Goal: Task Accomplishment & Management: Complete application form

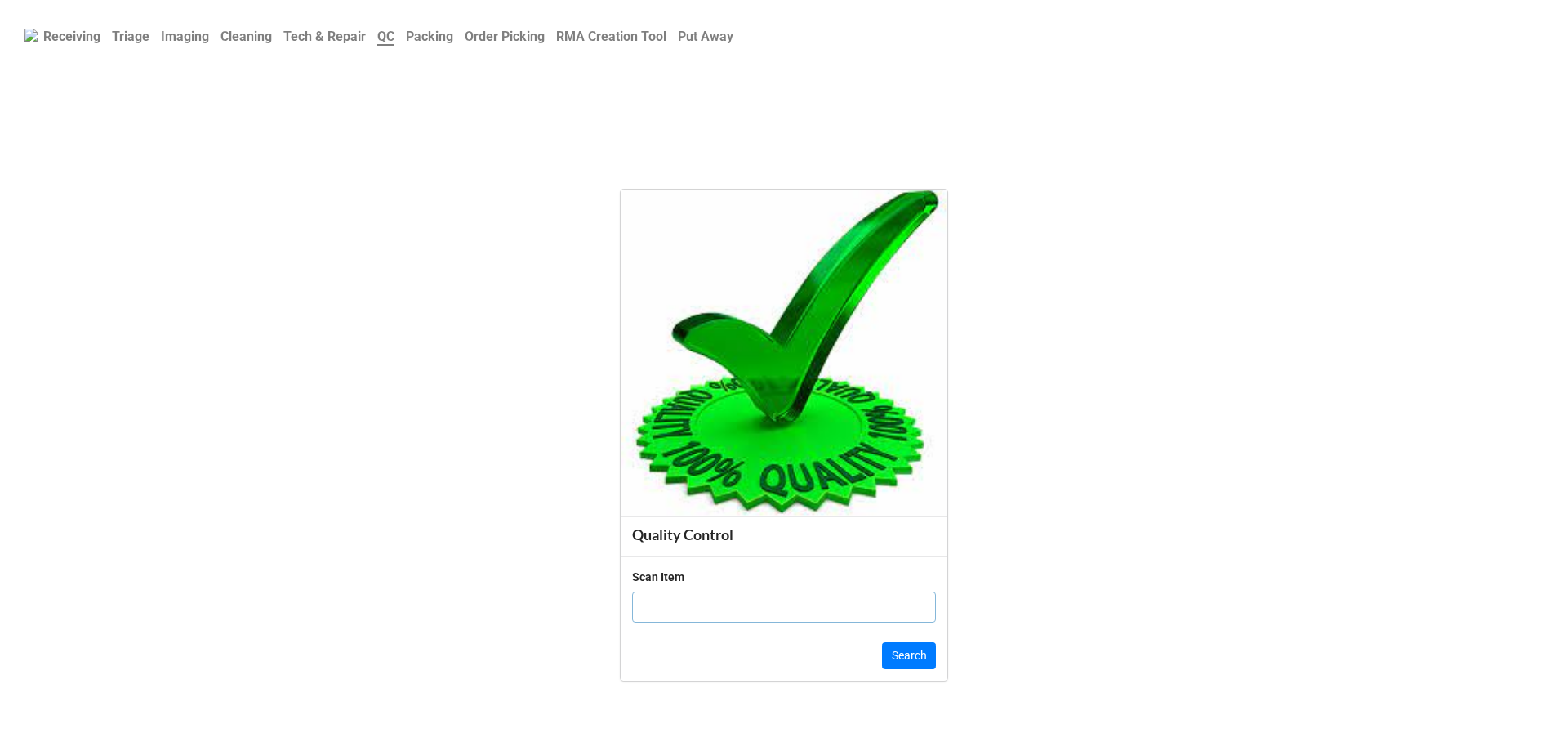
click at [142, 44] on b "Triage" at bounding box center [131, 36] width 38 height 15
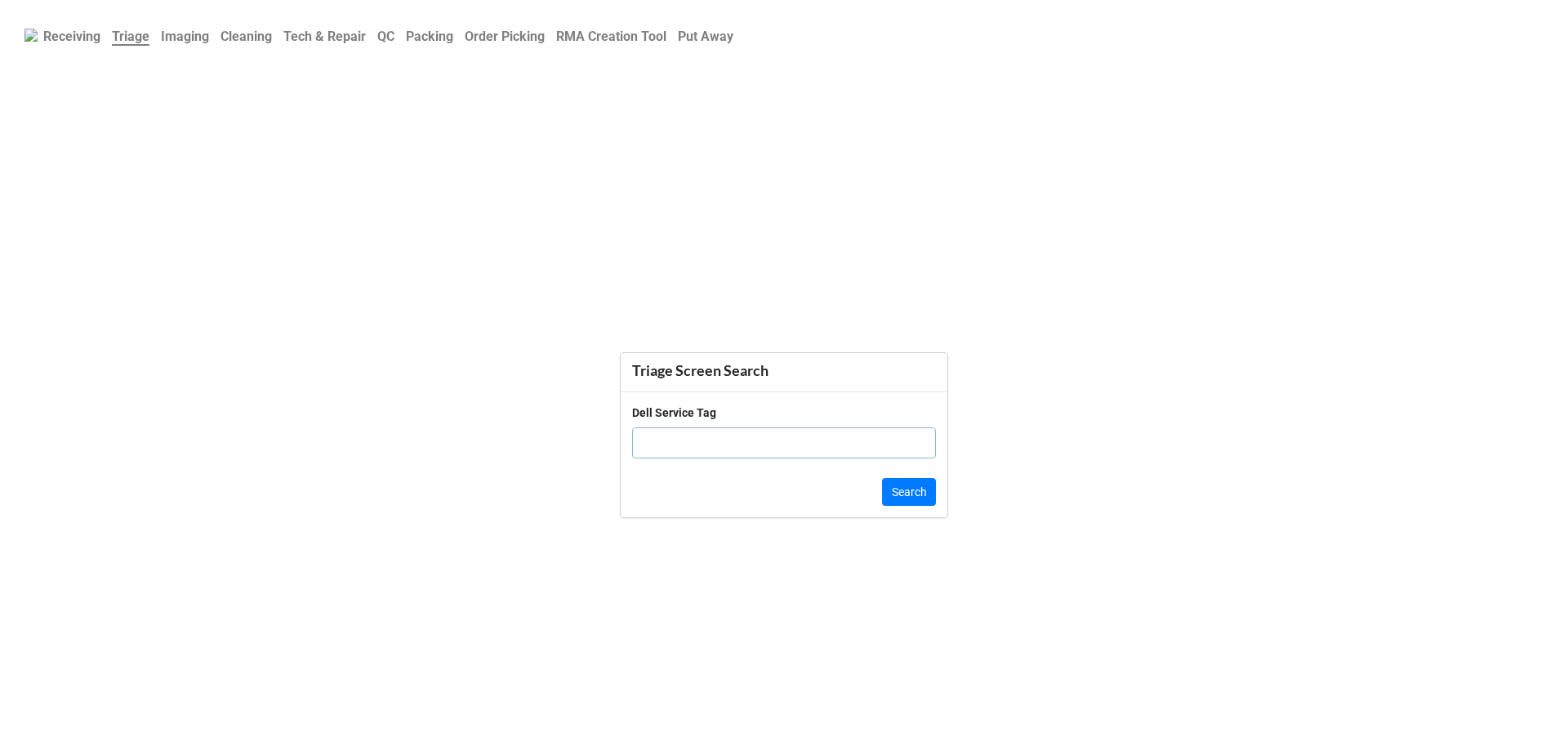
click at [725, 458] on input "text" at bounding box center [784, 443] width 304 height 31
type input "d"
type input "DKLL9T3"
click button "Search" at bounding box center [909, 491] width 54 height 28
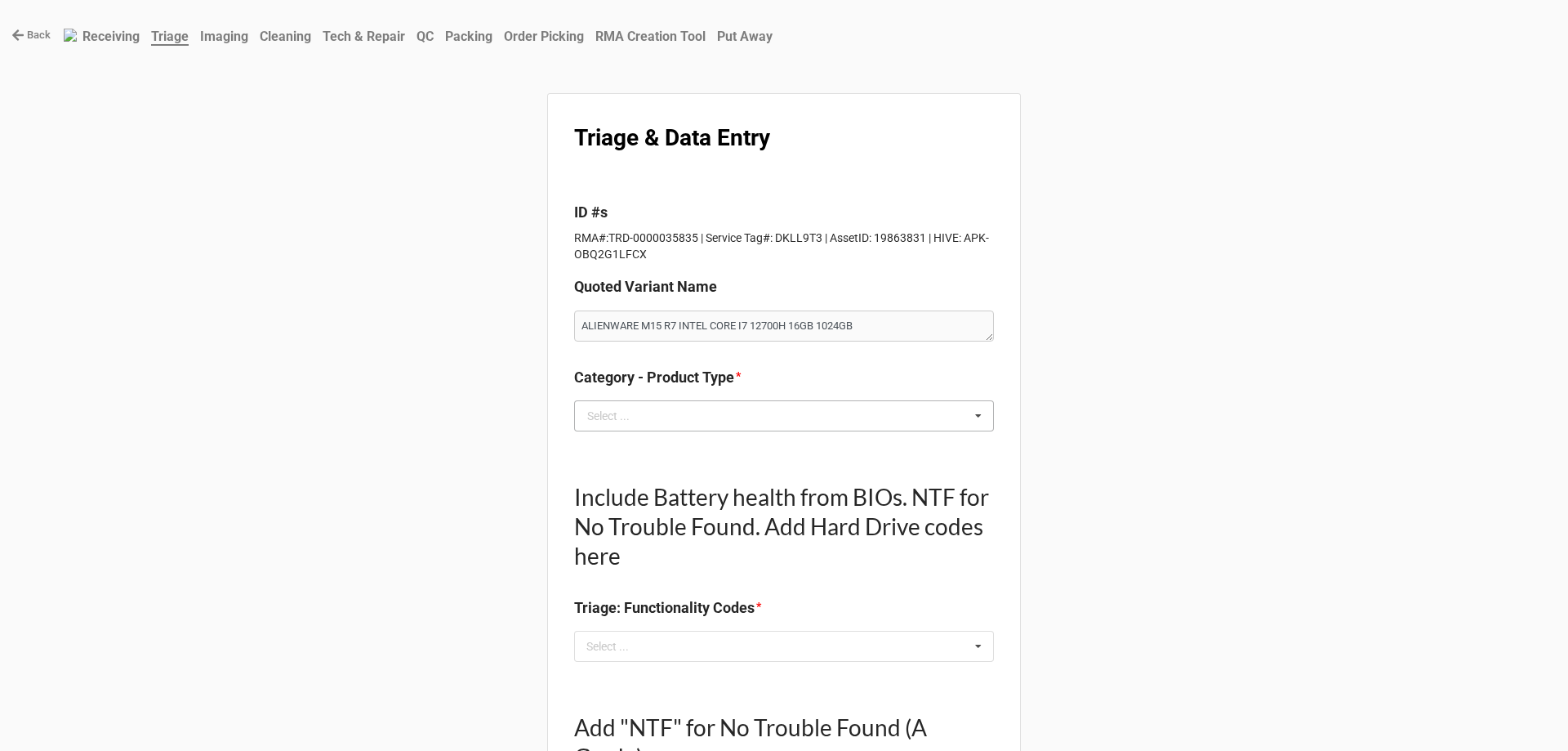
click at [623, 419] on div "Select ..." at bounding box center [609, 415] width 43 height 11
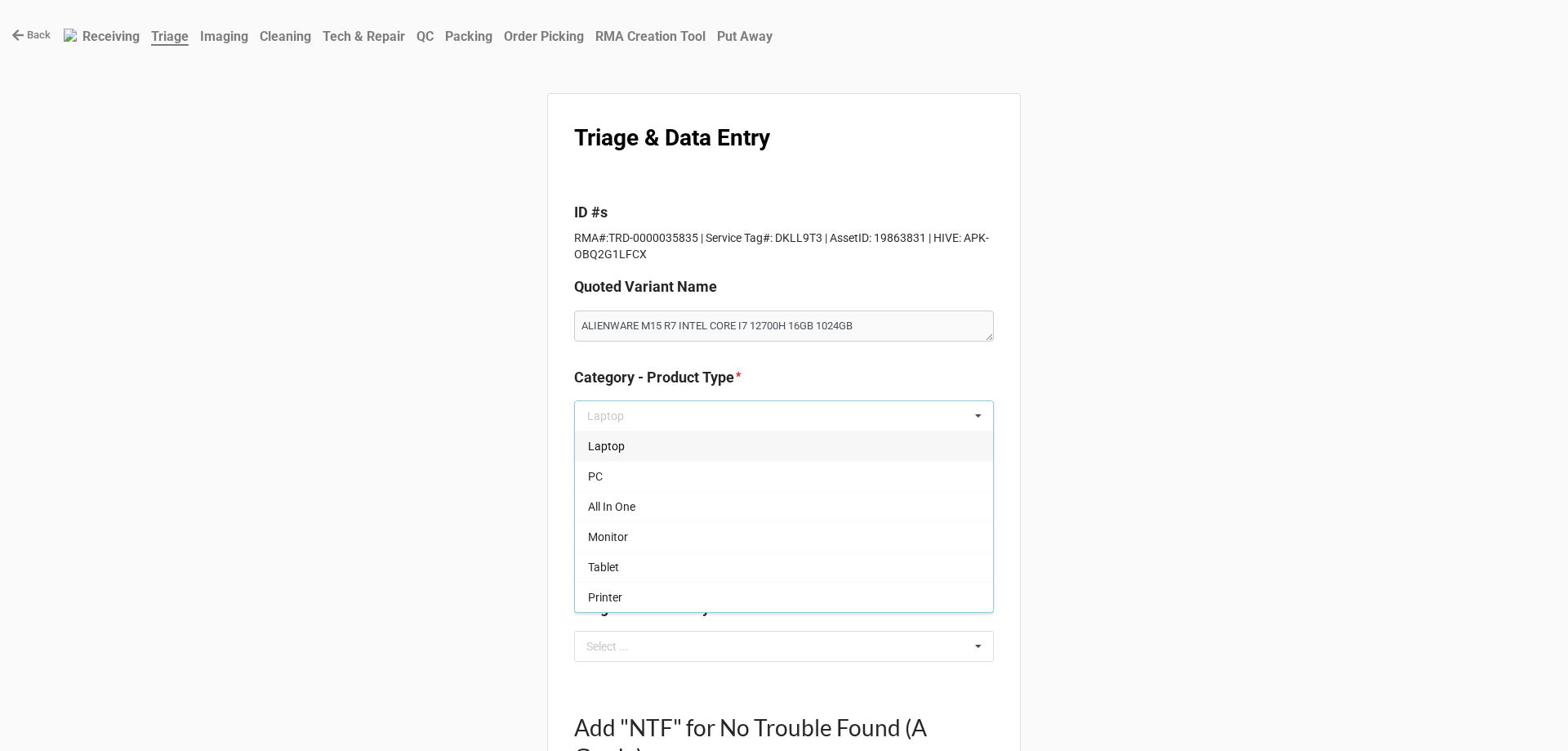
click at [647, 451] on div "Laptop" at bounding box center [784, 445] width 418 height 30
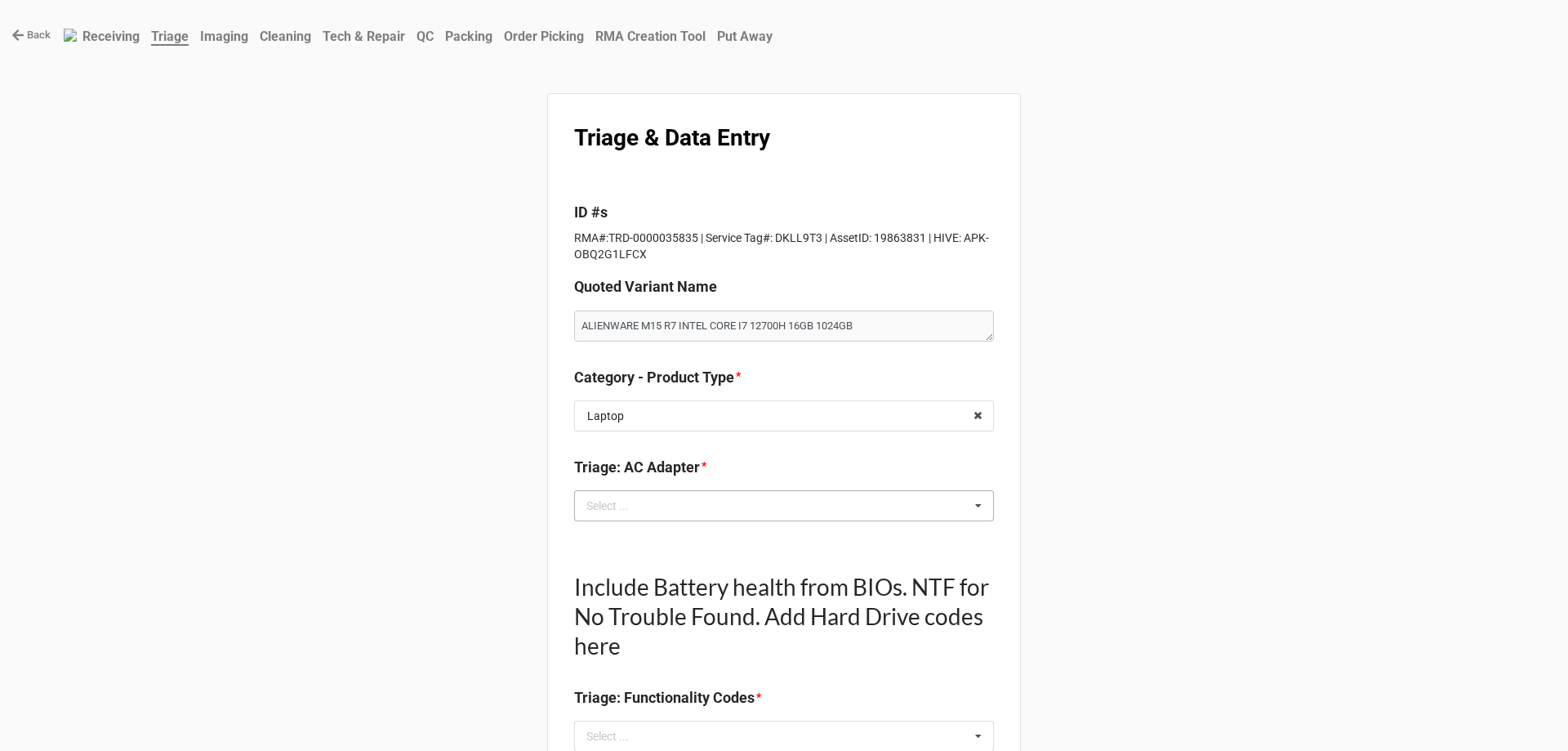
click at [596, 509] on div "Select ..." at bounding box center [617, 505] width 70 height 19
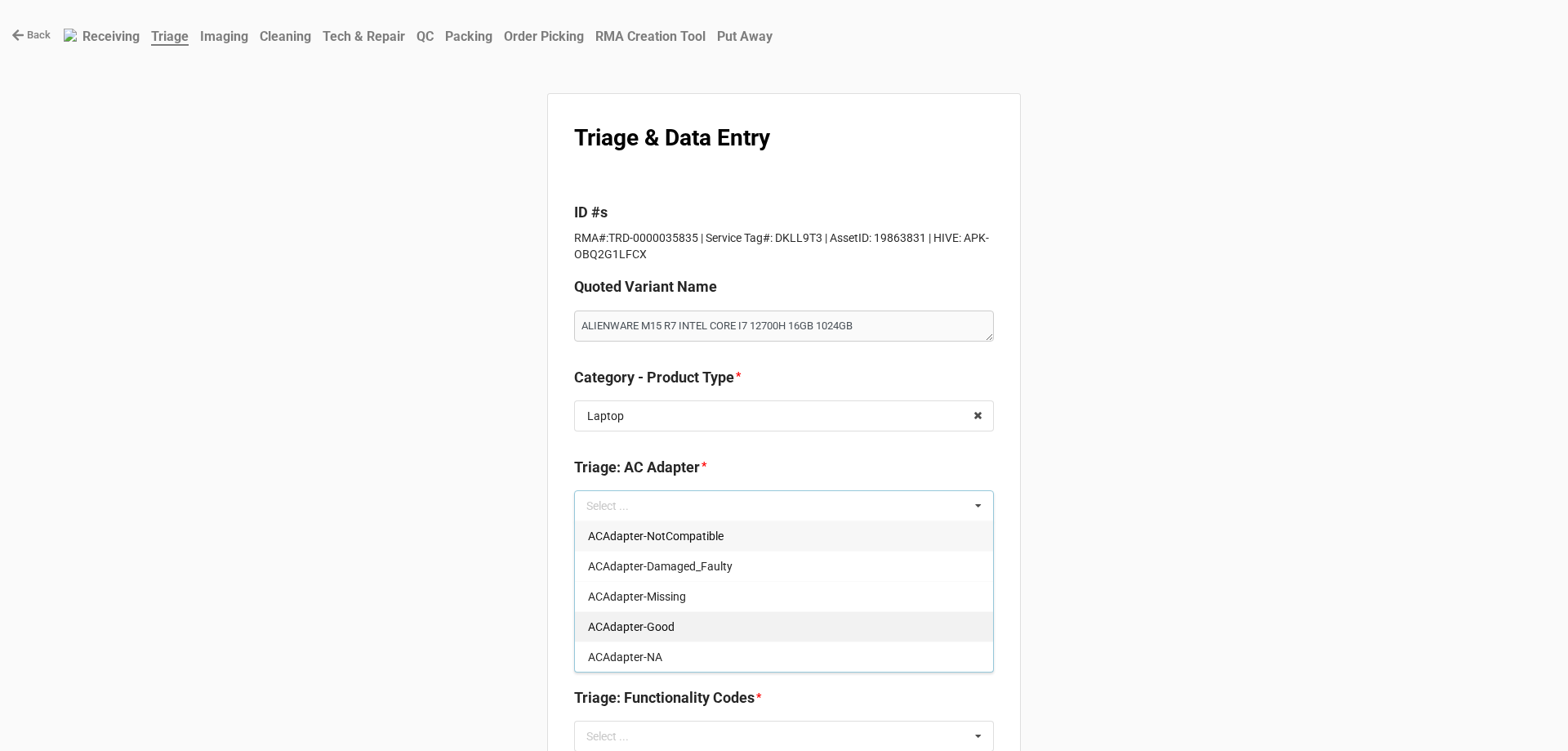
click at [637, 631] on span "ACAdapter-Good" at bounding box center [630, 626] width 86 height 13
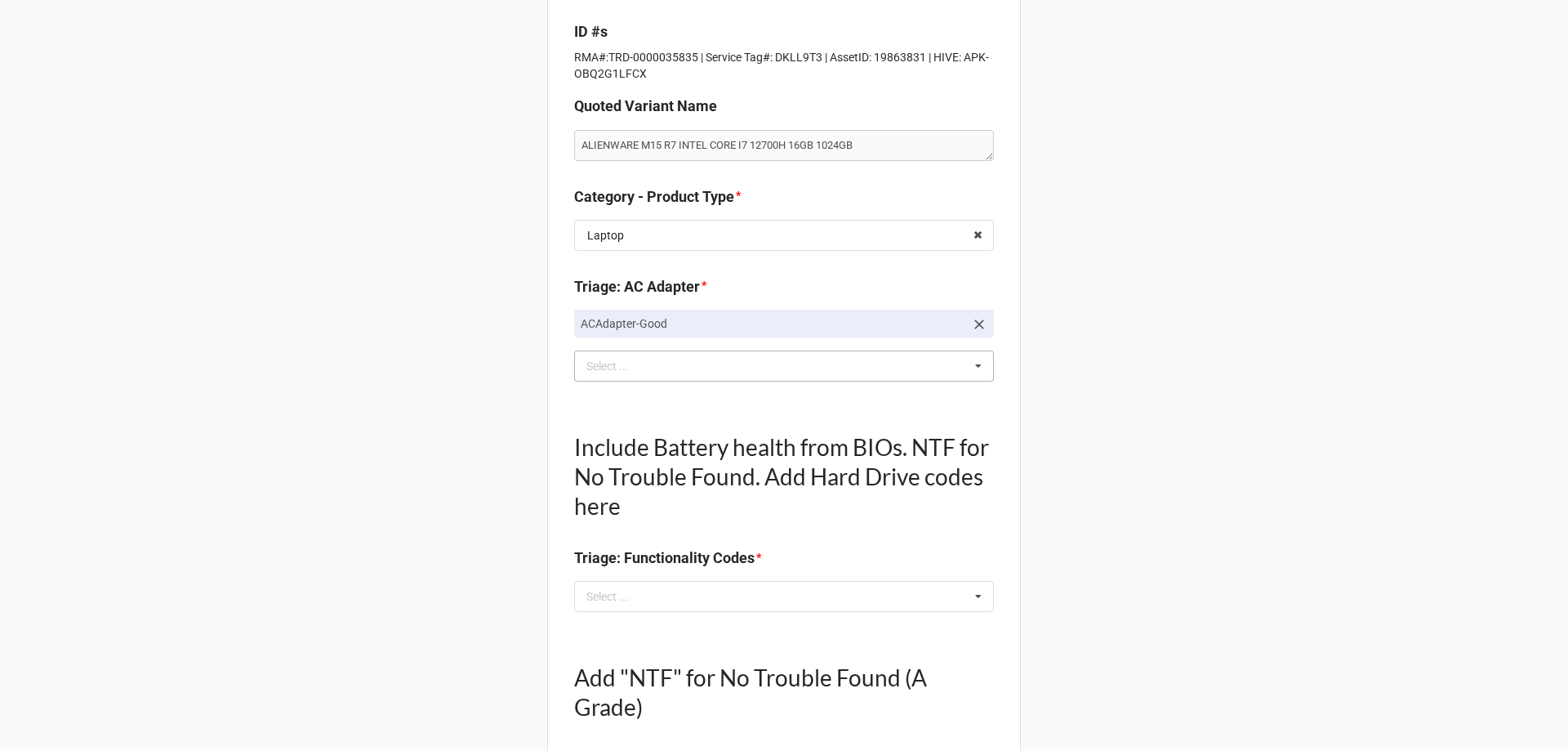
scroll to position [408, 0]
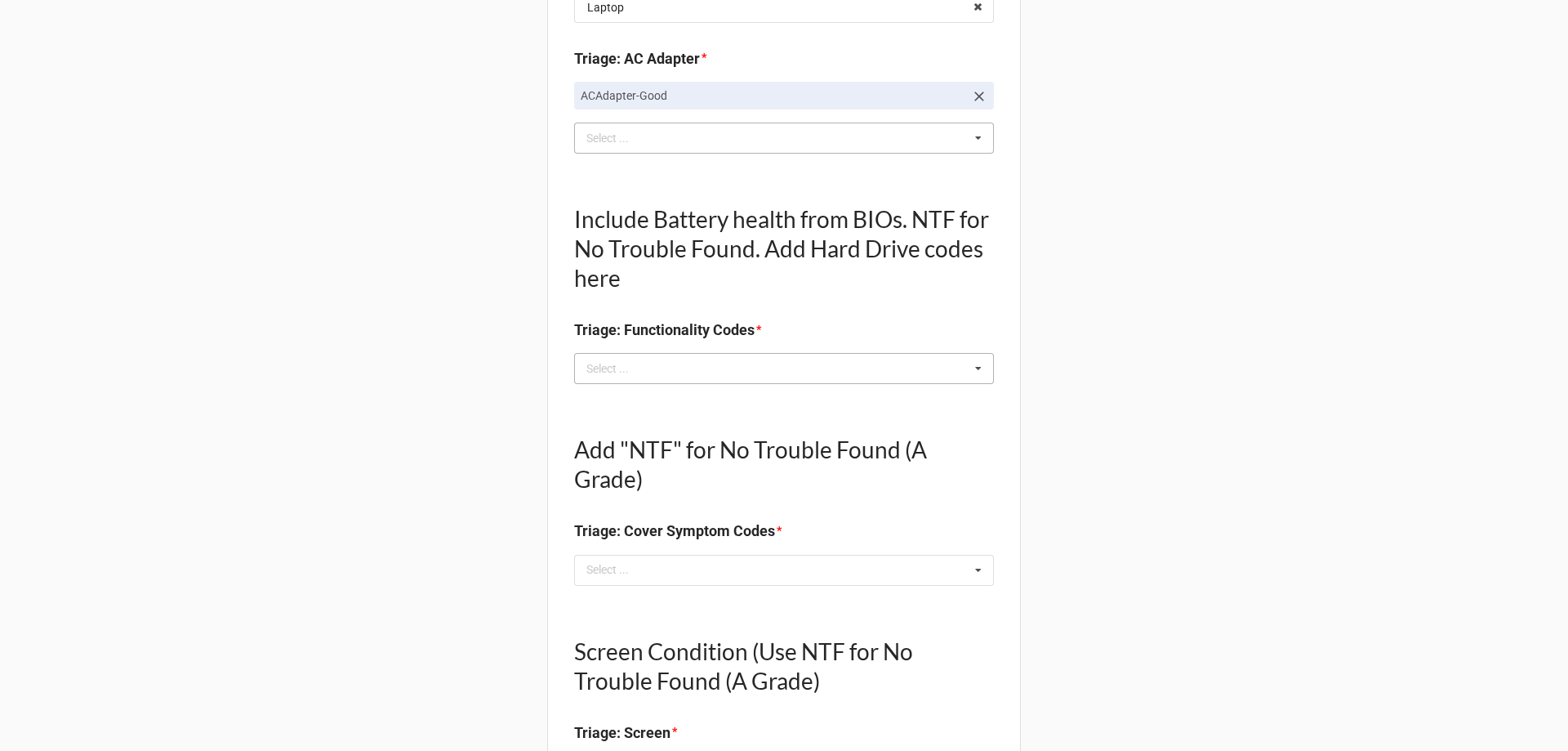
click at [664, 383] on div "Select ... No results found." at bounding box center [784, 368] width 420 height 31
type textarea "x"
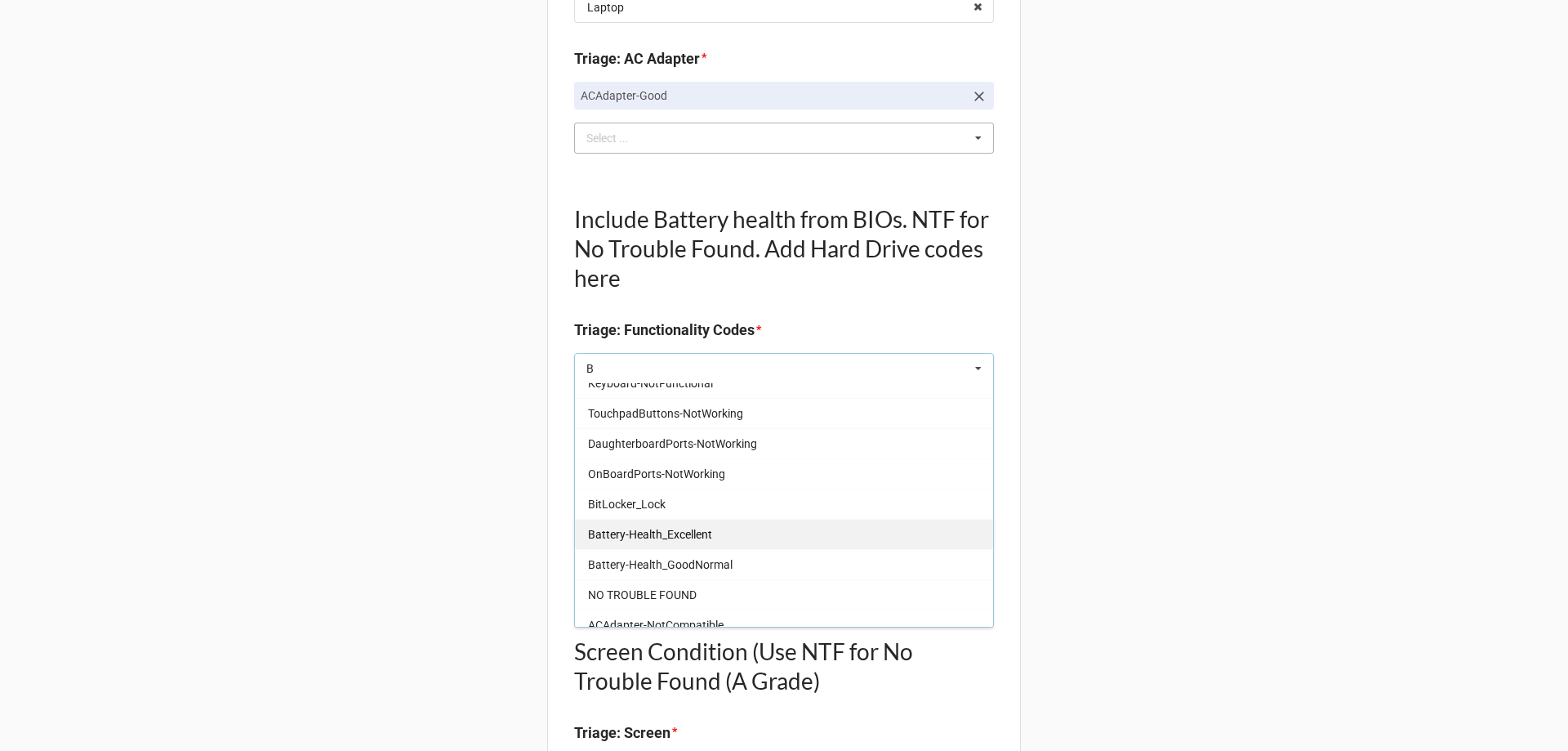
type input "B"
click at [722, 537] on div "Battery-Health_Excellent" at bounding box center [784, 533] width 418 height 30
type textarea "x"
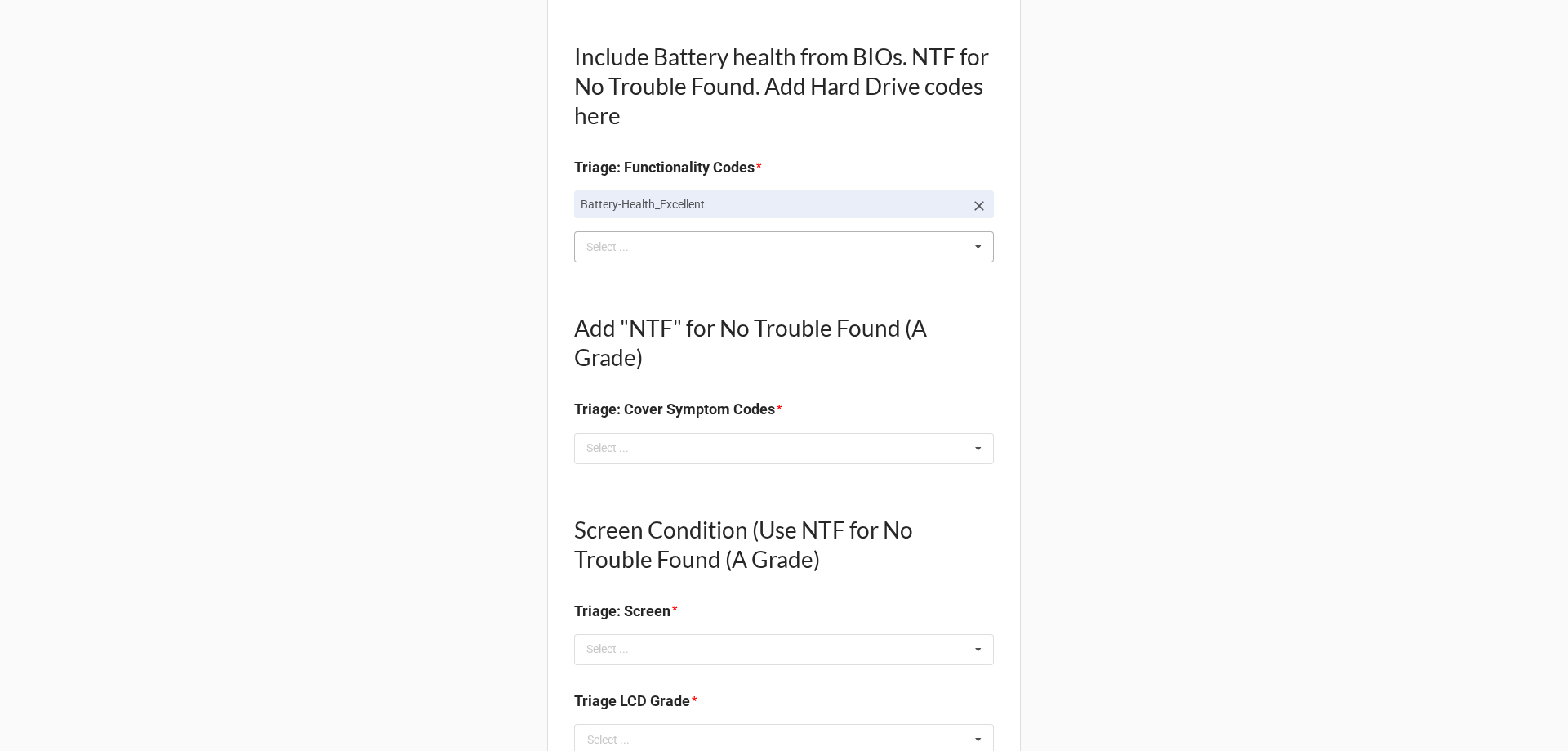
scroll to position [572, 0]
click at [674, 445] on div "Select ... No results found." at bounding box center [784, 448] width 420 height 31
type textarea "x"
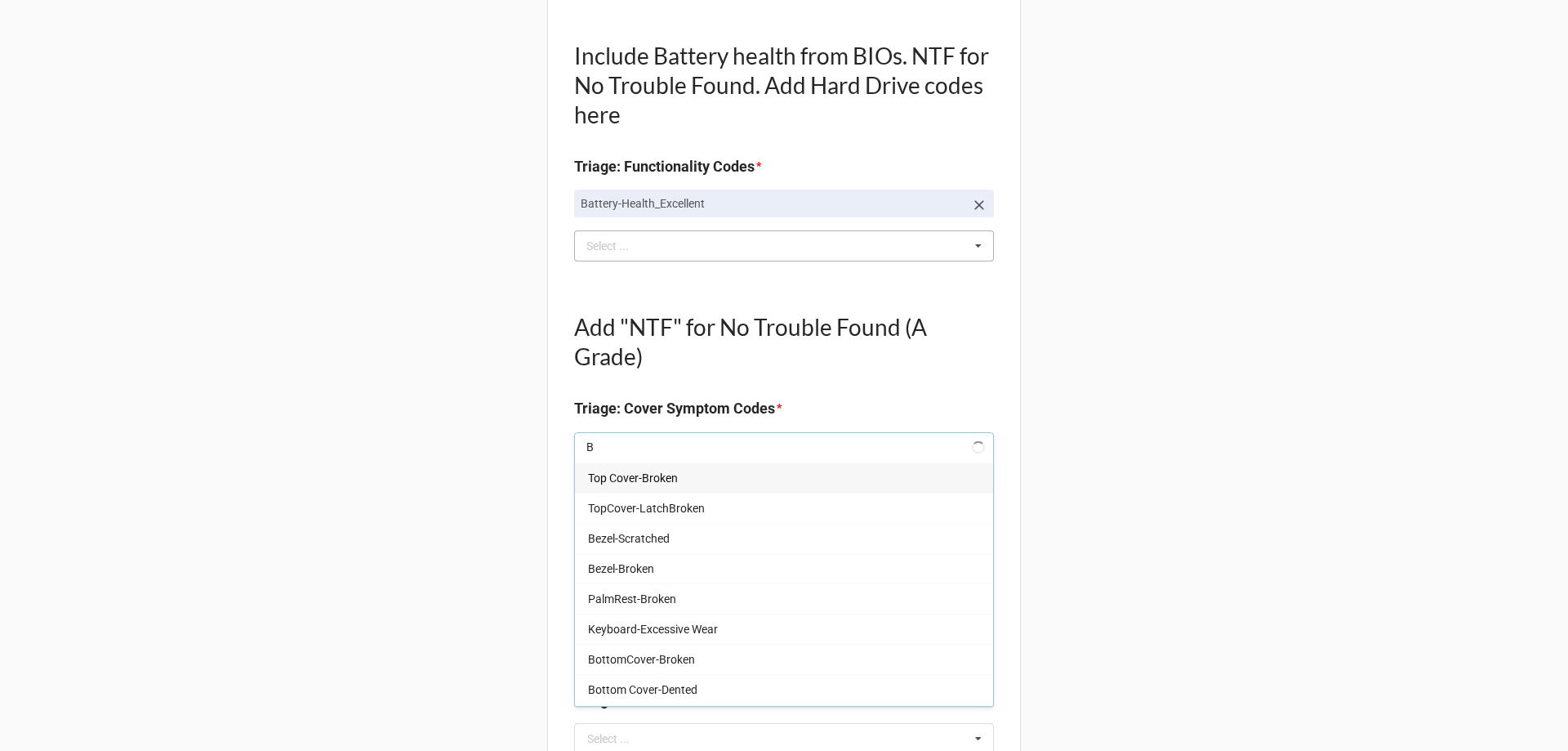
type input "BO"
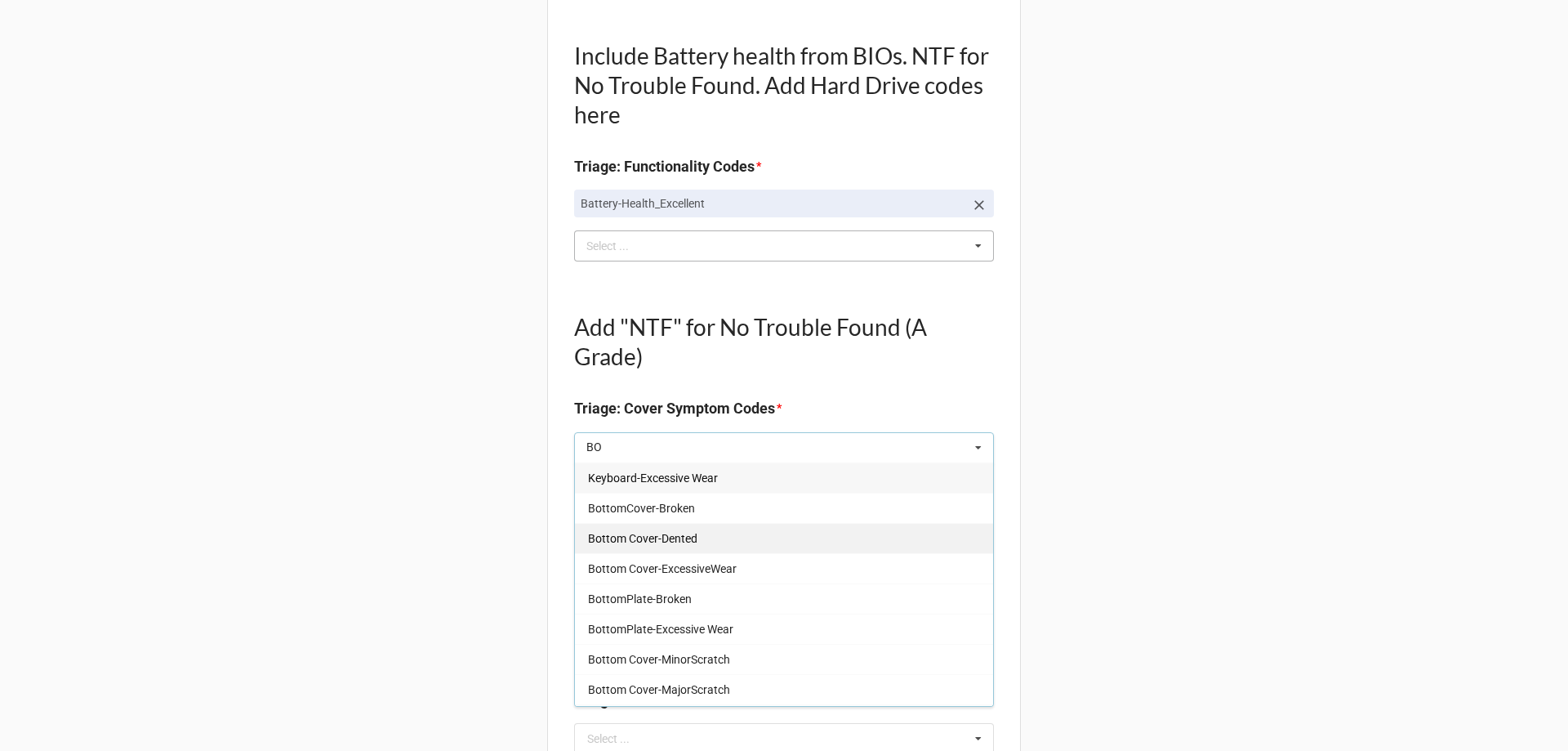
type textarea "x"
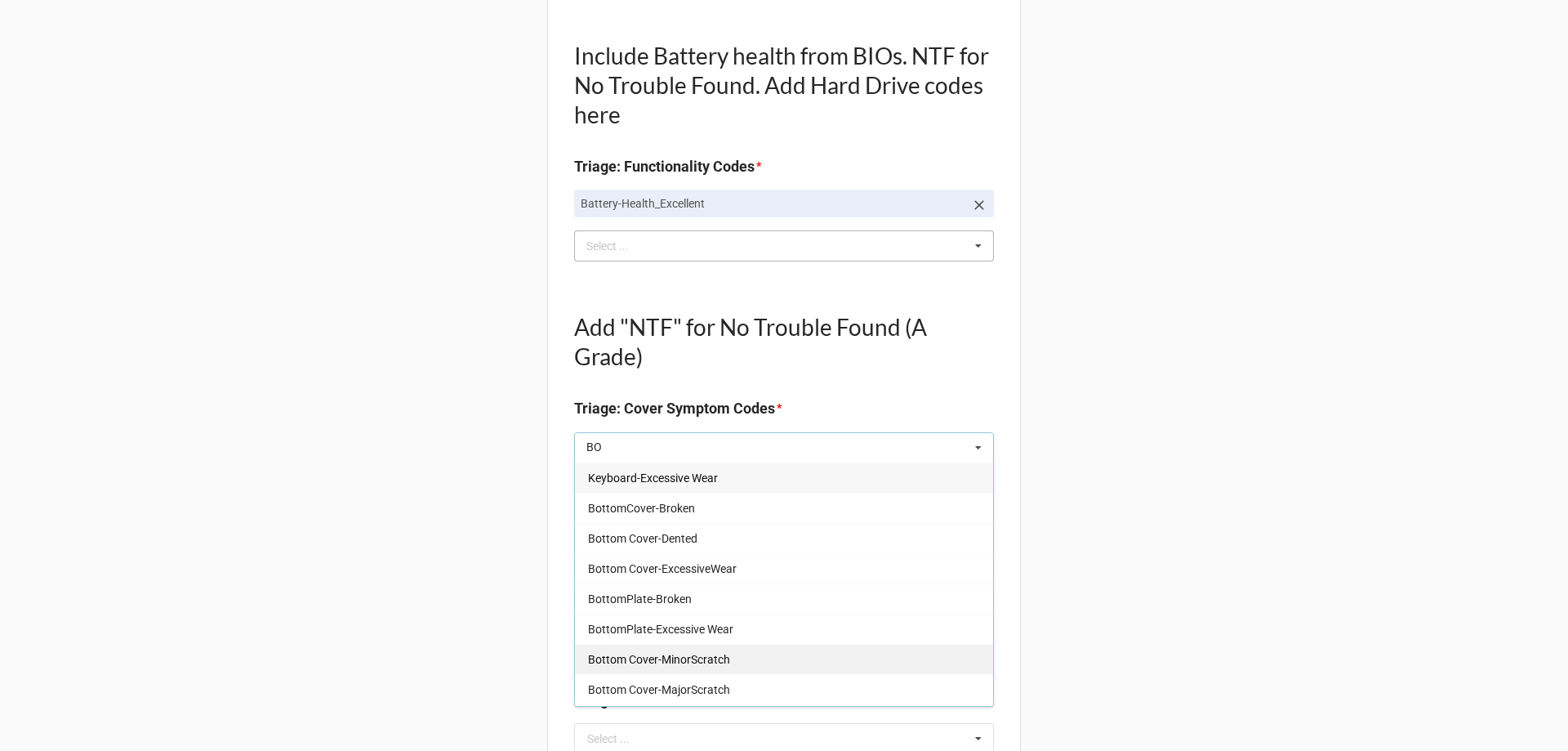
type input "BO"
drag, startPoint x: 687, startPoint y: 661, endPoint x: 492, endPoint y: 618, distance: 199.7
click at [687, 660] on span "Bottom Cover-MinorScratch" at bounding box center [658, 659] width 142 height 13
type textarea "x"
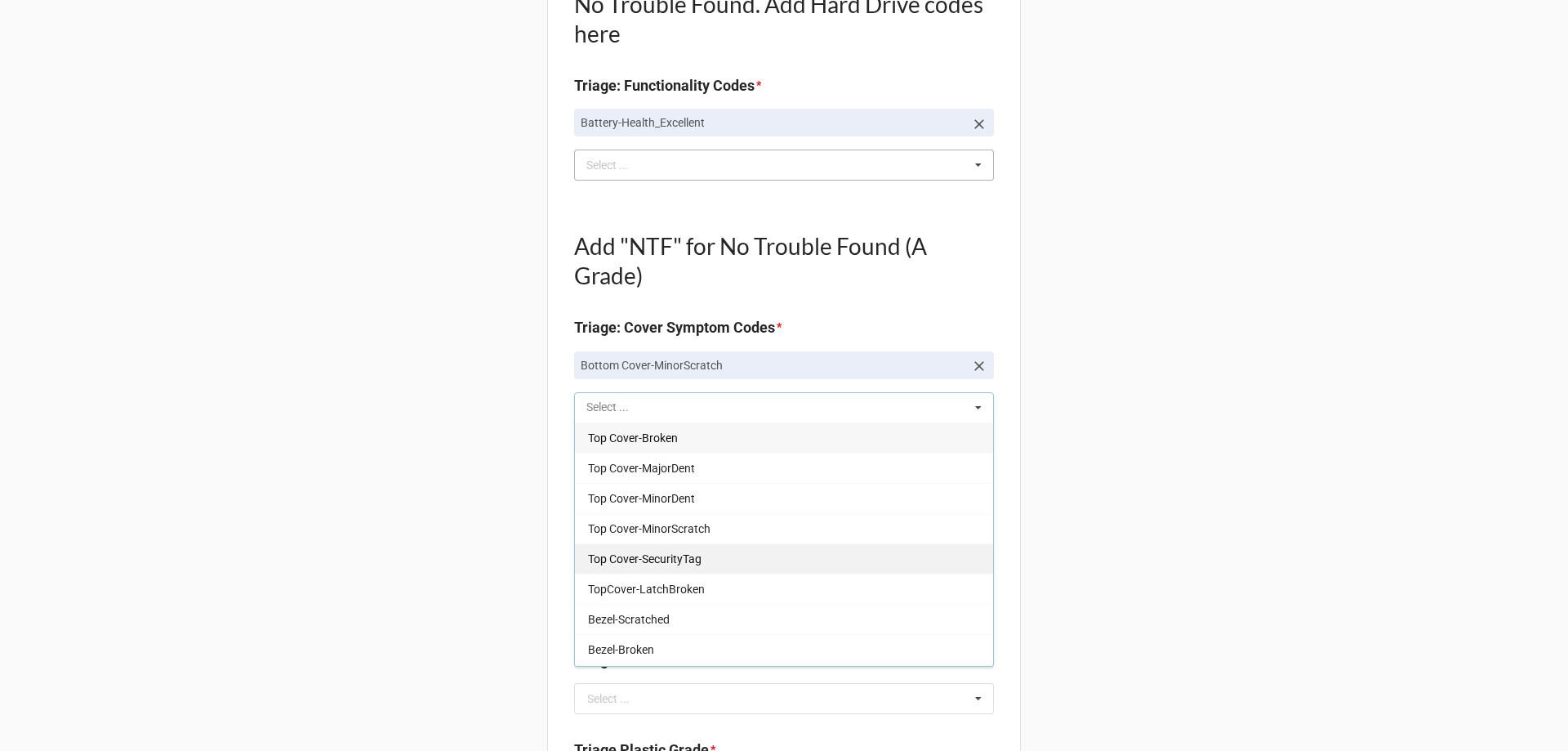
scroll to position [654, 0]
click at [512, 666] on div "Back Receiving Triage Imaging Cleaning Tech & Repair QC Packing Order Picking R…" at bounding box center [784, 634] width 1568 height 2576
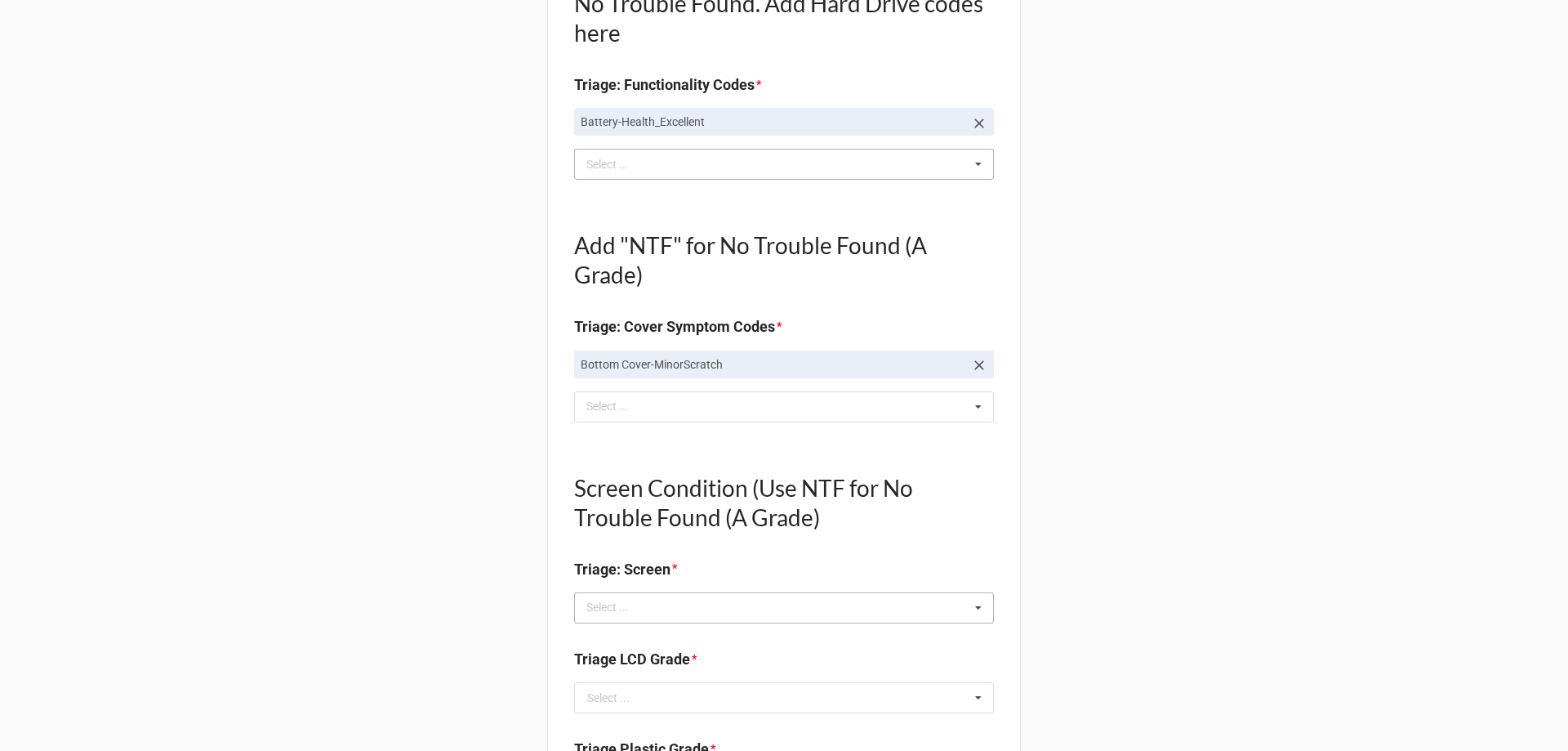
click at [641, 592] on div "Select ... No results found." at bounding box center [784, 607] width 420 height 31
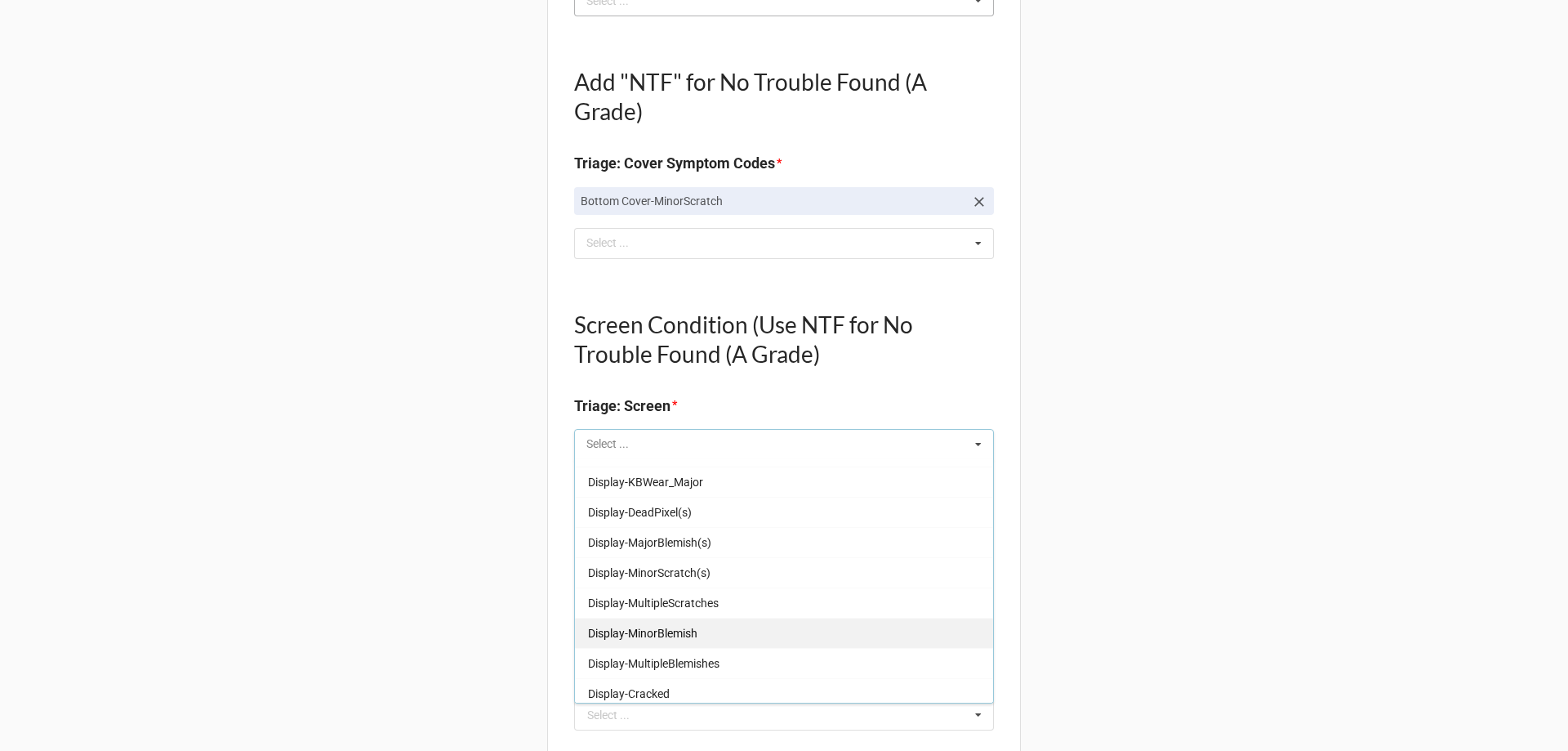
scroll to position [82, 0]
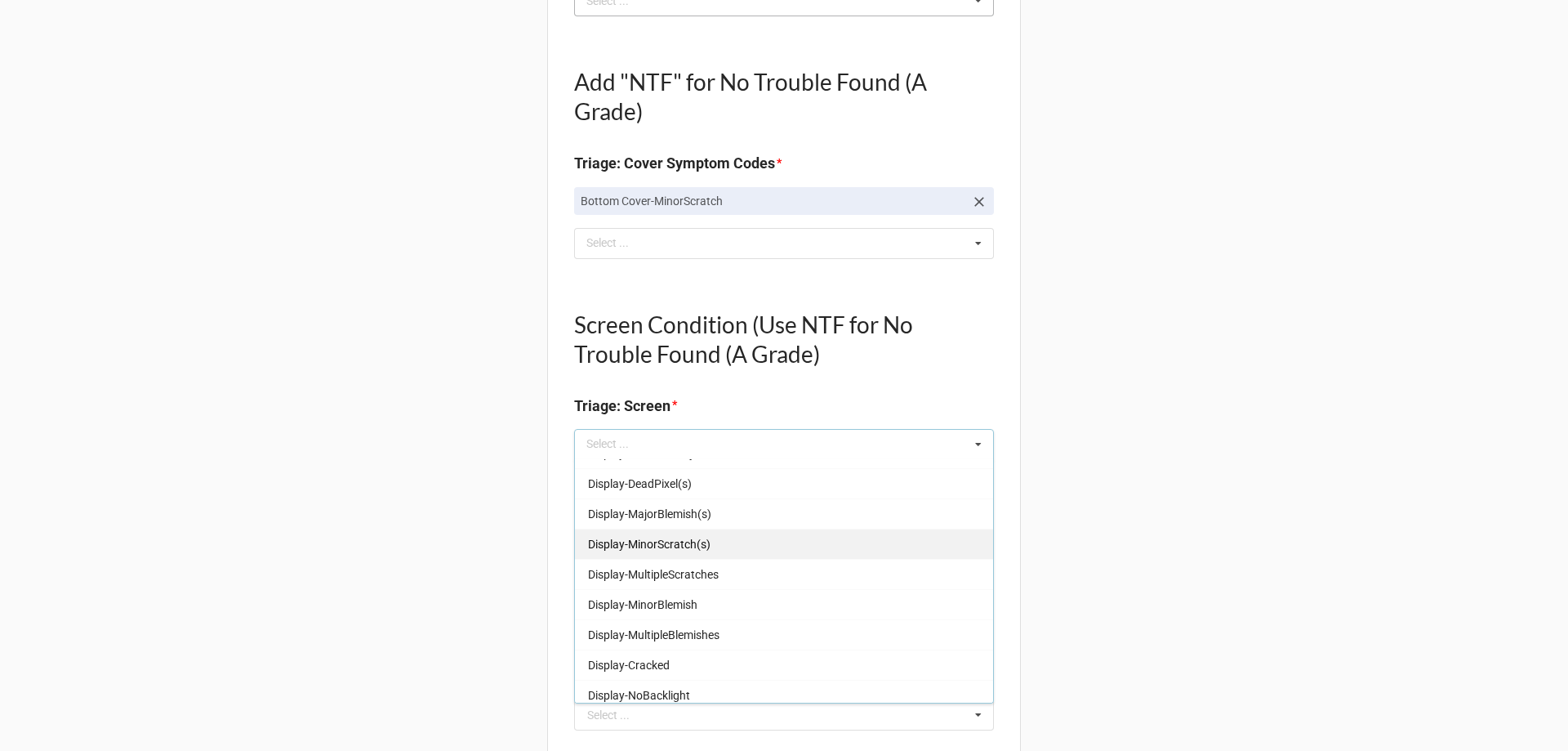
click at [658, 549] on span "Display-MinorScratch(s)" at bounding box center [648, 543] width 122 height 13
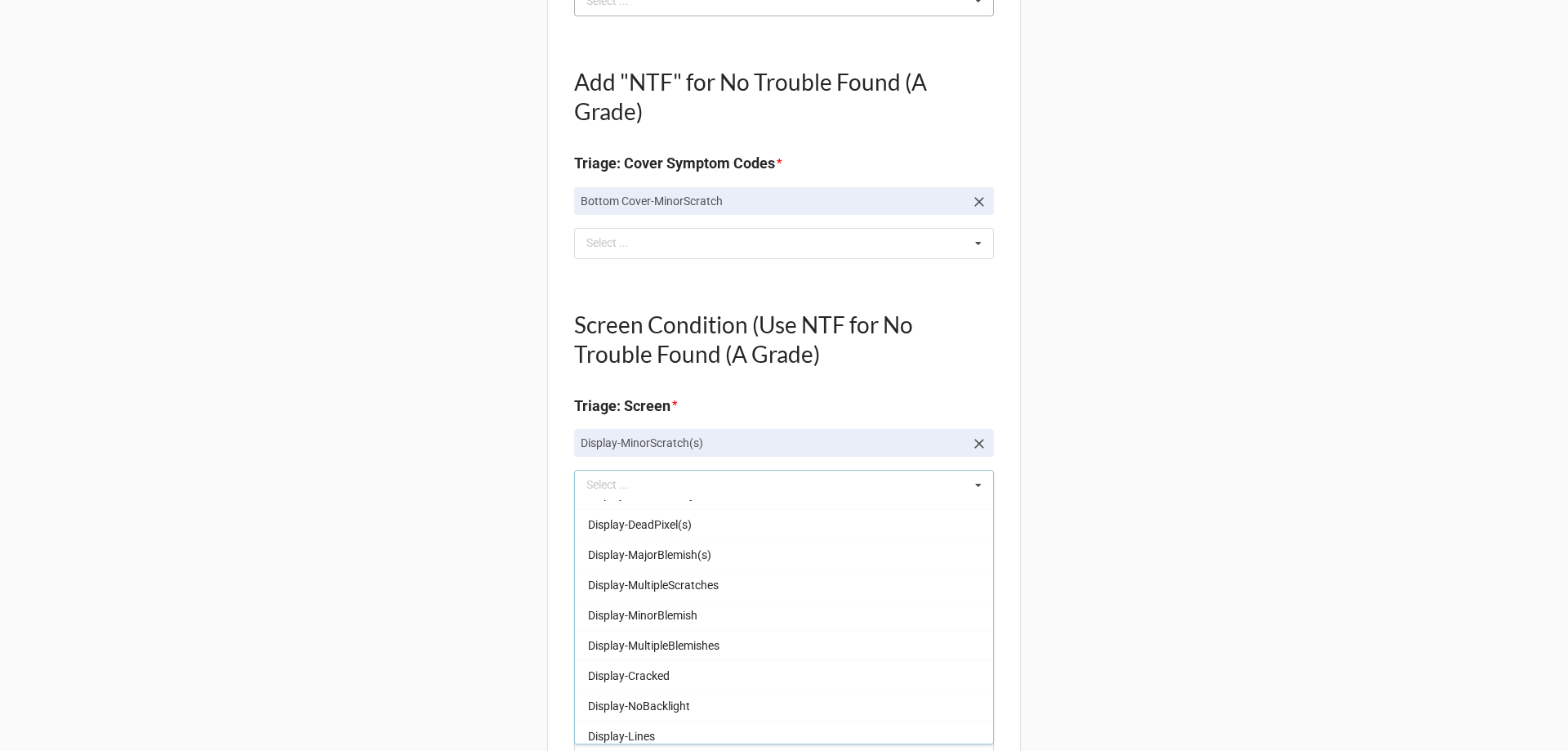
click at [325, 498] on div "Back Receiving Triage Imaging Cleaning Tech & Repair QC Packing Order Picking R…" at bounding box center [784, 491] width 1568 height 2617
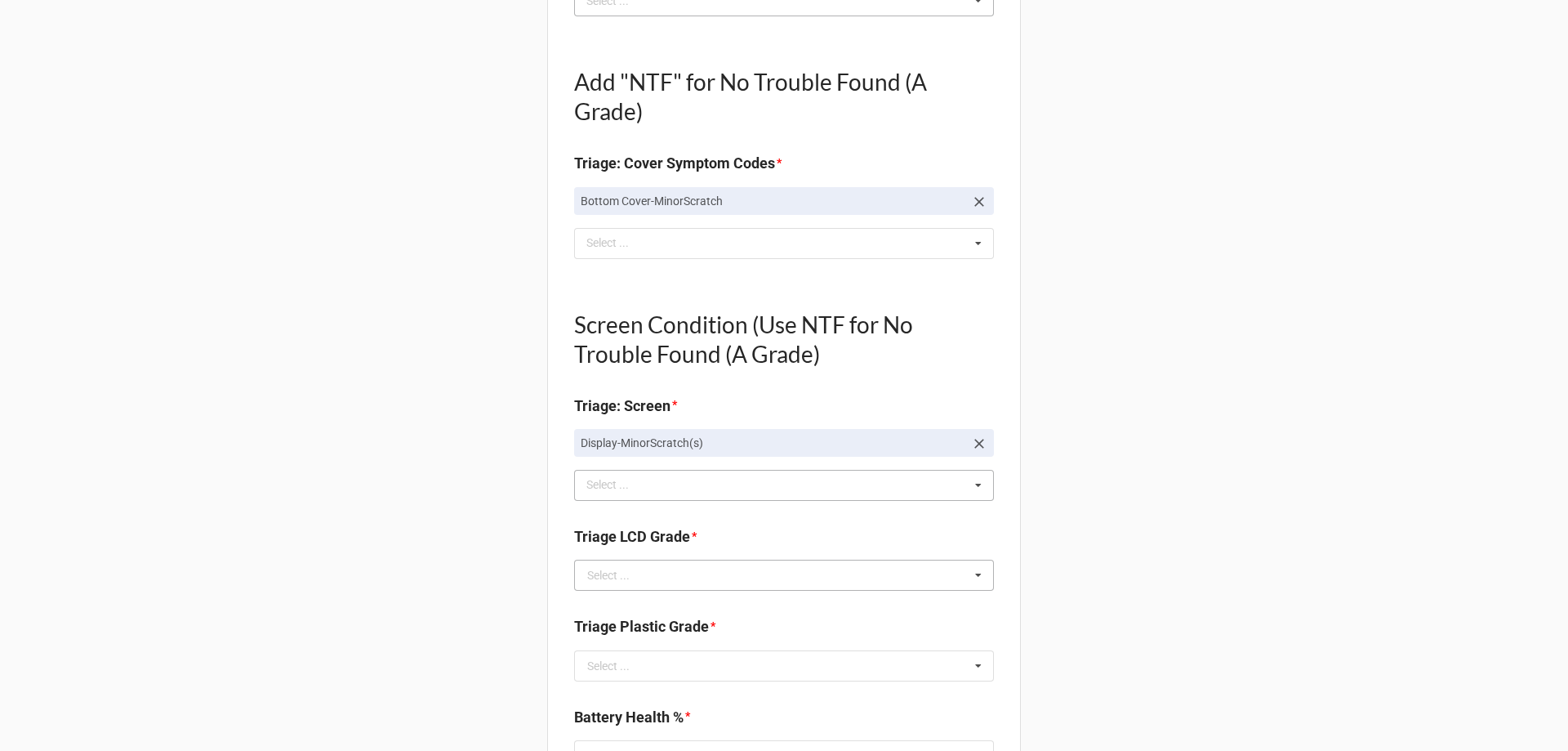
click at [601, 577] on div "Select ..." at bounding box center [609, 574] width 43 height 11
click at [608, 640] on div "B" at bounding box center [784, 635] width 418 height 30
click at [618, 672] on div "Select ..." at bounding box center [609, 666] width 43 height 11
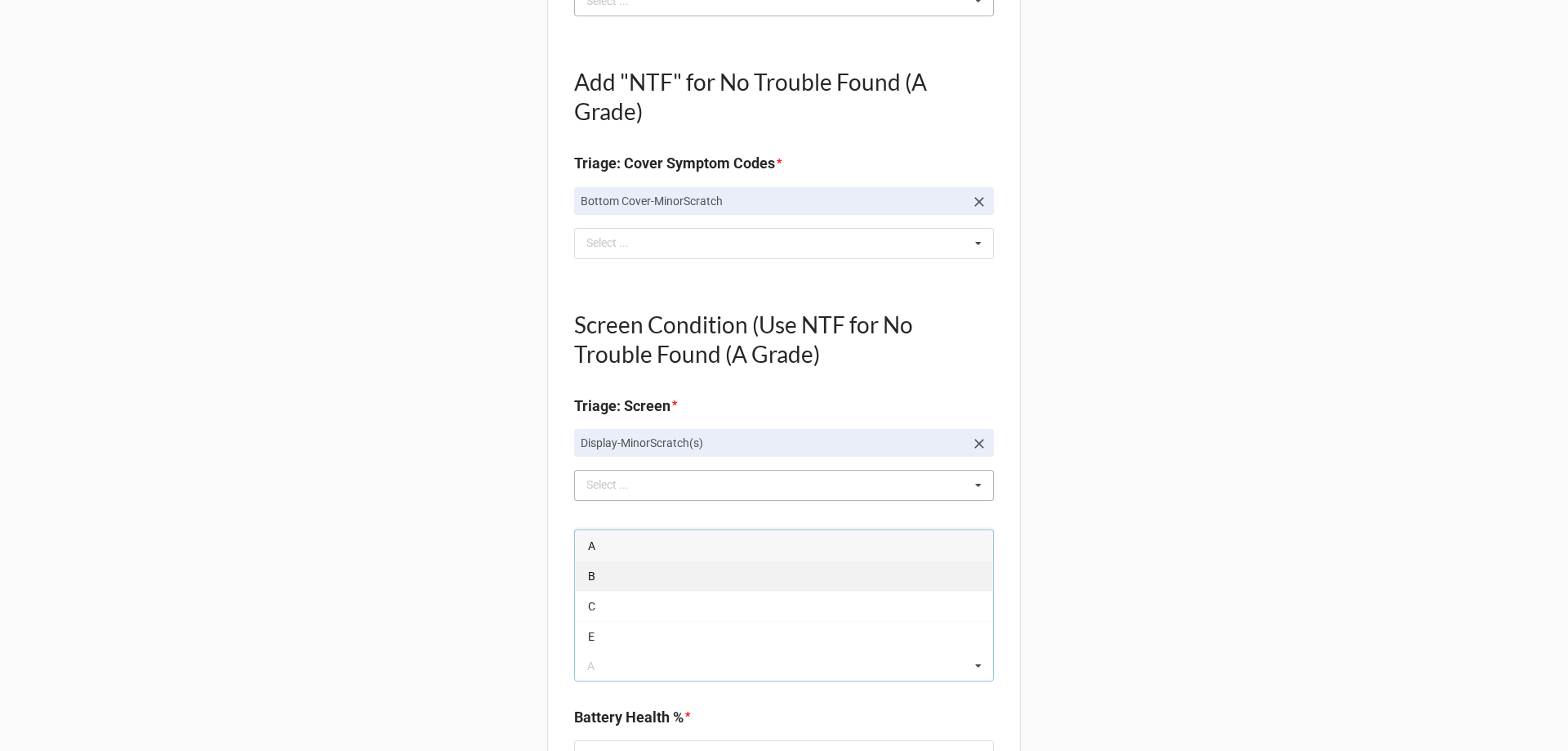
click at [589, 580] on span "B" at bounding box center [591, 575] width 8 height 13
type textarea "x"
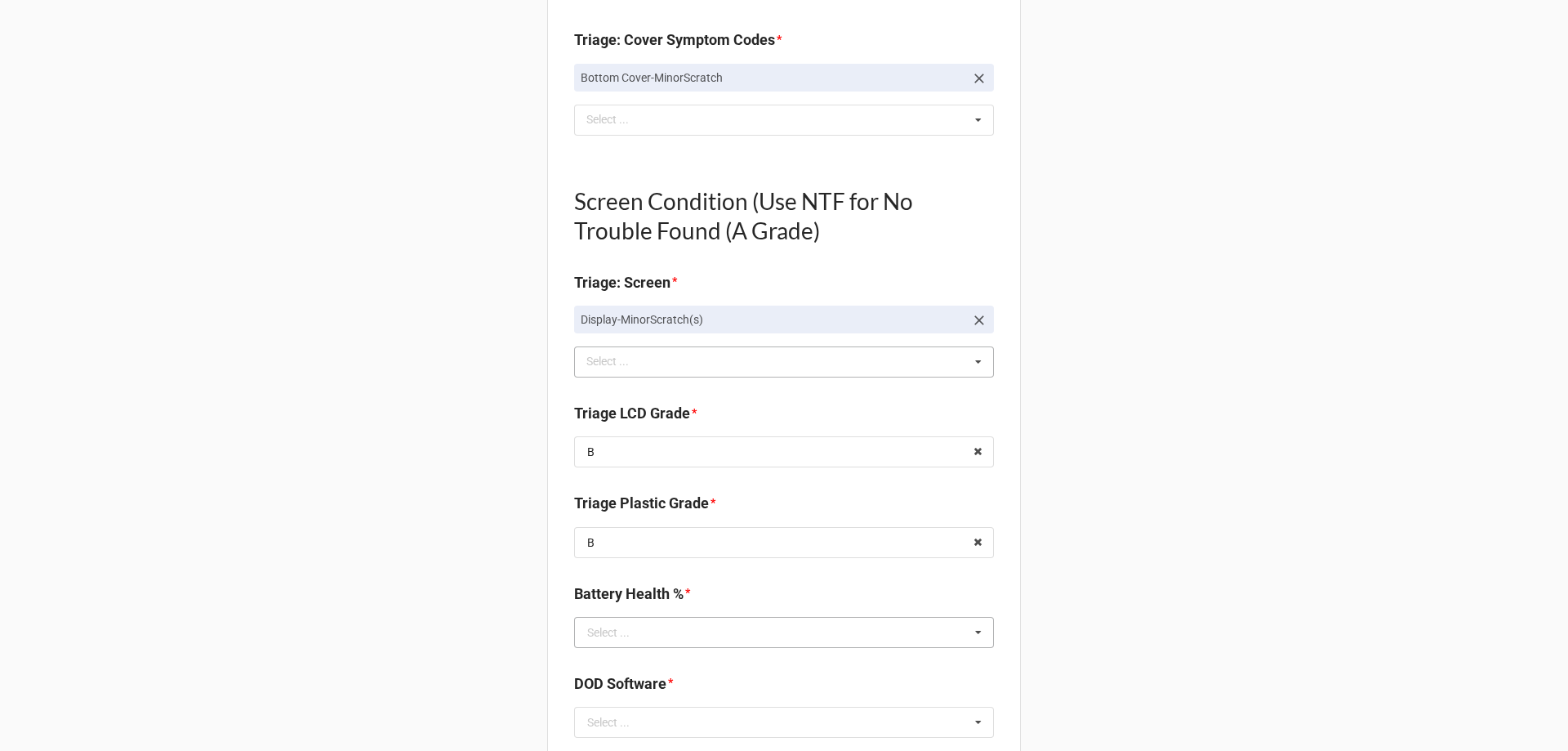
scroll to position [980, 0]
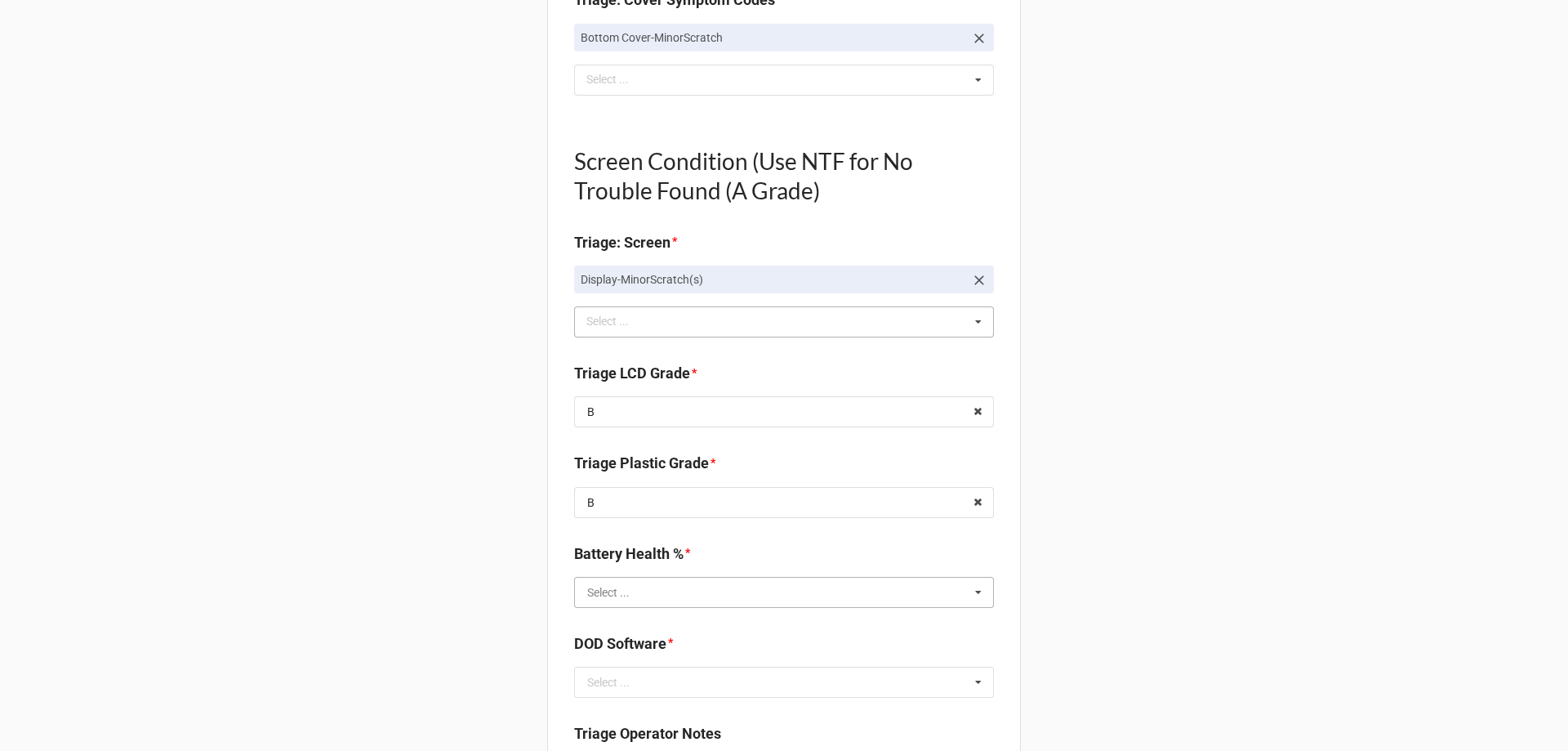
click at [623, 601] on input "text" at bounding box center [785, 592] width 418 height 29
click at [647, 599] on input "90" at bounding box center [785, 592] width 418 height 29
type input "90"
click at [605, 519] on span "90%" at bounding box center [598, 520] width 21 height 13
type textarea "x"
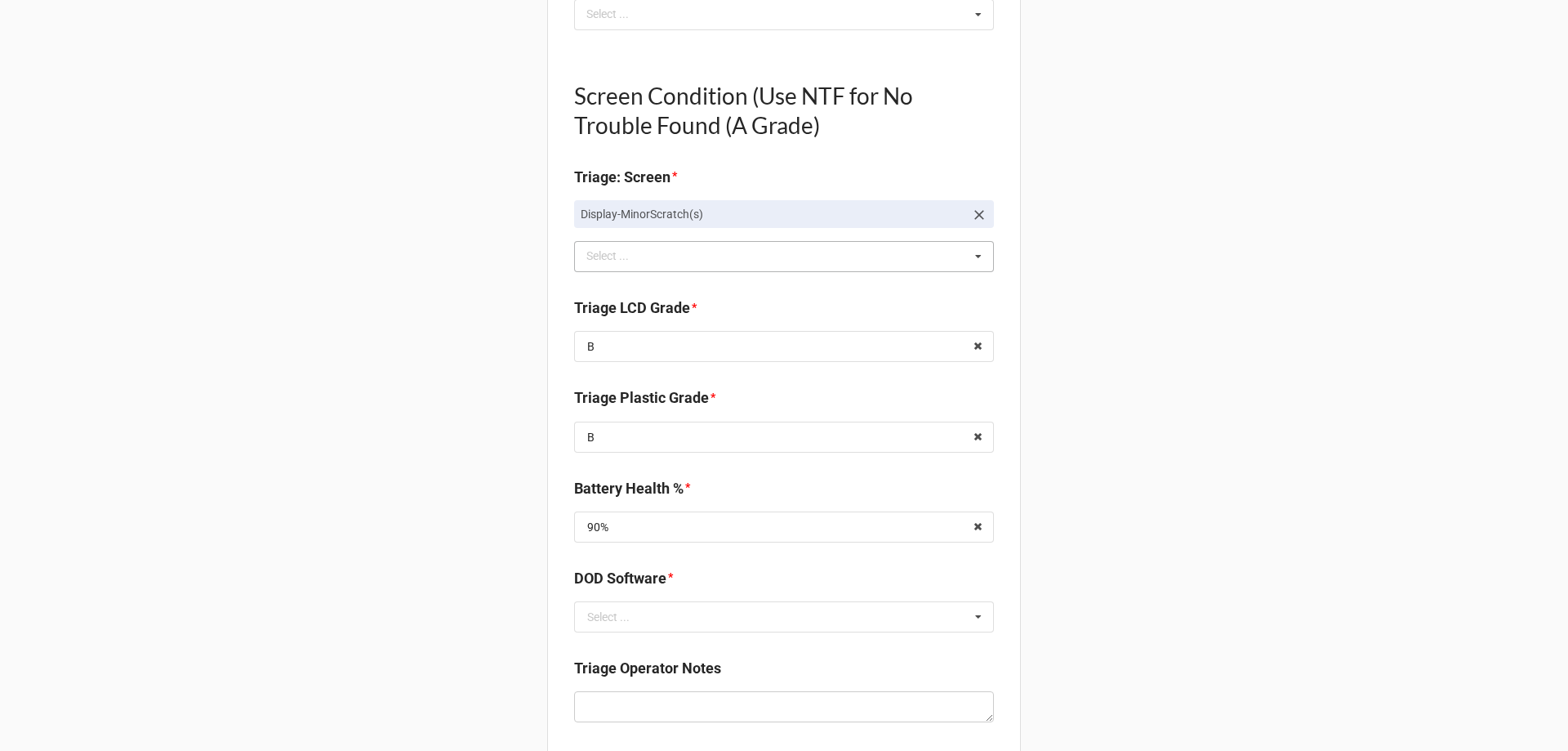
scroll to position [1144, 0]
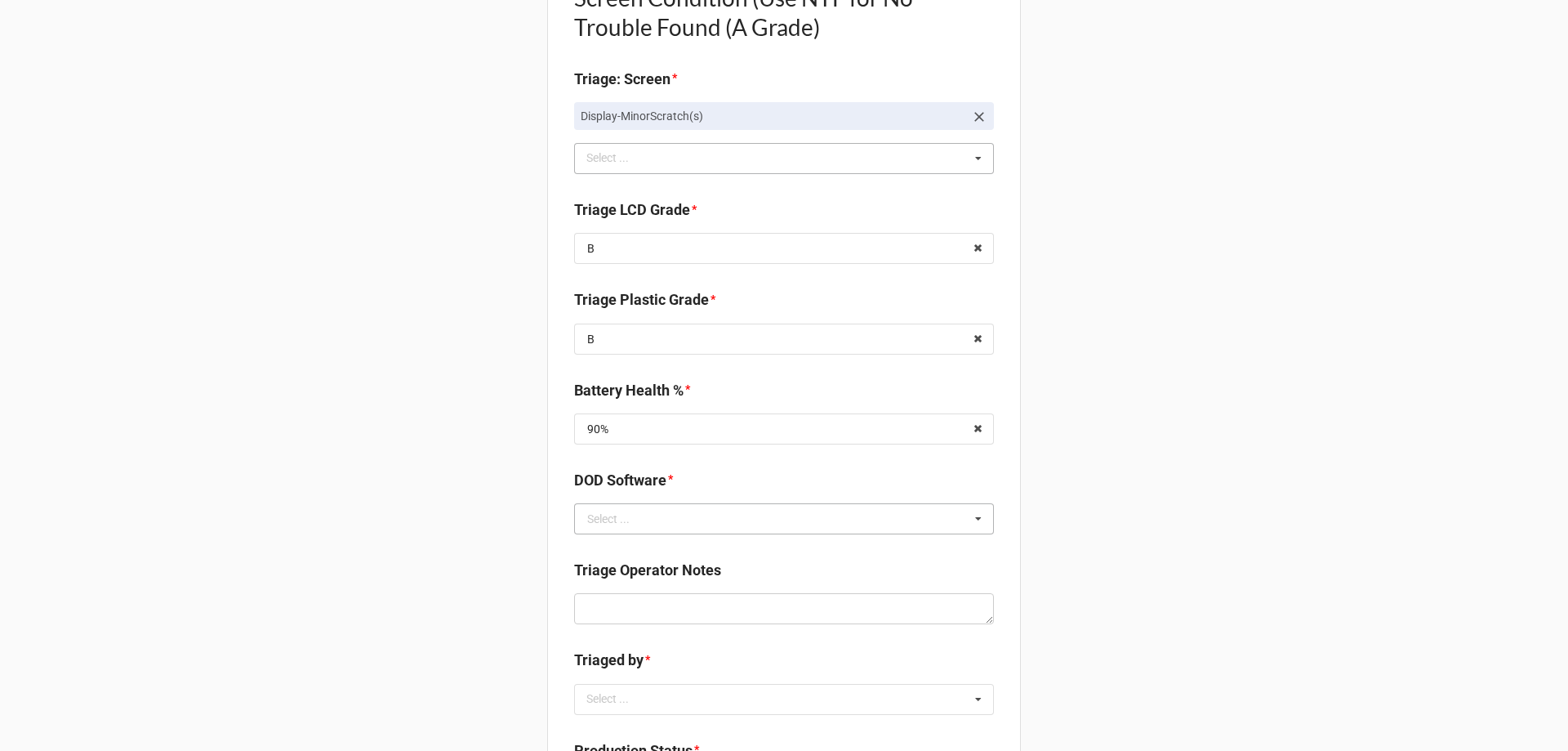
click at [623, 513] on div "Select ..." at bounding box center [609, 519] width 43 height 11
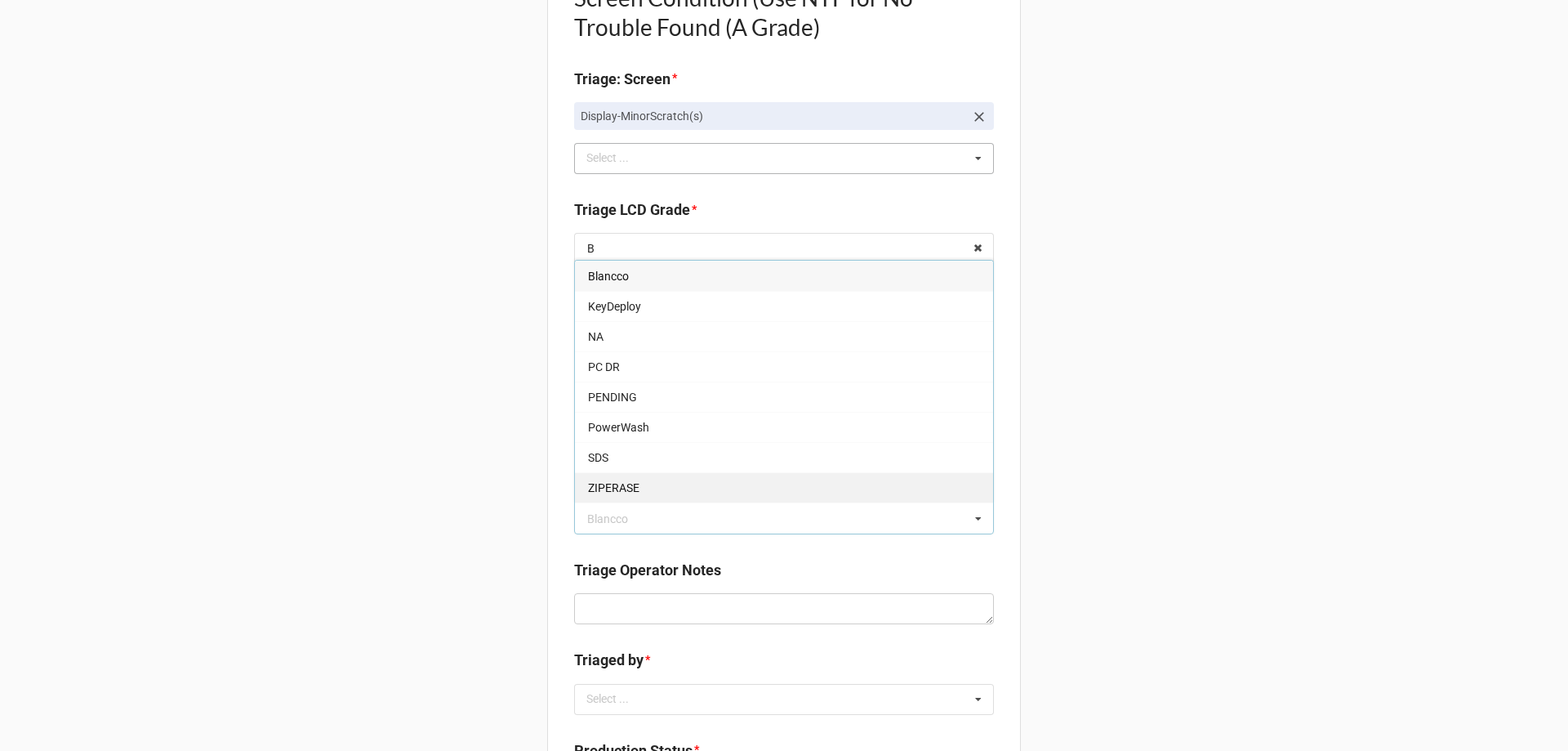
click at [591, 496] on div "ZIPERASE" at bounding box center [784, 487] width 418 height 30
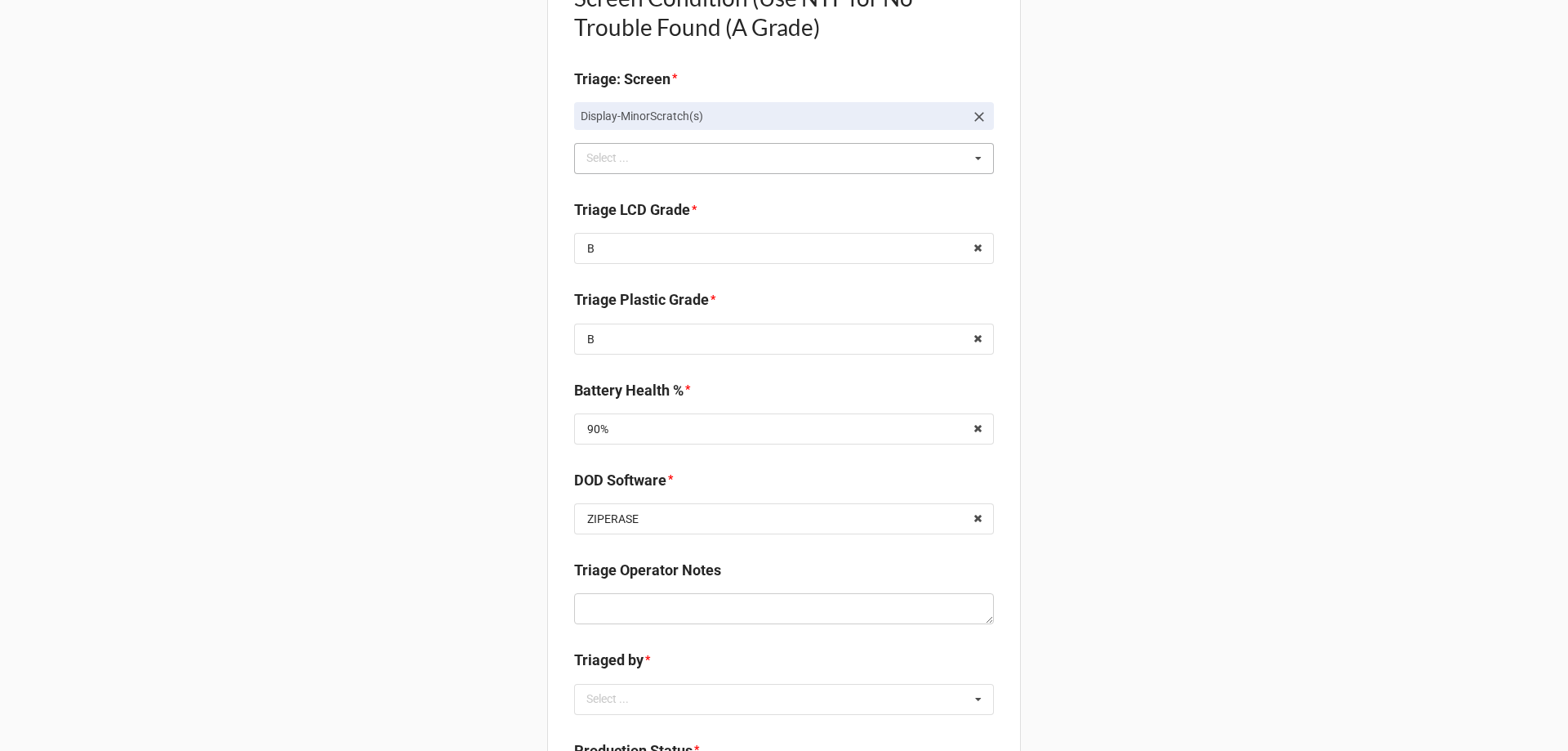
click at [433, 496] on div "Back Receiving Triage Imaging Cleaning Tech & Repair QC Packing Order Picking R…" at bounding box center [784, 164] width 1568 height 2617
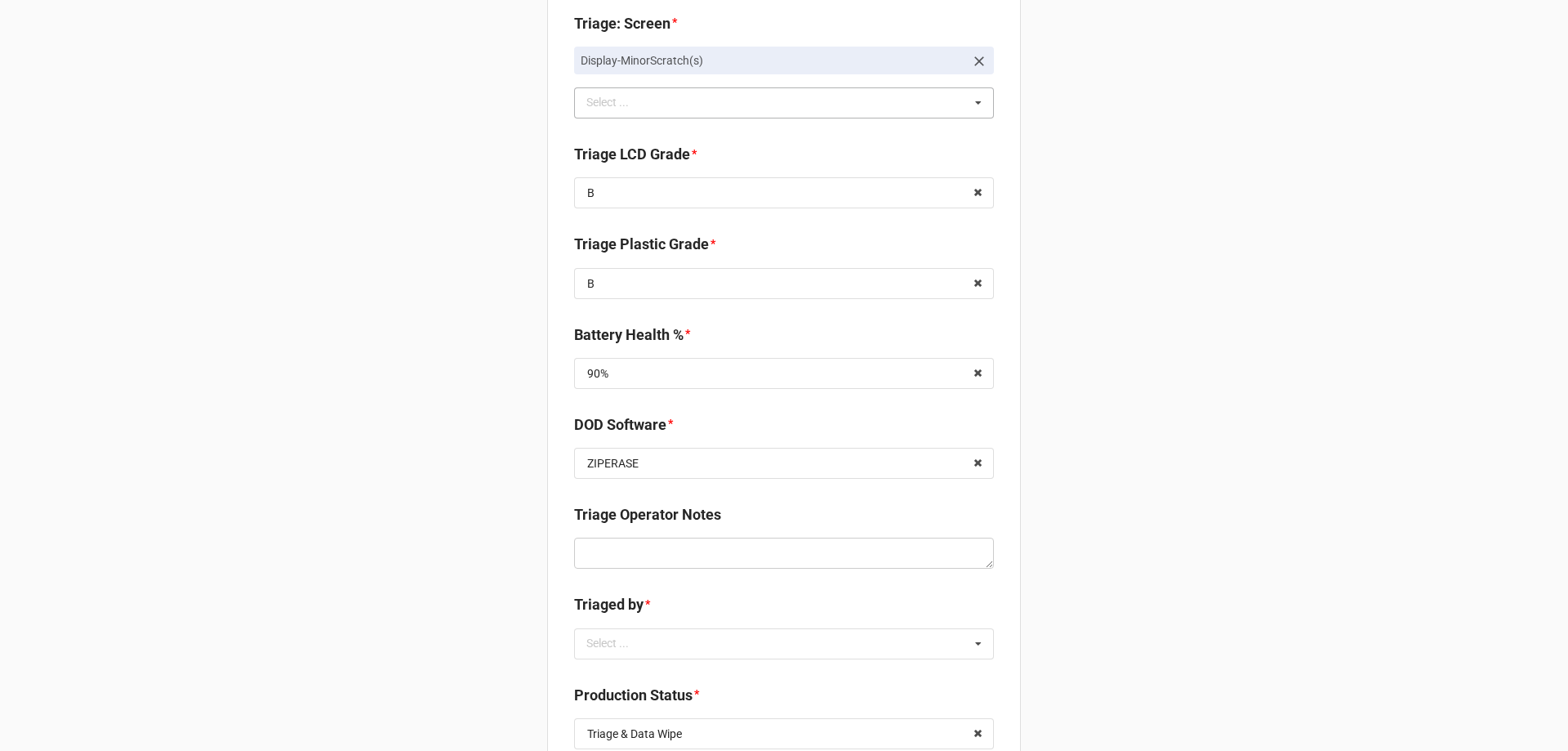
scroll to position [1389, 0]
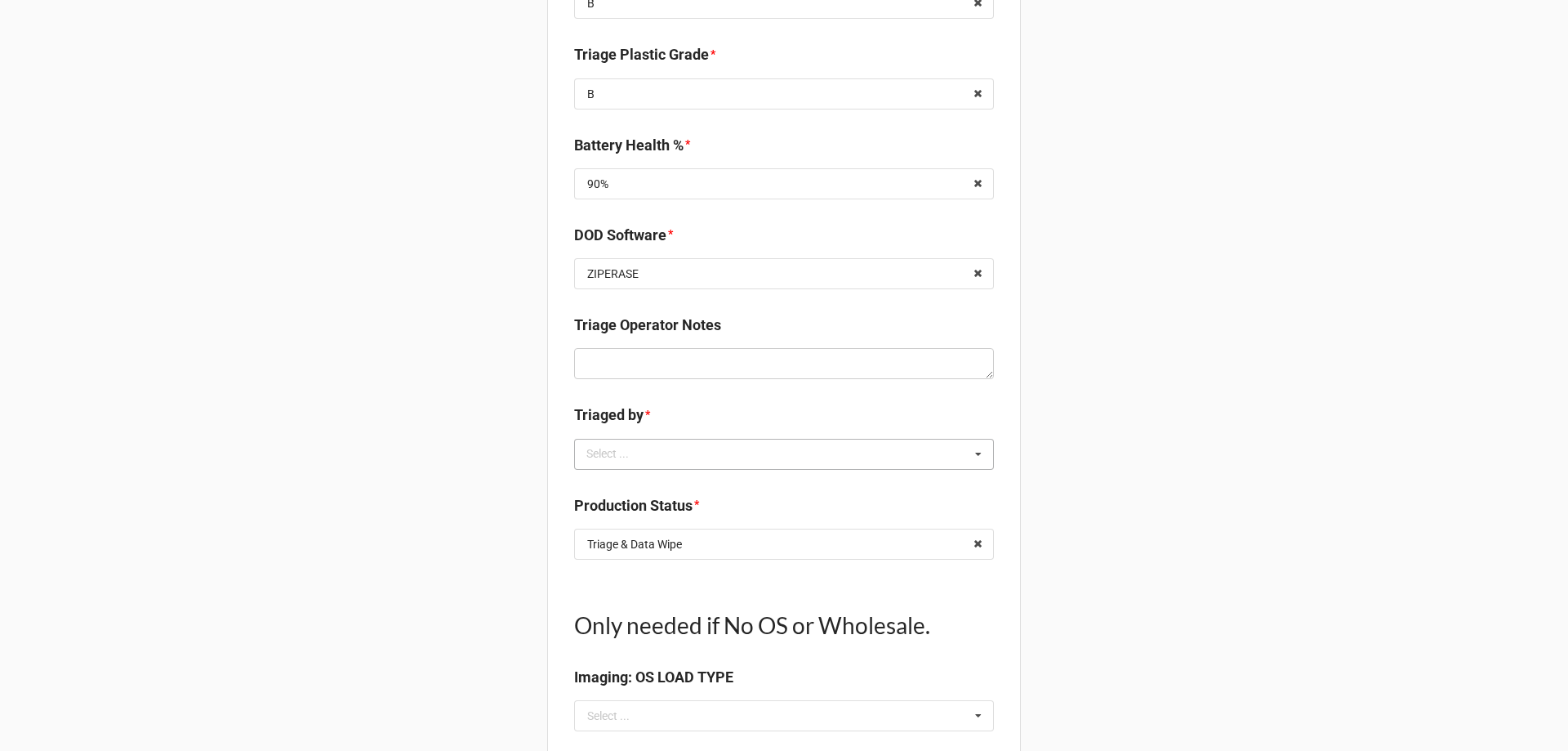
click at [617, 459] on div "Select ..." at bounding box center [617, 454] width 70 height 19
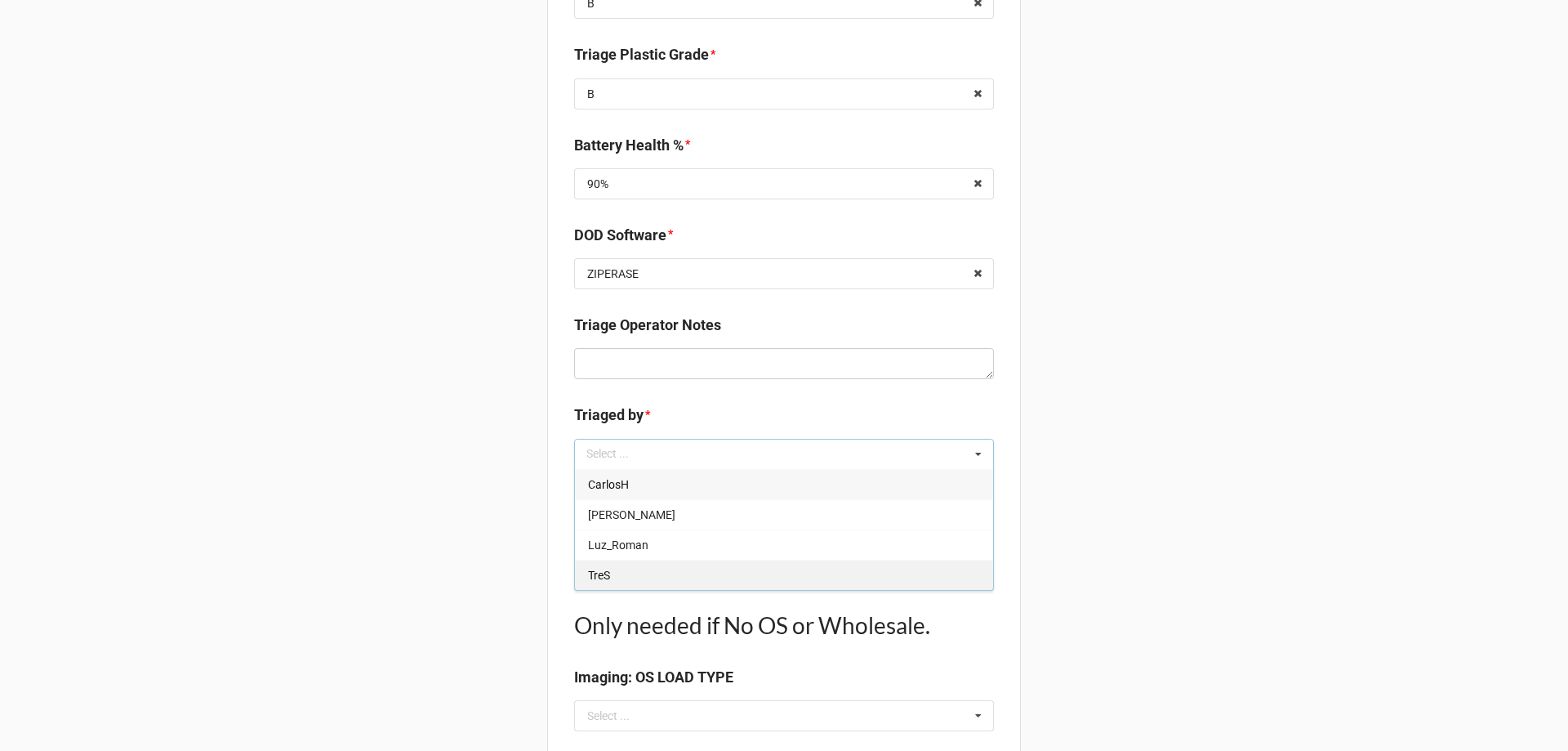
click at [575, 568] on div "TreS" at bounding box center [784, 574] width 418 height 30
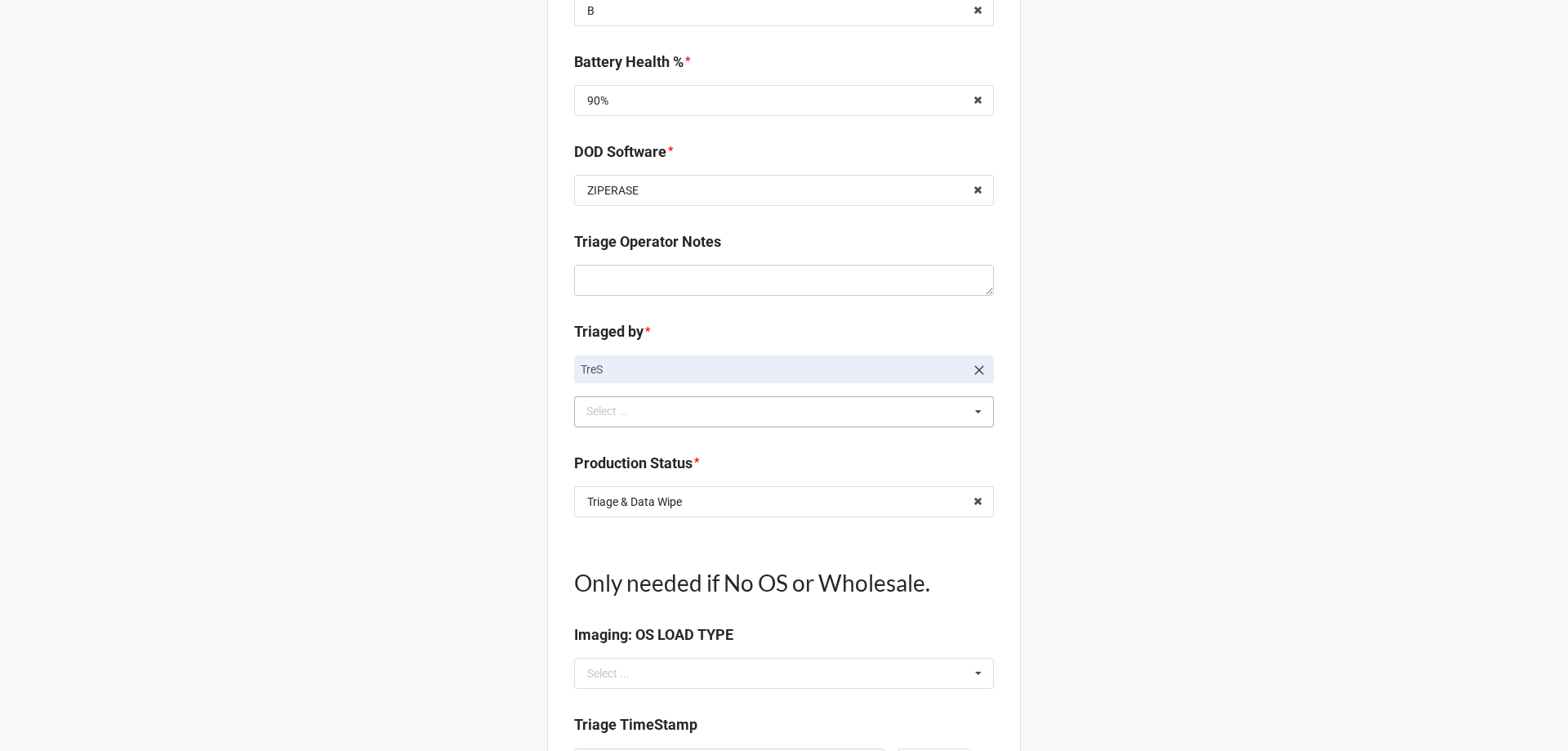
scroll to position [1470, 0]
click at [975, 508] on icon at bounding box center [978, 503] width 26 height 30
click at [952, 497] on input "text" at bounding box center [785, 503] width 418 height 29
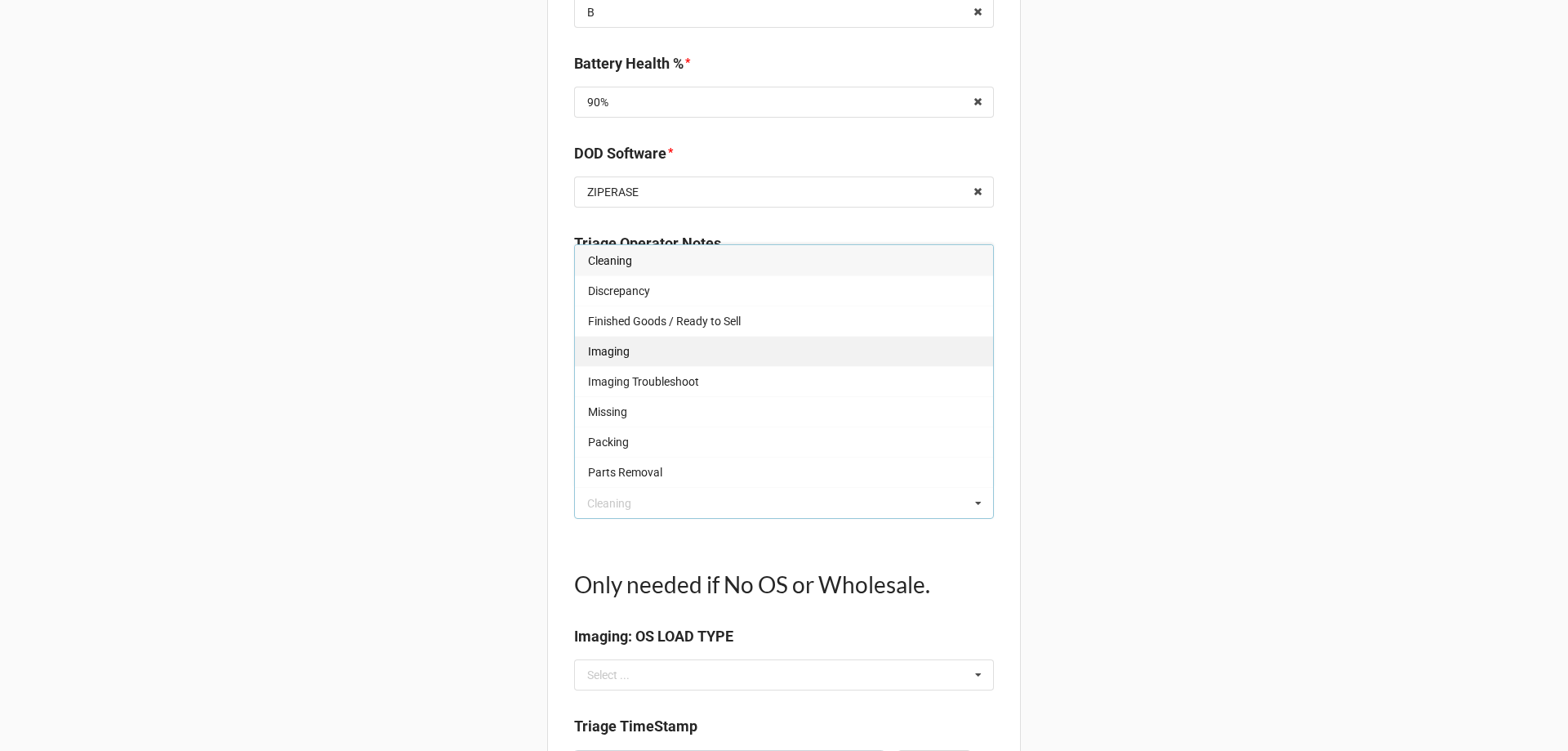
click at [684, 347] on div "Imaging" at bounding box center [784, 350] width 418 height 30
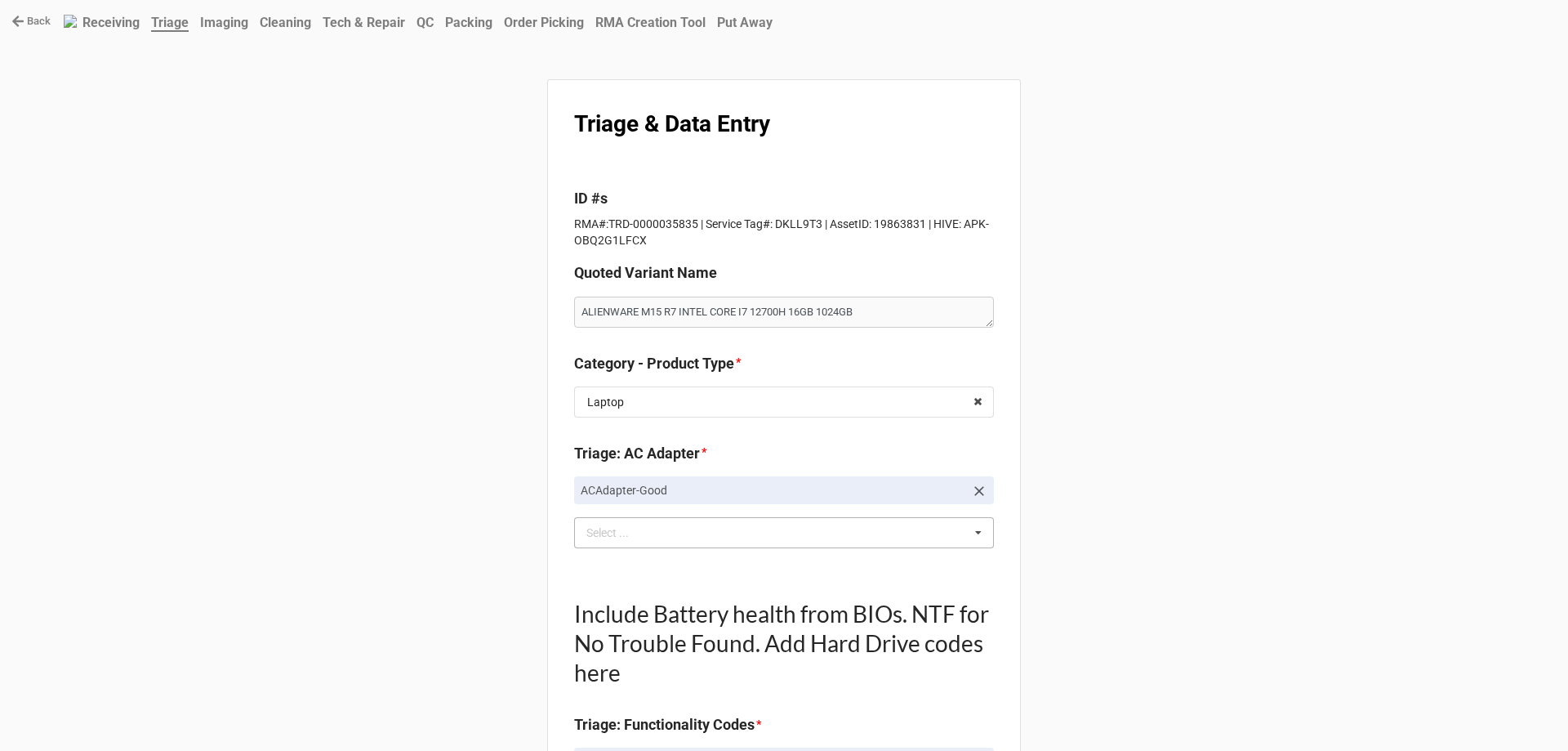
scroll to position [0, 0]
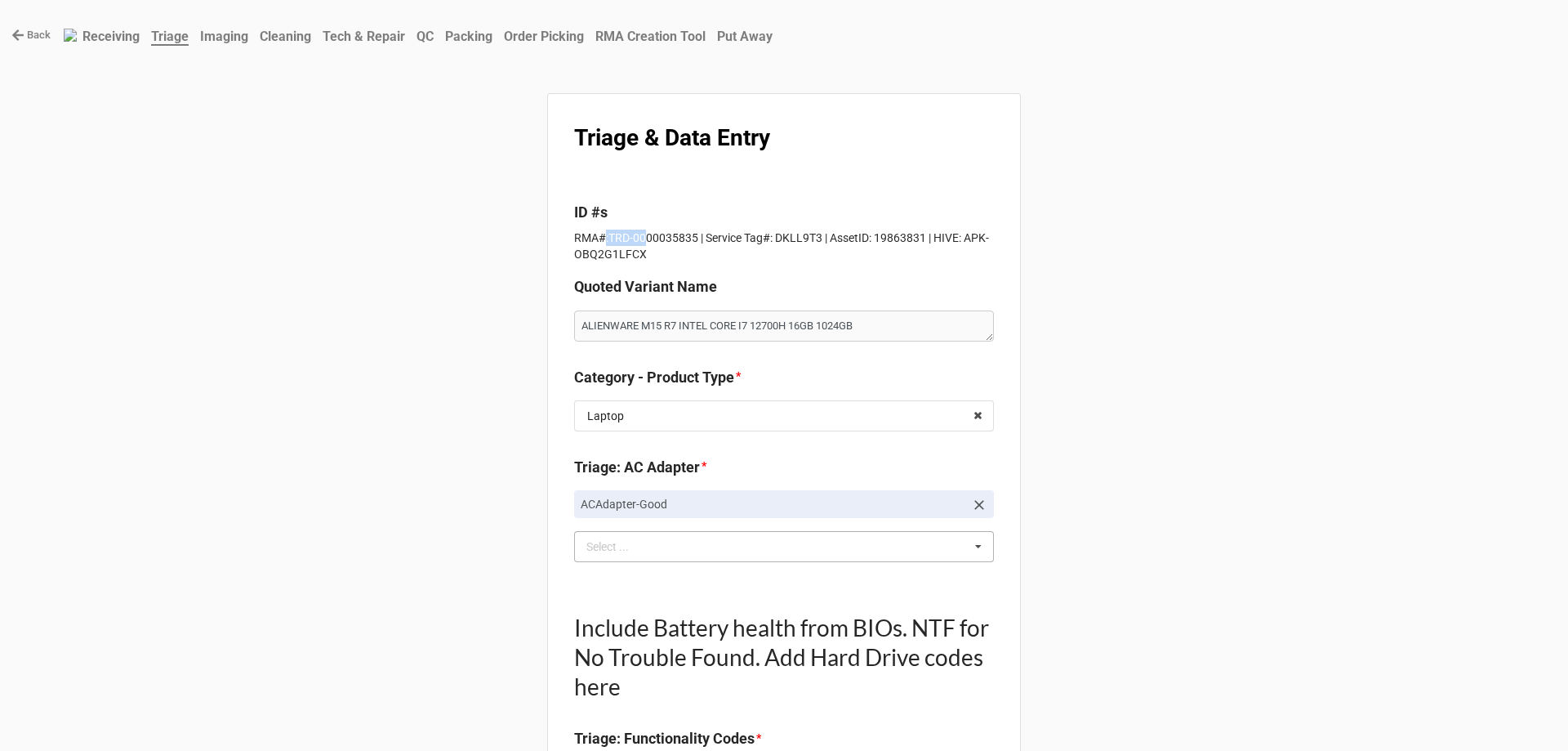
drag, startPoint x: 602, startPoint y: 239, endPoint x: 642, endPoint y: 238, distance: 40.0
click at [642, 238] on p "RMA#:TRD-0000035835 | Service Tag#: DKLL9T3 | AssetID: 19863831 | HIVE: APK-OBQ…" at bounding box center [784, 246] width 420 height 32
drag, startPoint x: 603, startPoint y: 235, endPoint x: 693, endPoint y: 234, distance: 90.0
click at [693, 234] on p "RMA#:TRD-0000035835 | Service Tag#: DKLL9T3 | AssetID: 19863831 | HIVE: APK-OBQ…" at bounding box center [784, 246] width 420 height 32
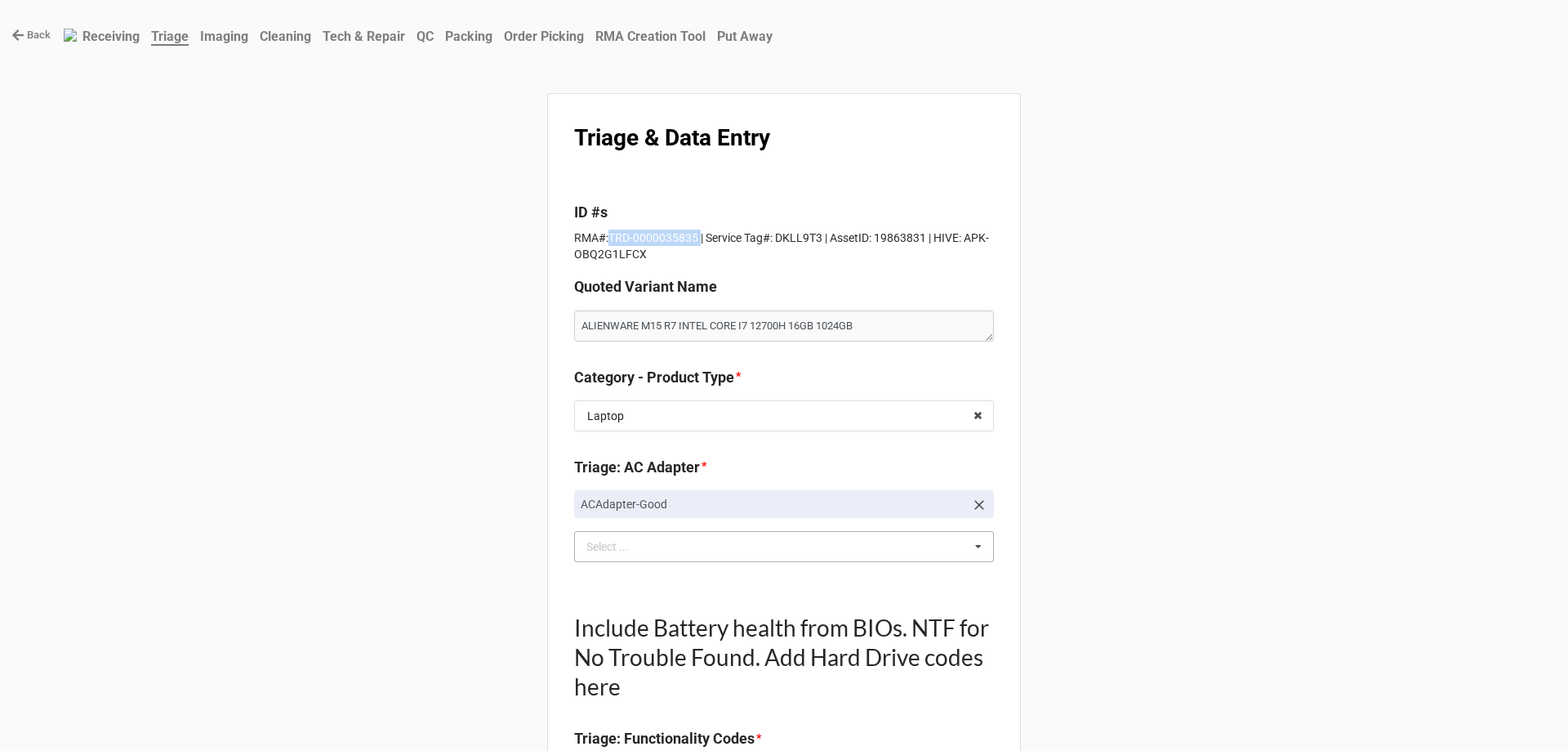
copy p "TRD-0000035835"
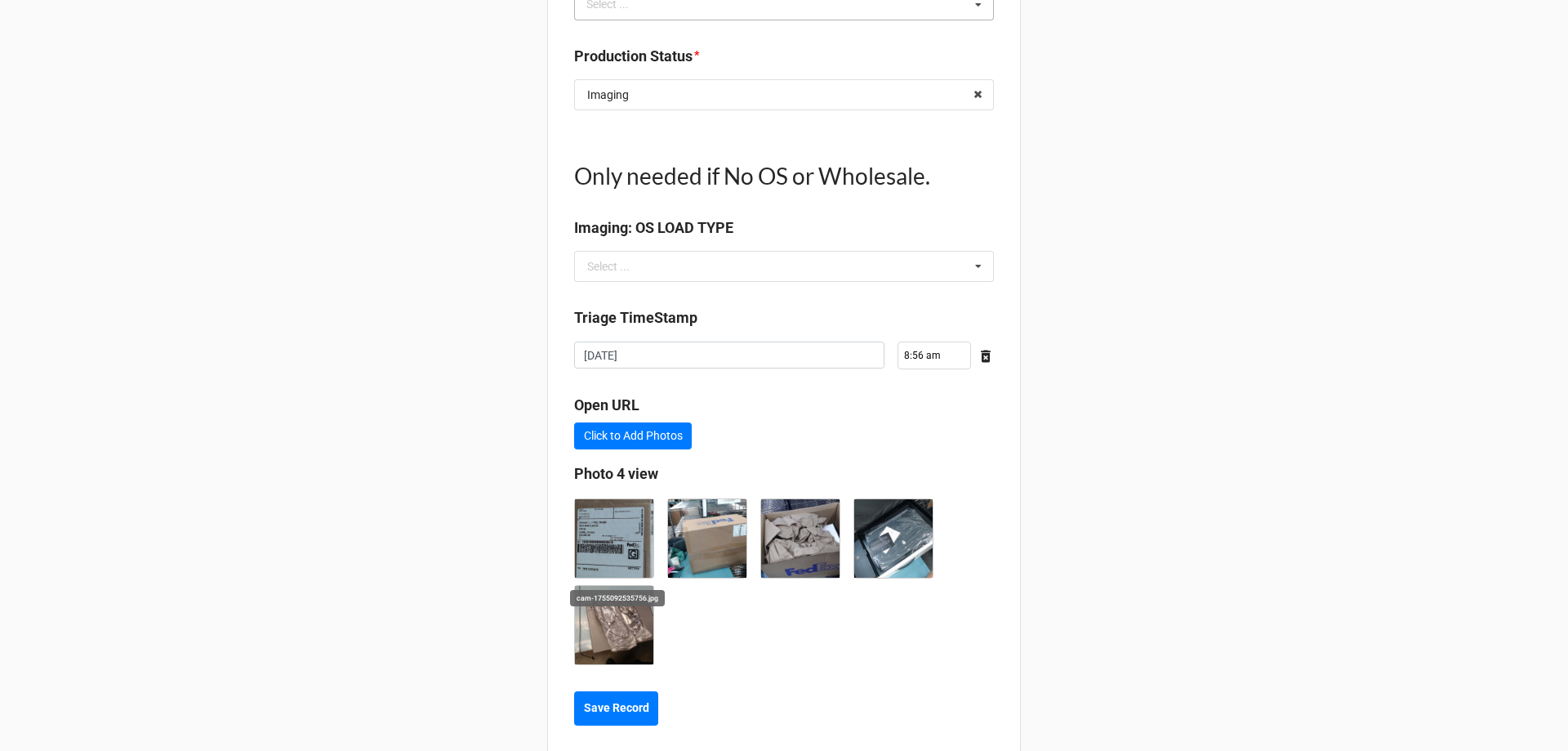
type textarea "x"
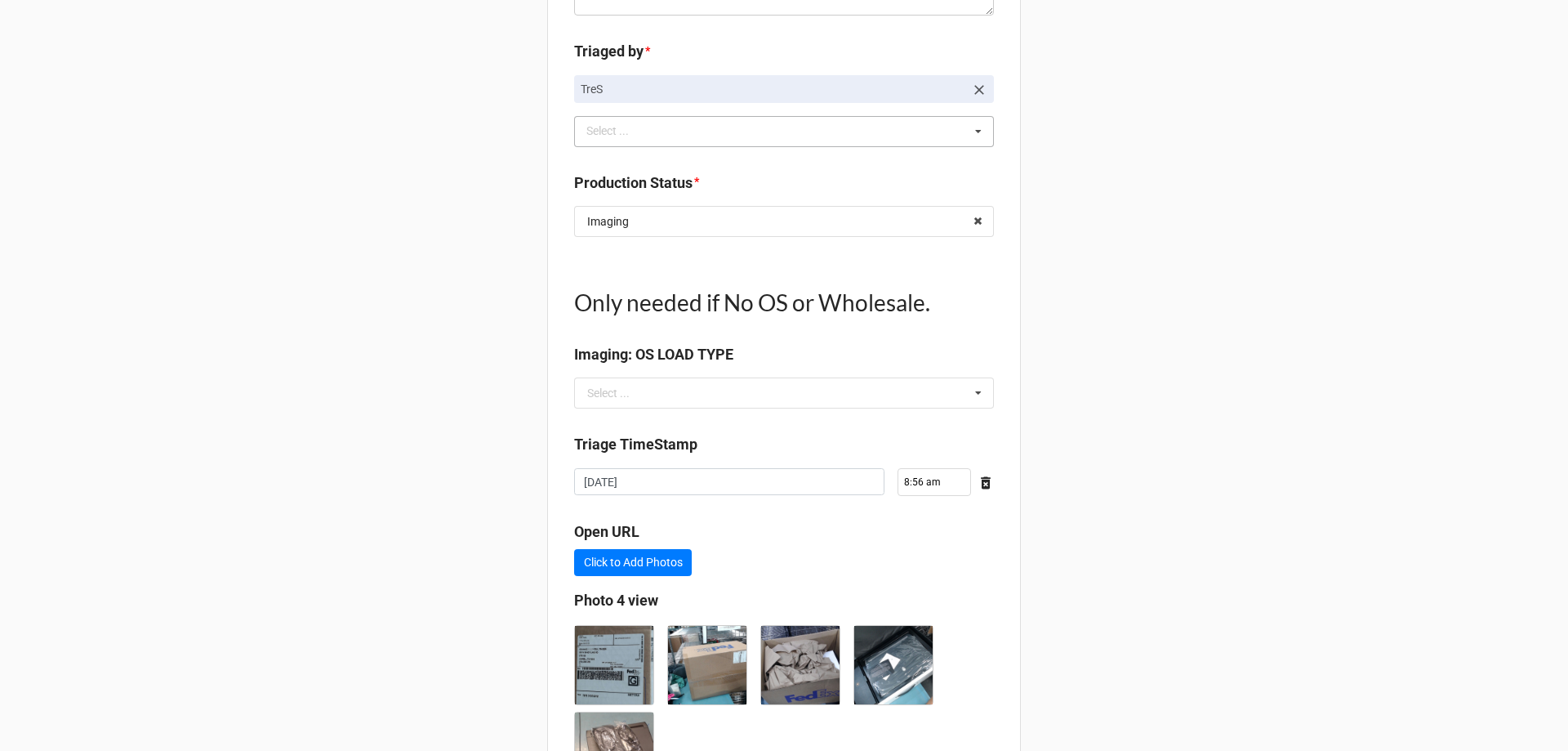
scroll to position [1907, 0]
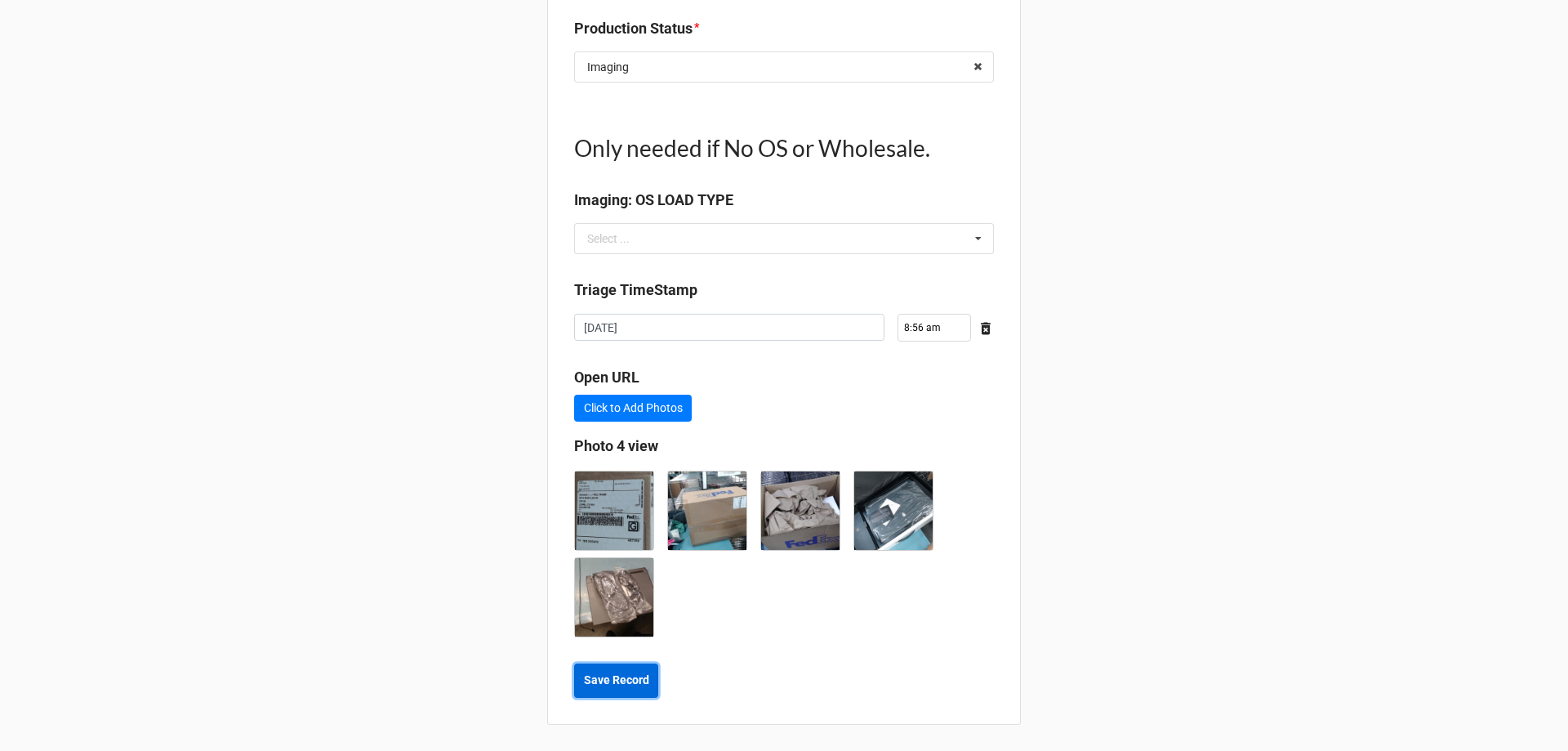
click at [615, 689] on button "Save Record" at bounding box center [616, 680] width 84 height 34
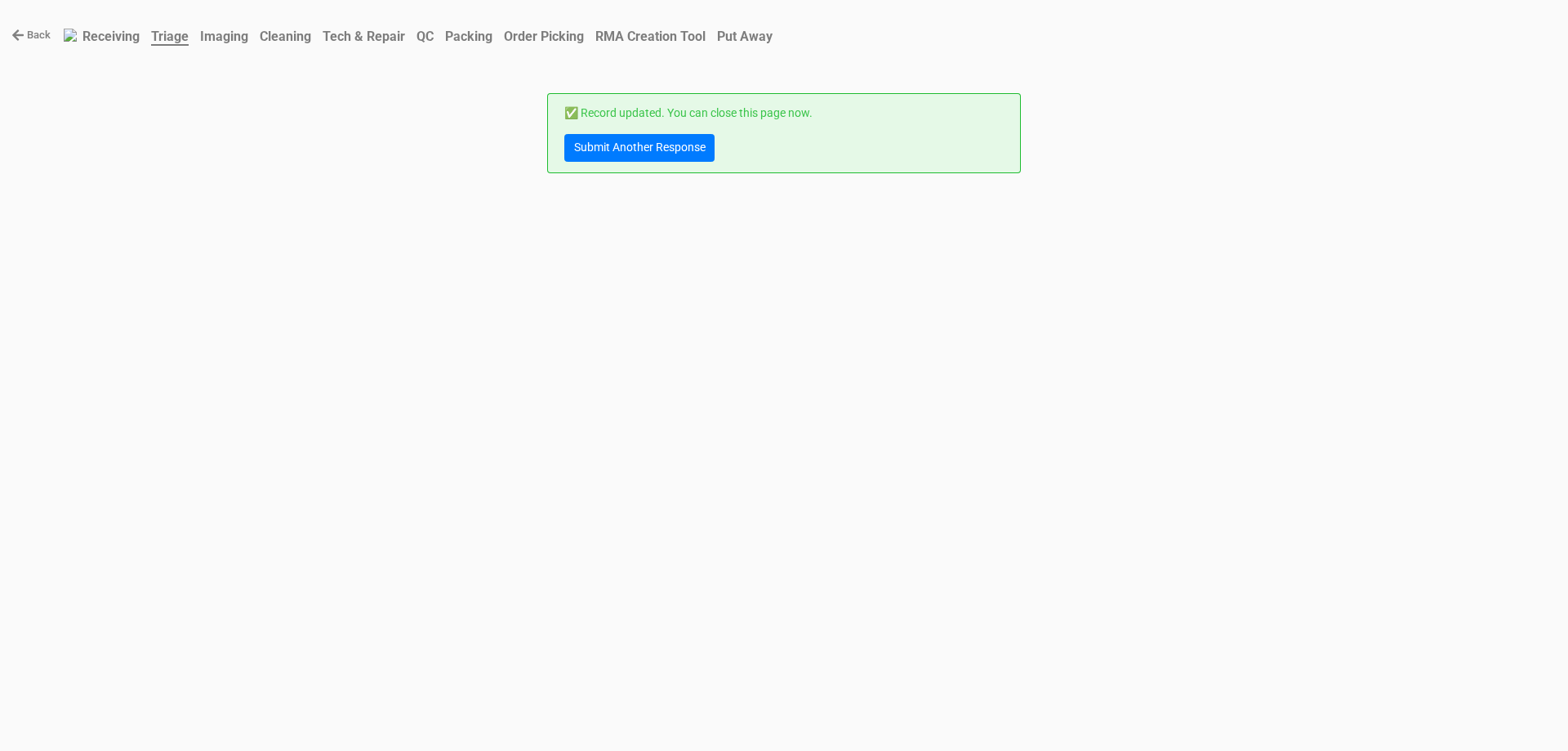
scroll to position [0, 0]
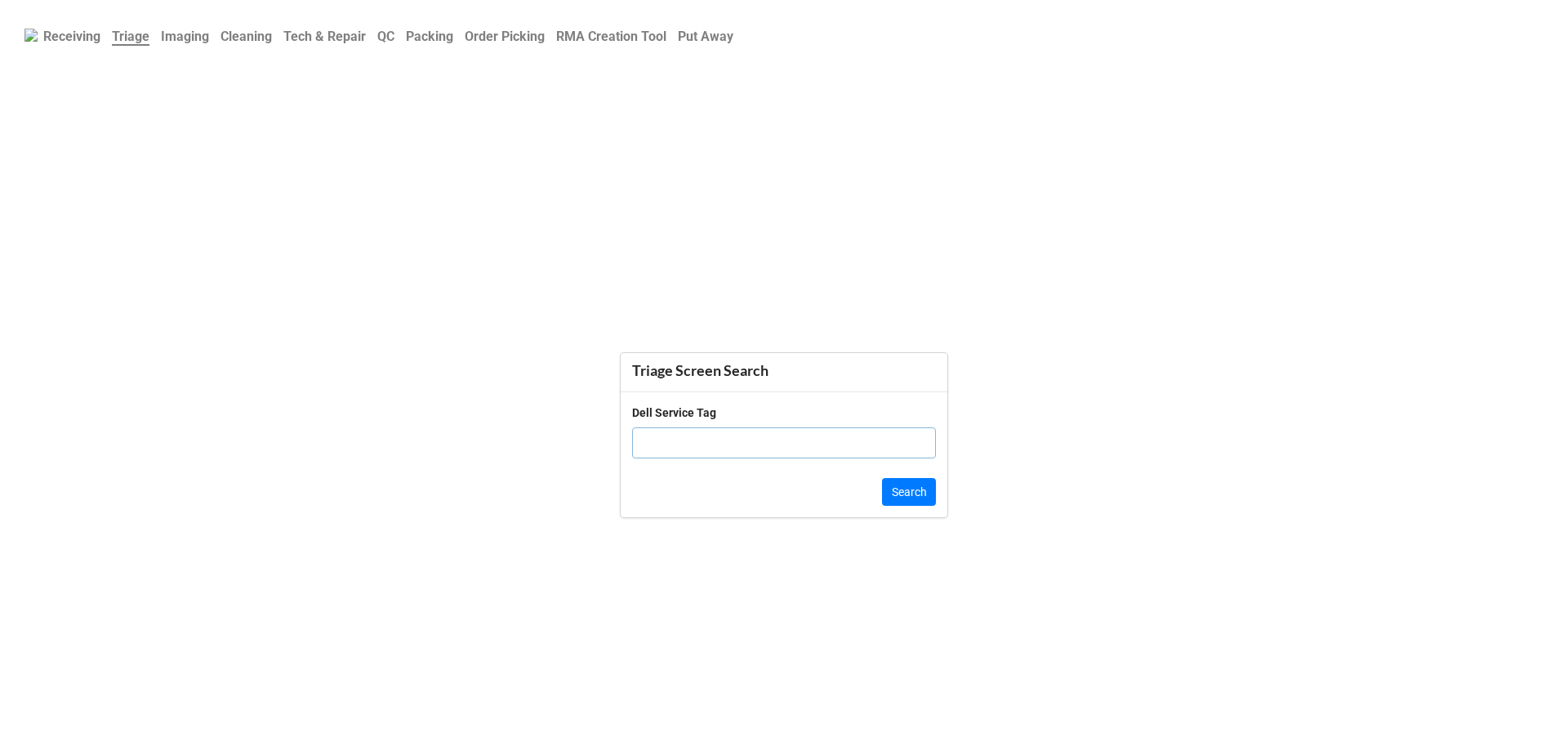
click at [395, 38] on b "QC" at bounding box center [386, 36] width 17 height 15
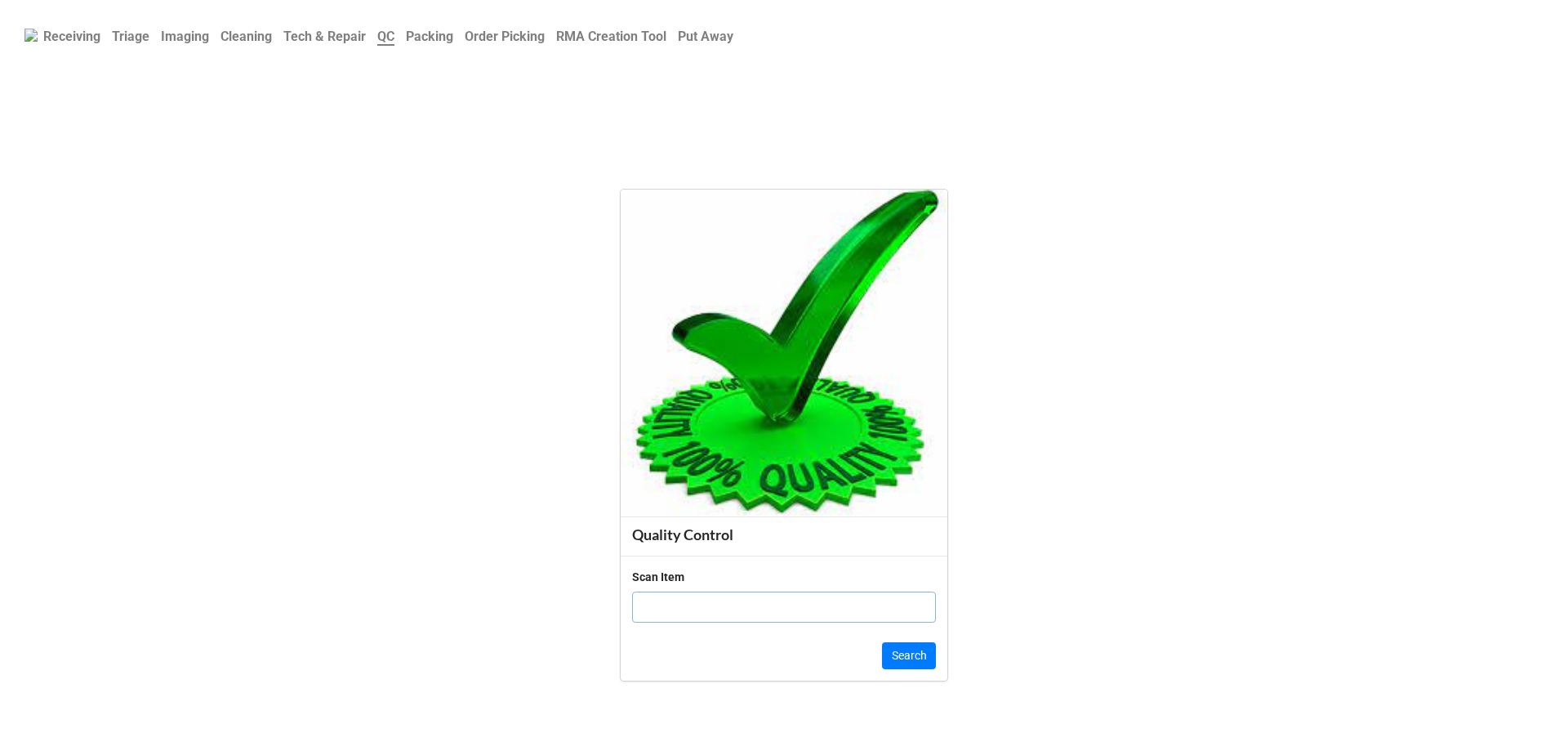
click at [734, 612] on input "text" at bounding box center [784, 607] width 304 height 31
click button "Search" at bounding box center [909, 656] width 54 height 28
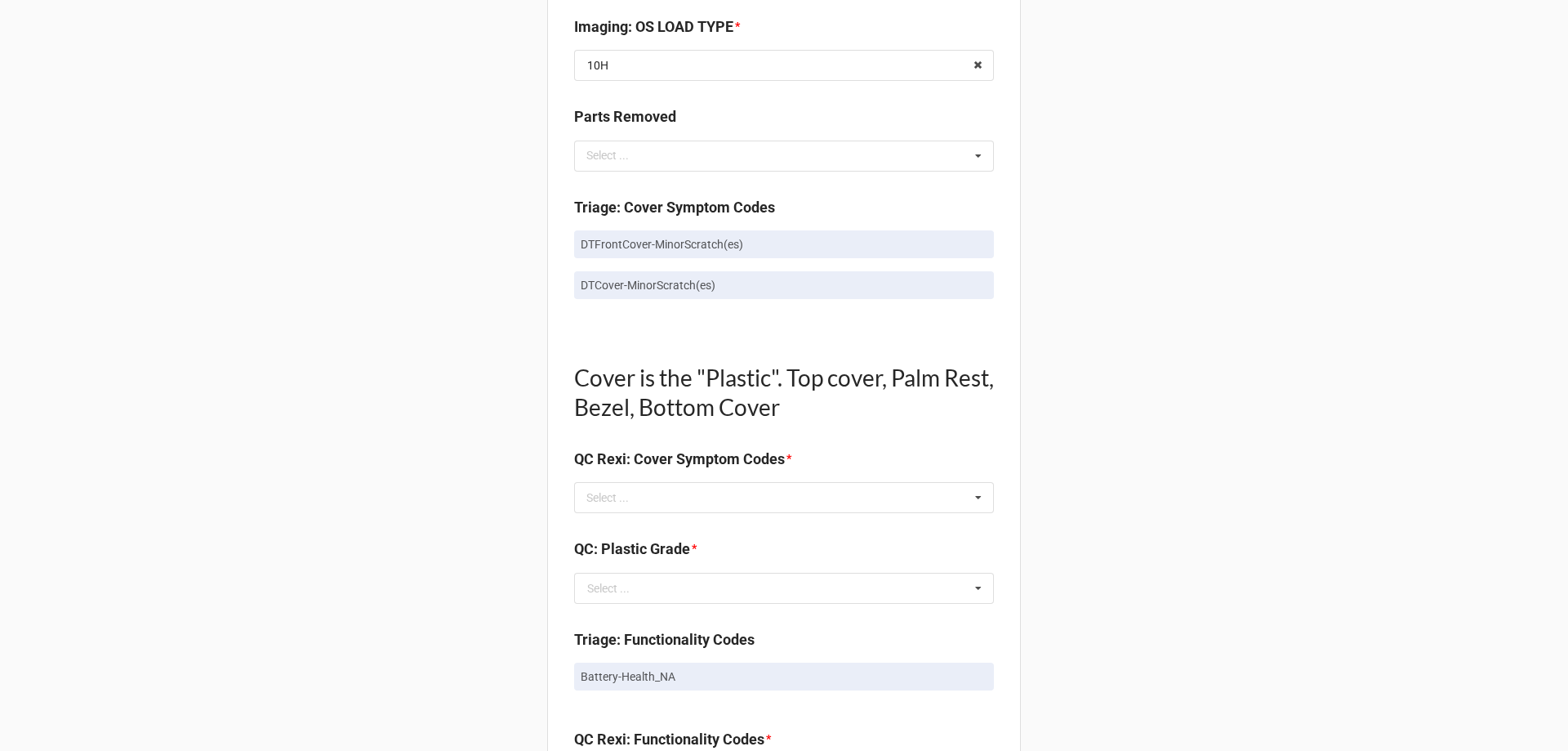
scroll to position [899, 0]
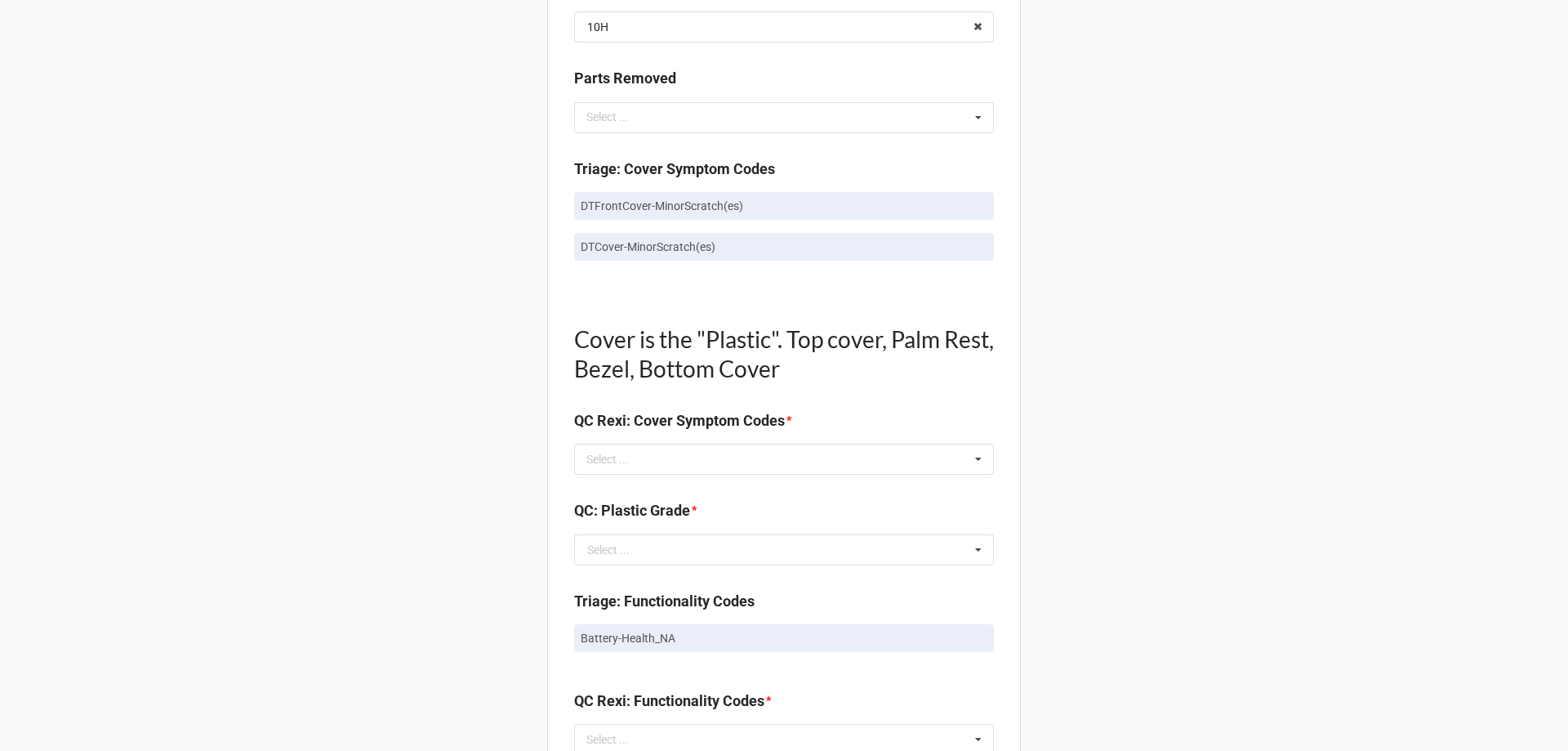
click at [632, 214] on link "DTFrontCover-MinorScratch(es)" at bounding box center [784, 206] width 420 height 28
click at [632, 207] on p "DTFrontCover-MinorScratch(es)" at bounding box center [784, 205] width 407 height 16
copy p "DTFrontCover-MinorScratch(es)"
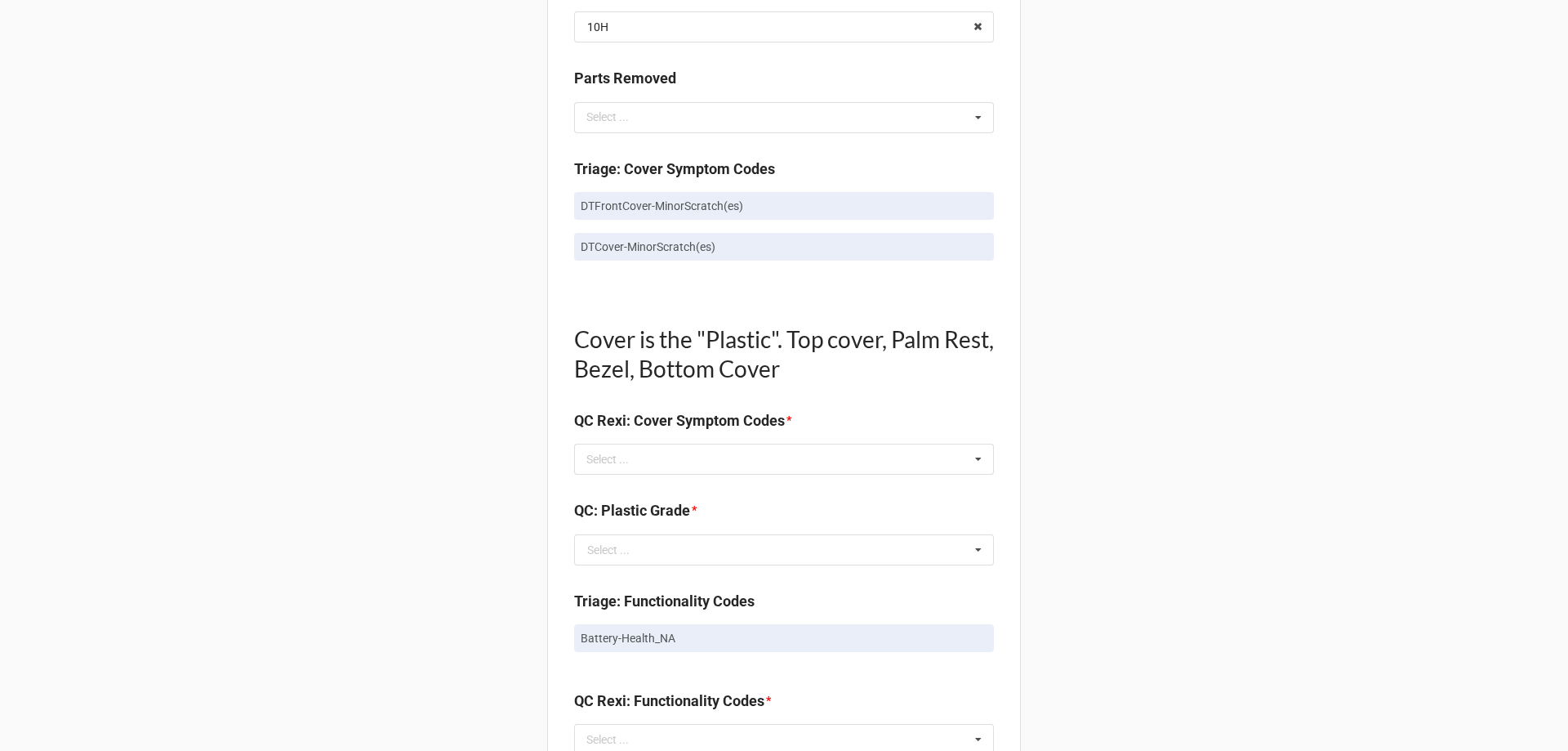
click at [635, 477] on div "Cover is the "Plastic". Top cover, Palm Rest, Bezel, Bottom Cover QC Rexi: Cove…" at bounding box center [784, 392] width 420 height 188
click at [634, 460] on div "Select ..." at bounding box center [617, 460] width 70 height 19
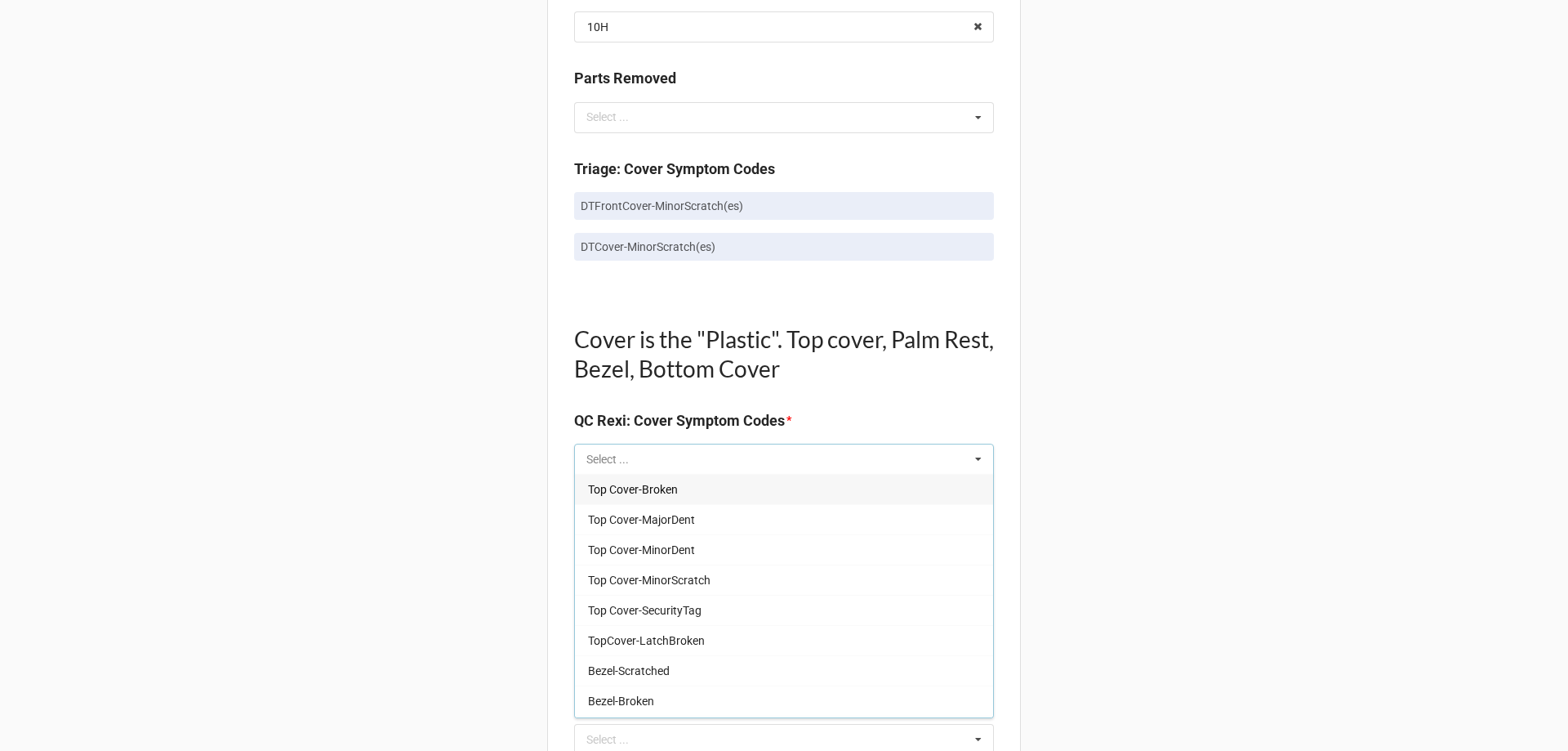
drag, startPoint x: 623, startPoint y: 458, endPoint x: 594, endPoint y: 457, distance: 29.0
paste input "DTFrontCover-MinorScratch(es)"
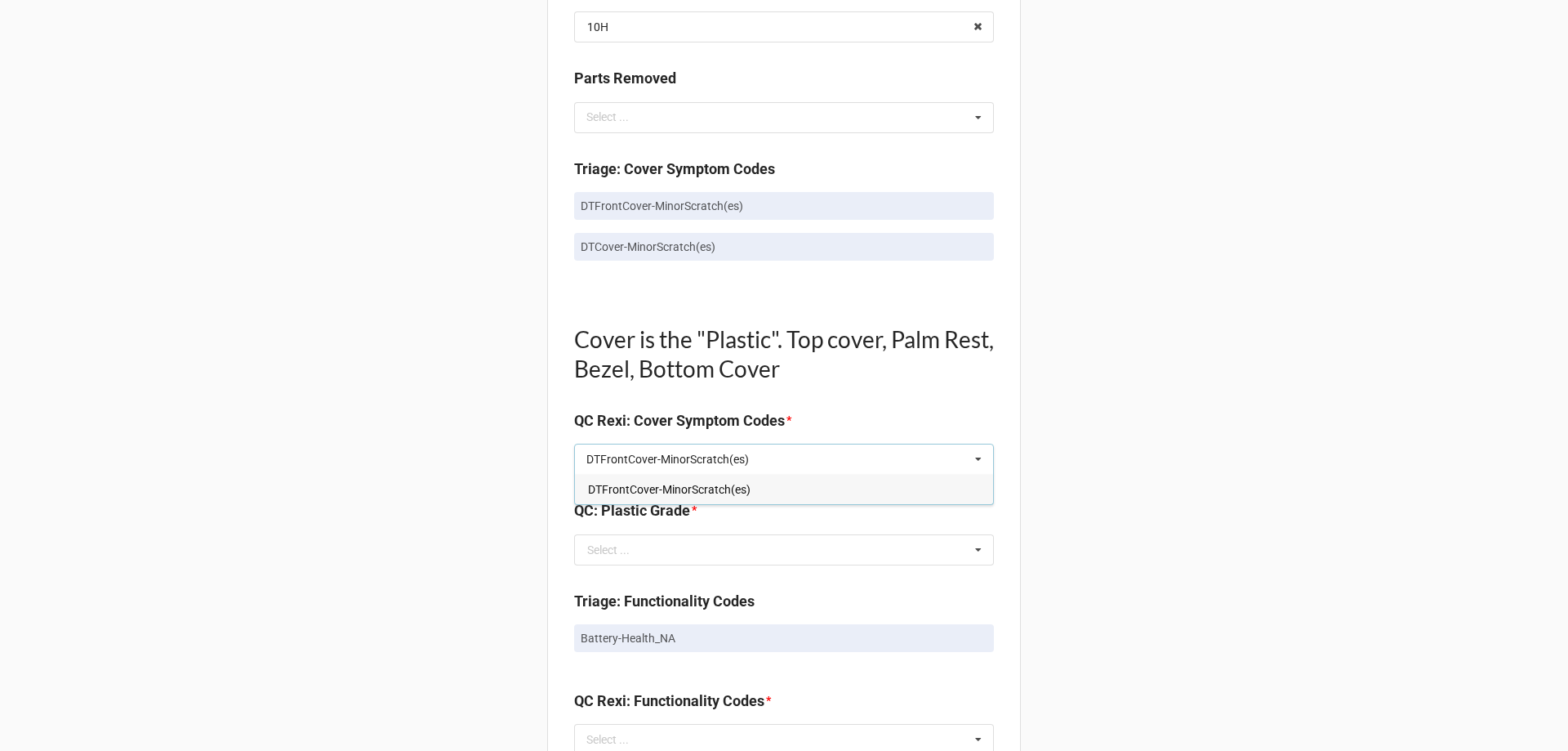
type input "DTFrontCover-MinorScratch(es)"
click at [639, 485] on span "DTFrontCover-MinorScratch(es)" at bounding box center [669, 489] width 162 height 13
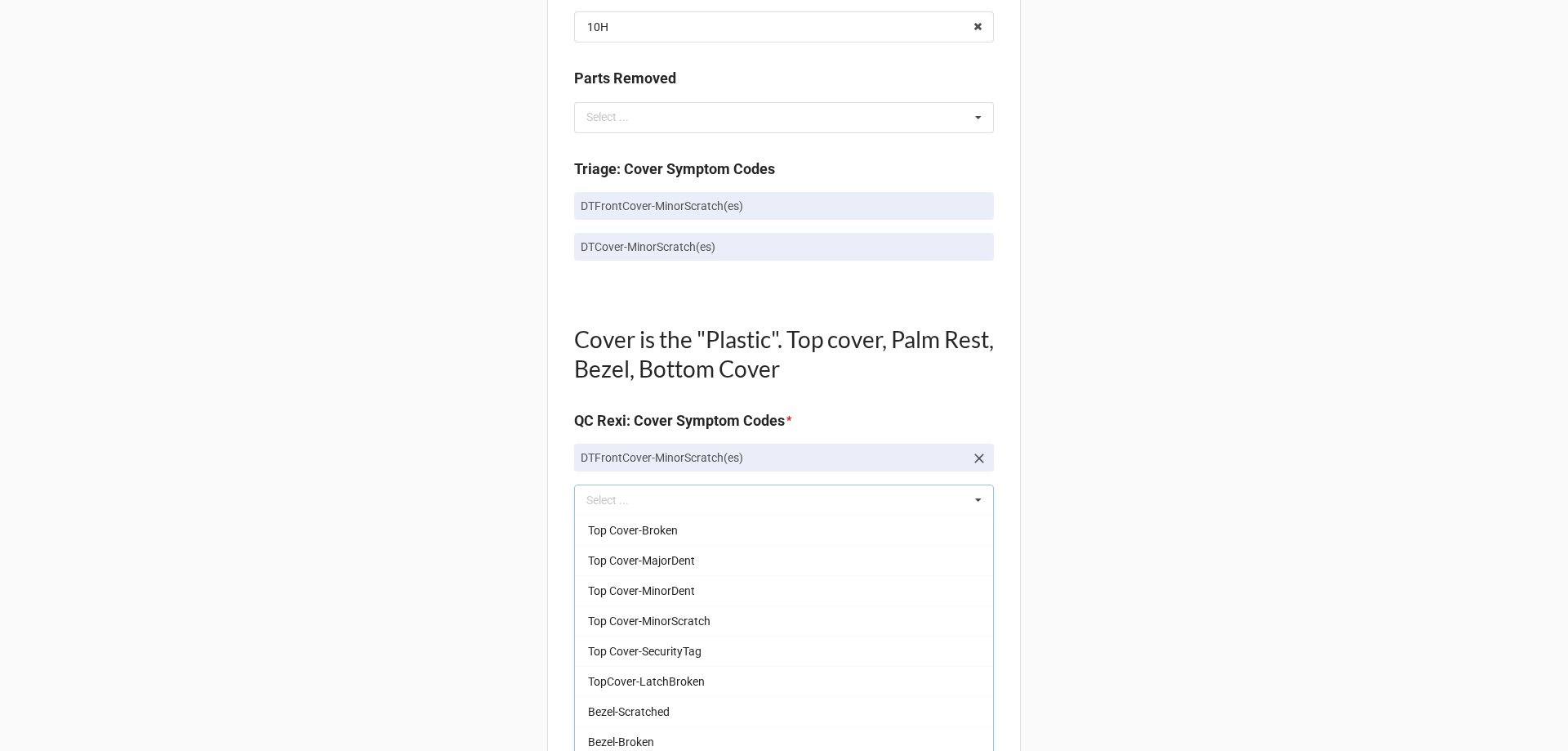
click at [512, 449] on div "Back Receiving Triage Imaging Cleaning Tech & Repair QC Packing Order Picking R…" at bounding box center [784, 530] width 1568 height 2857
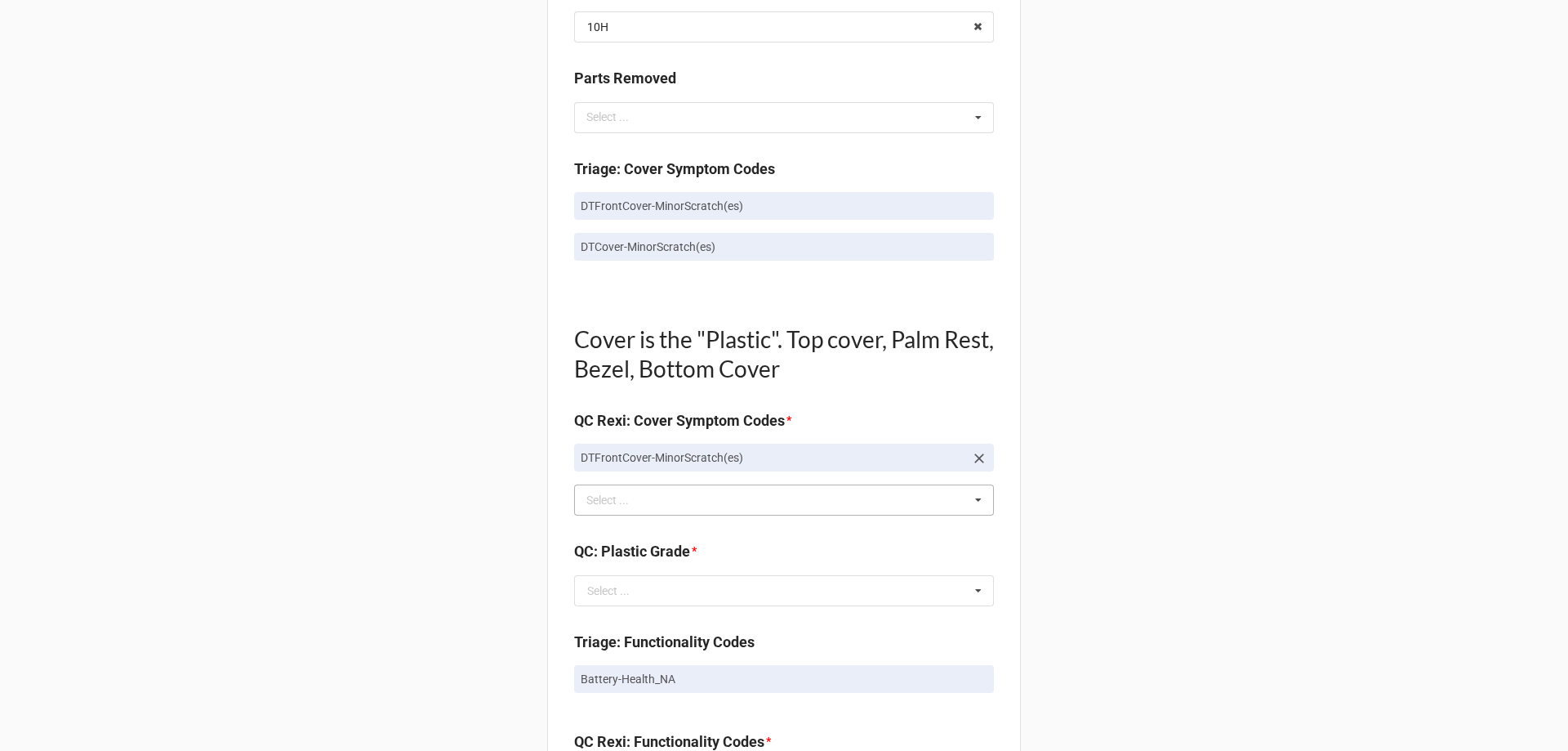
click at [644, 249] on p "DTCover-MinorScratch(es)" at bounding box center [784, 246] width 407 height 16
copy div "DTCover-MinorScratch(es)"
click at [612, 496] on div "Select ..." at bounding box center [617, 501] width 70 height 19
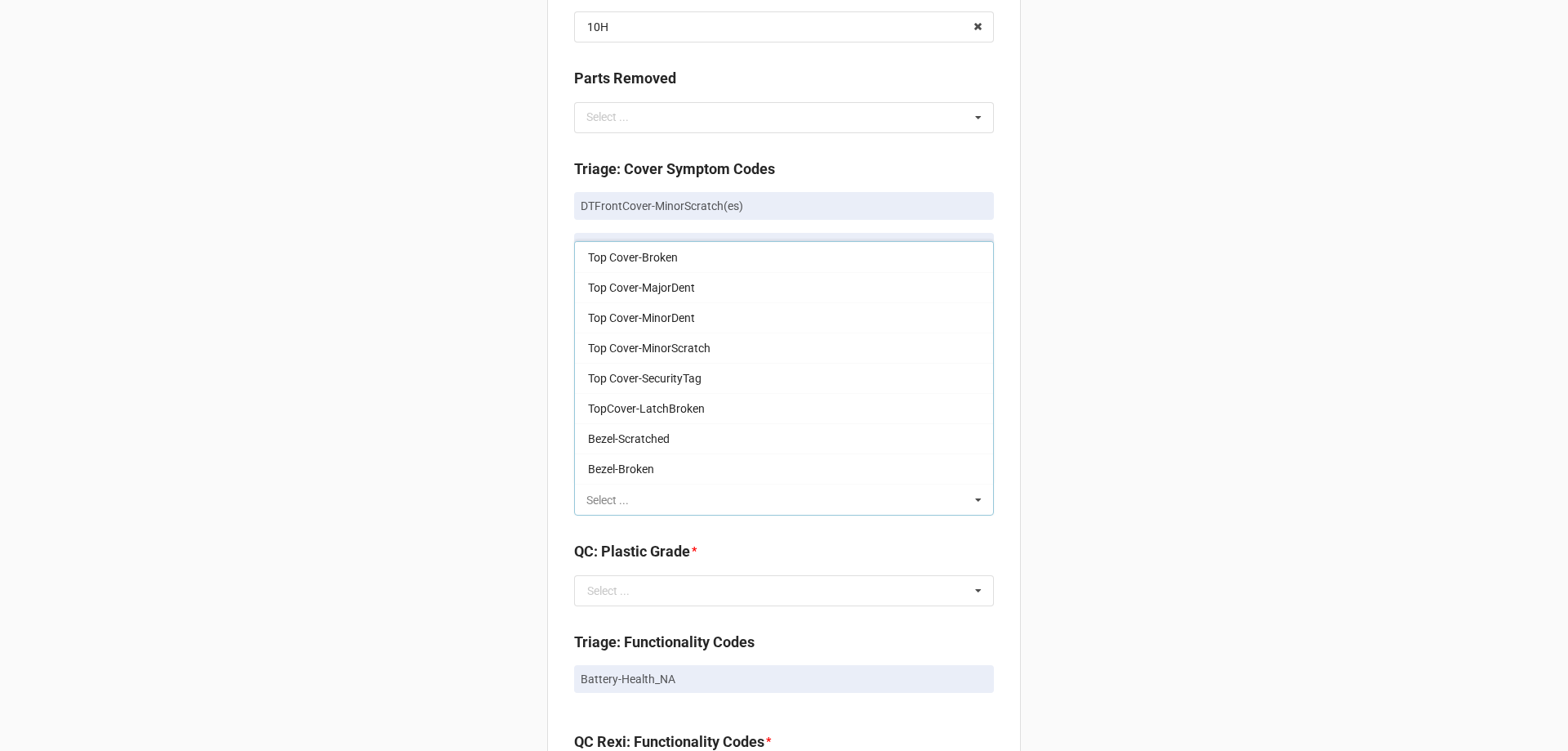
drag, startPoint x: 609, startPoint y: 499, endPoint x: 596, endPoint y: 495, distance: 13.6
paste input "DTCover-MinorScratch(es)"
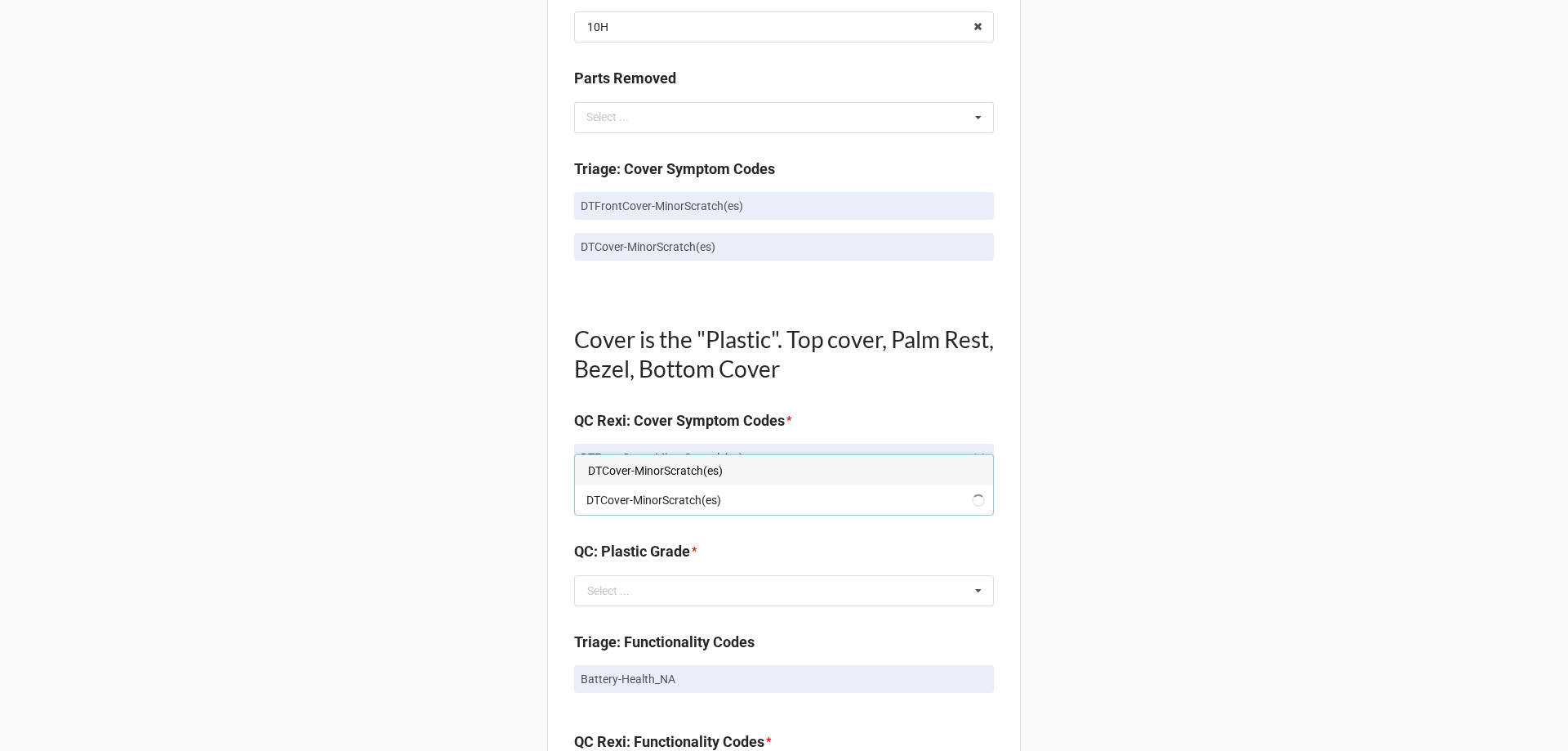
type input "DTCover-MinorScratch(es)"
drag, startPoint x: 606, startPoint y: 471, endPoint x: 539, endPoint y: 484, distance: 68.2
click at [606, 473] on span "DTCover-MinorScratch(es)" at bounding box center [655, 470] width 135 height 13
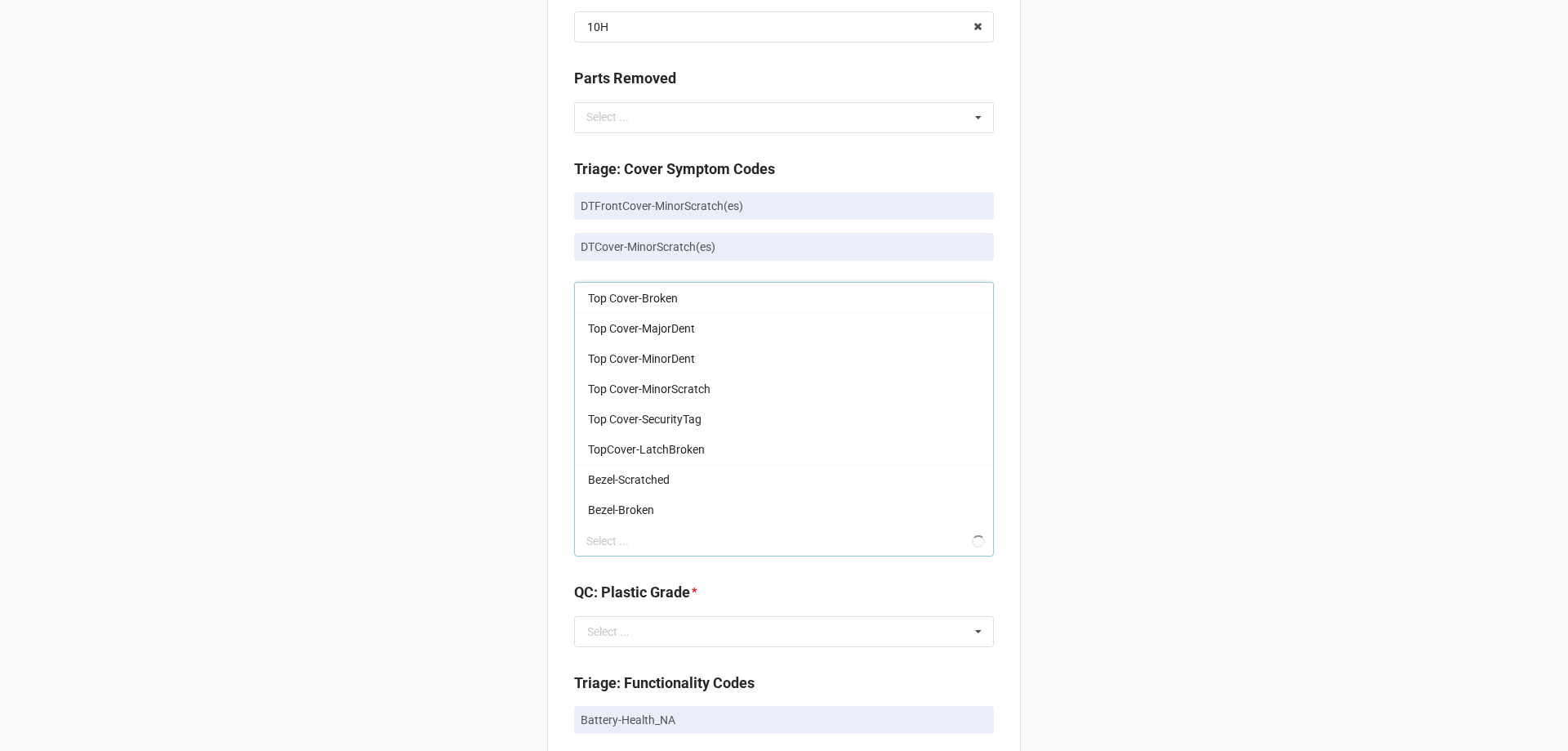
click at [535, 486] on div "Back Receiving Triage Imaging Cleaning Tech & Repair QC Packing Order Picking R…" at bounding box center [784, 550] width 1568 height 2898
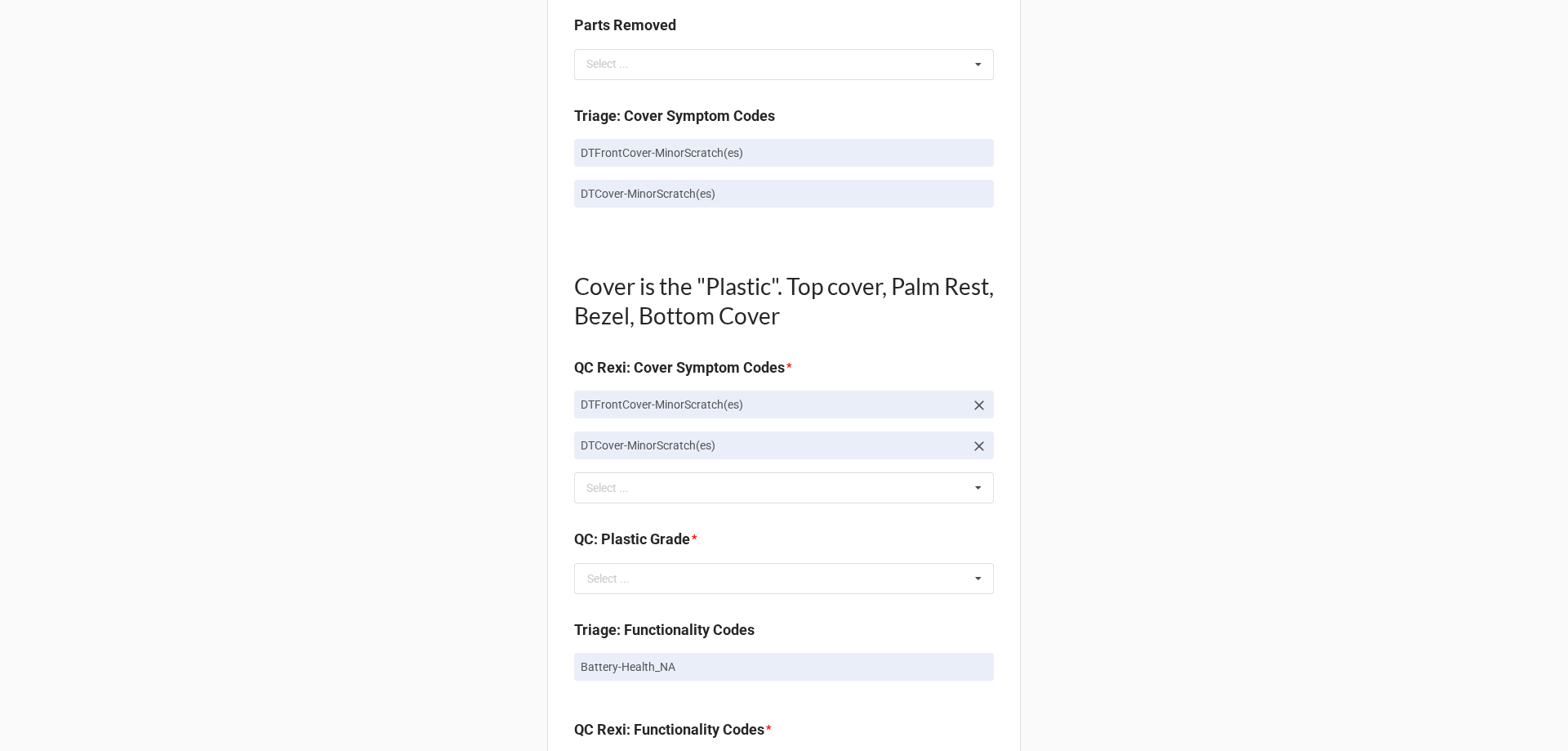
scroll to position [980, 0]
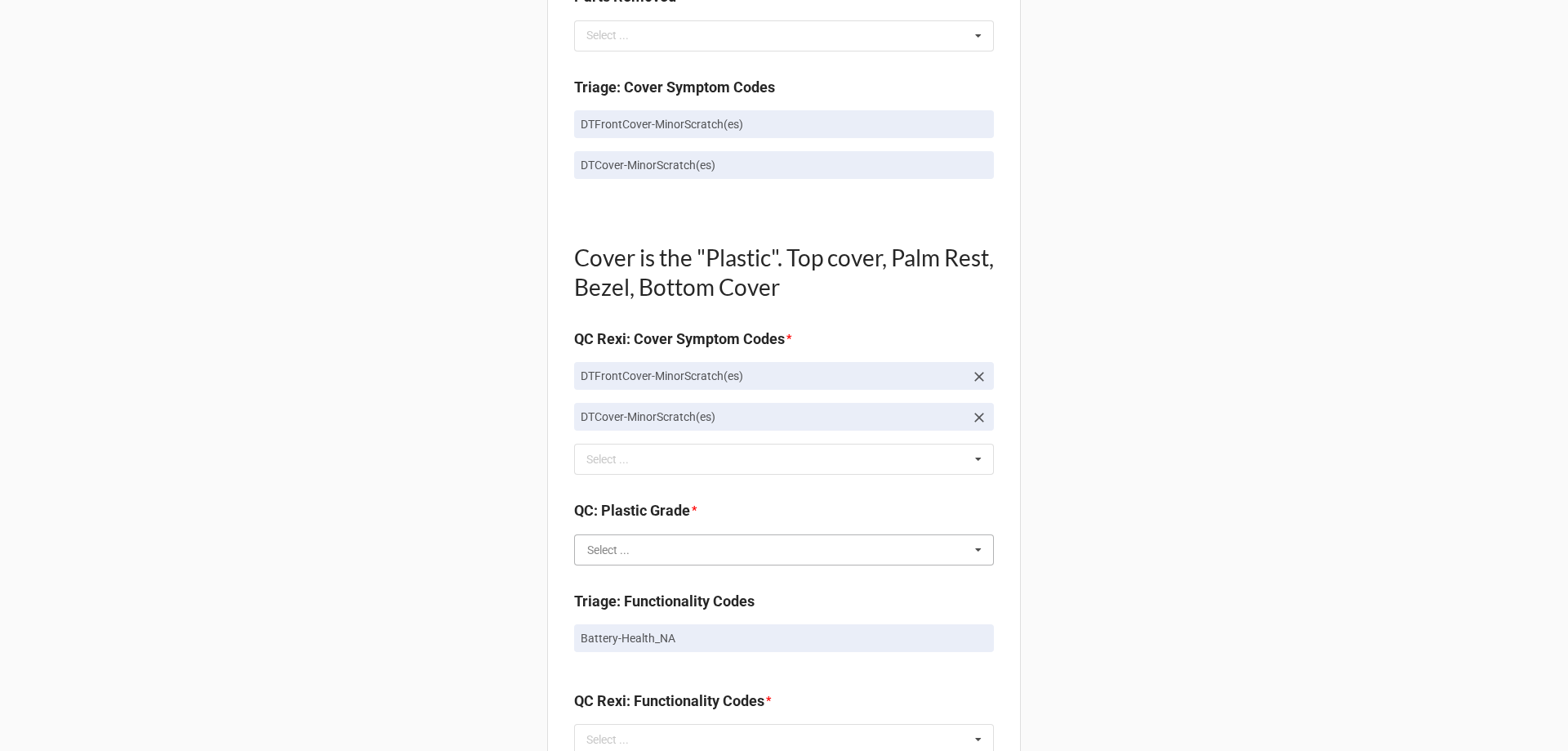
click at [629, 549] on input "text" at bounding box center [785, 549] width 418 height 29
click at [489, 367] on div "Back Receiving Triage Imaging Cleaning Tech & Repair QC Packing Order Picking R…" at bounding box center [784, 469] width 1568 height 2898
click at [629, 551] on input "text" at bounding box center [785, 549] width 418 height 29
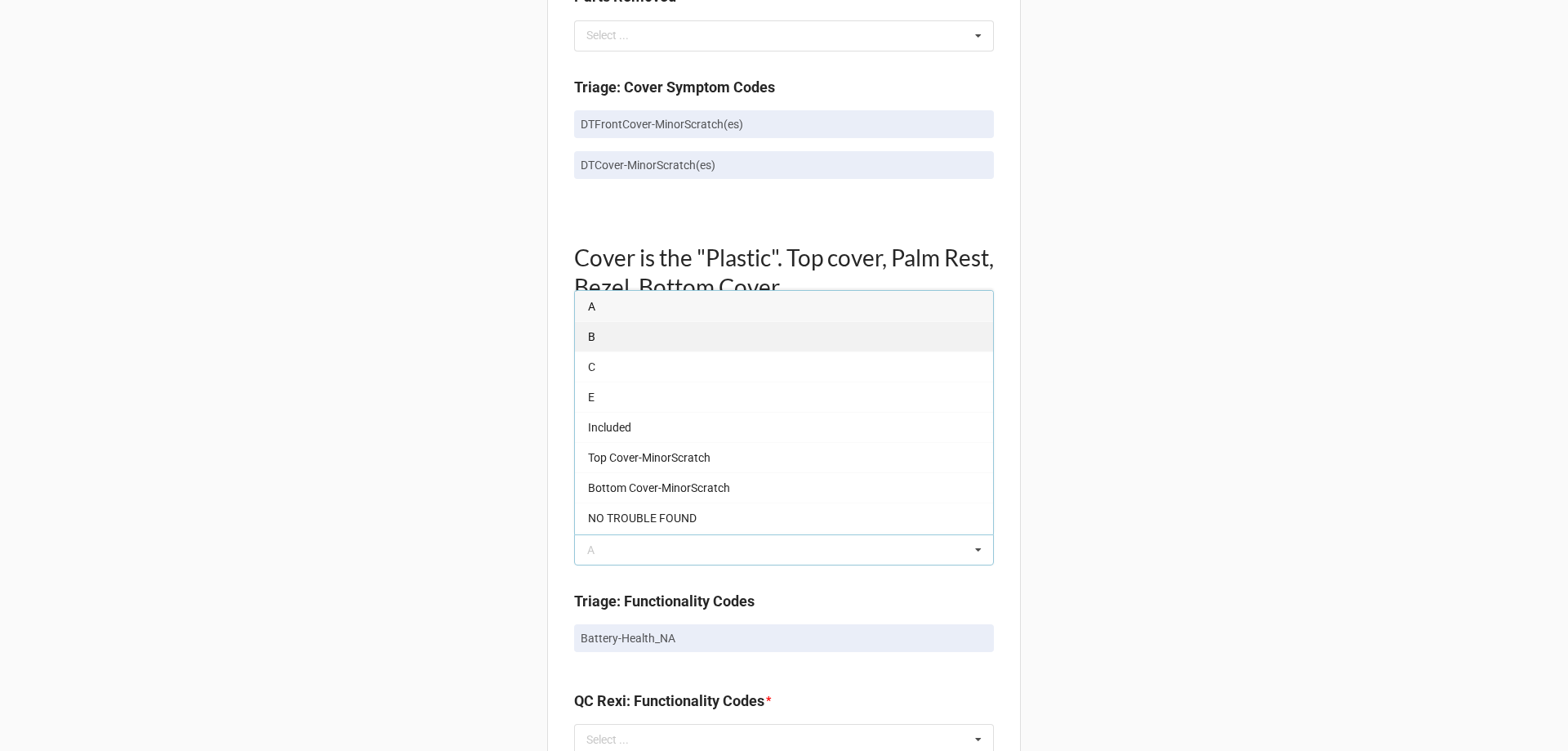
click at [584, 343] on div "B" at bounding box center [784, 336] width 418 height 30
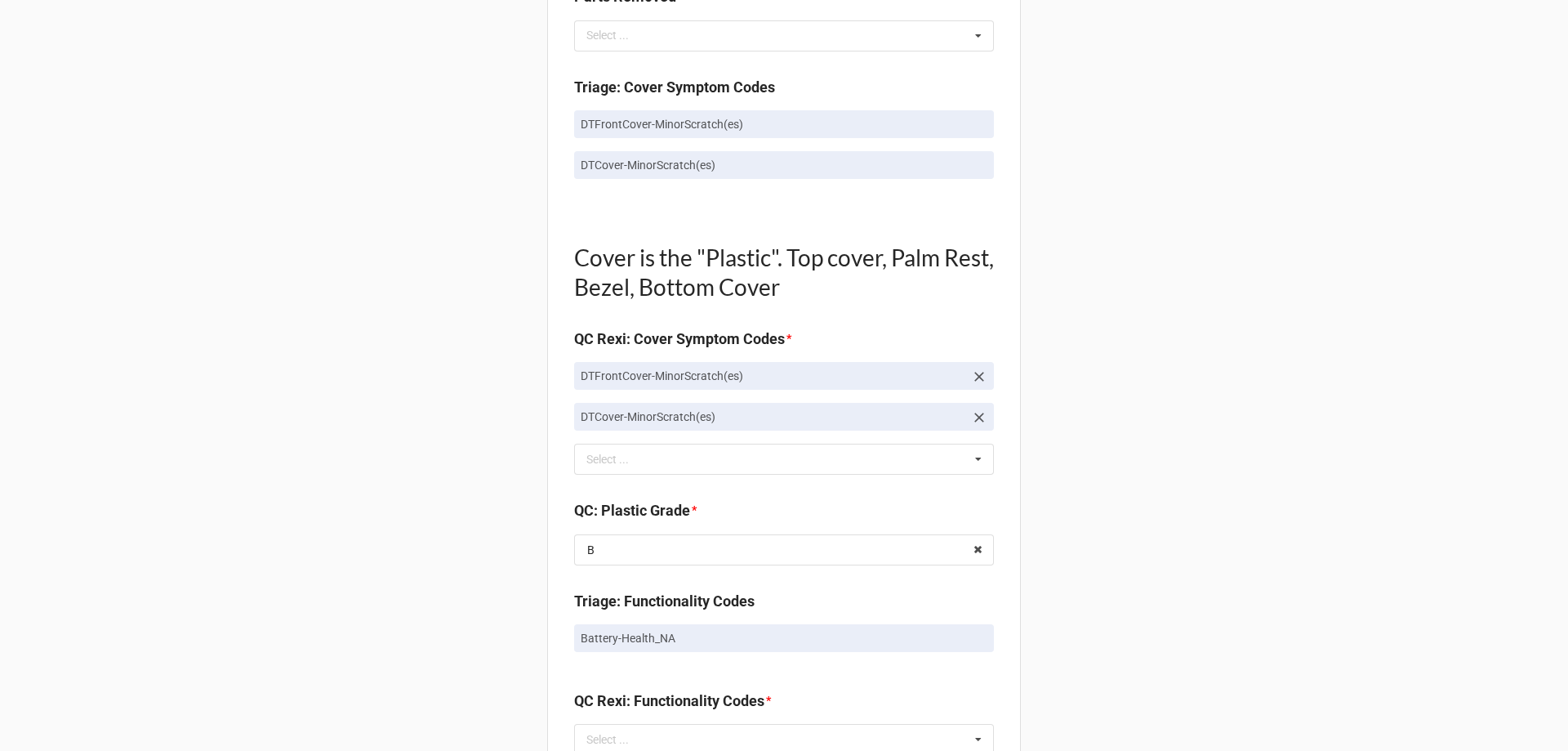
click at [494, 435] on div "Back Receiving Triage Imaging Cleaning Tech & Repair QC Packing Order Picking R…" at bounding box center [784, 469] width 1568 height 2898
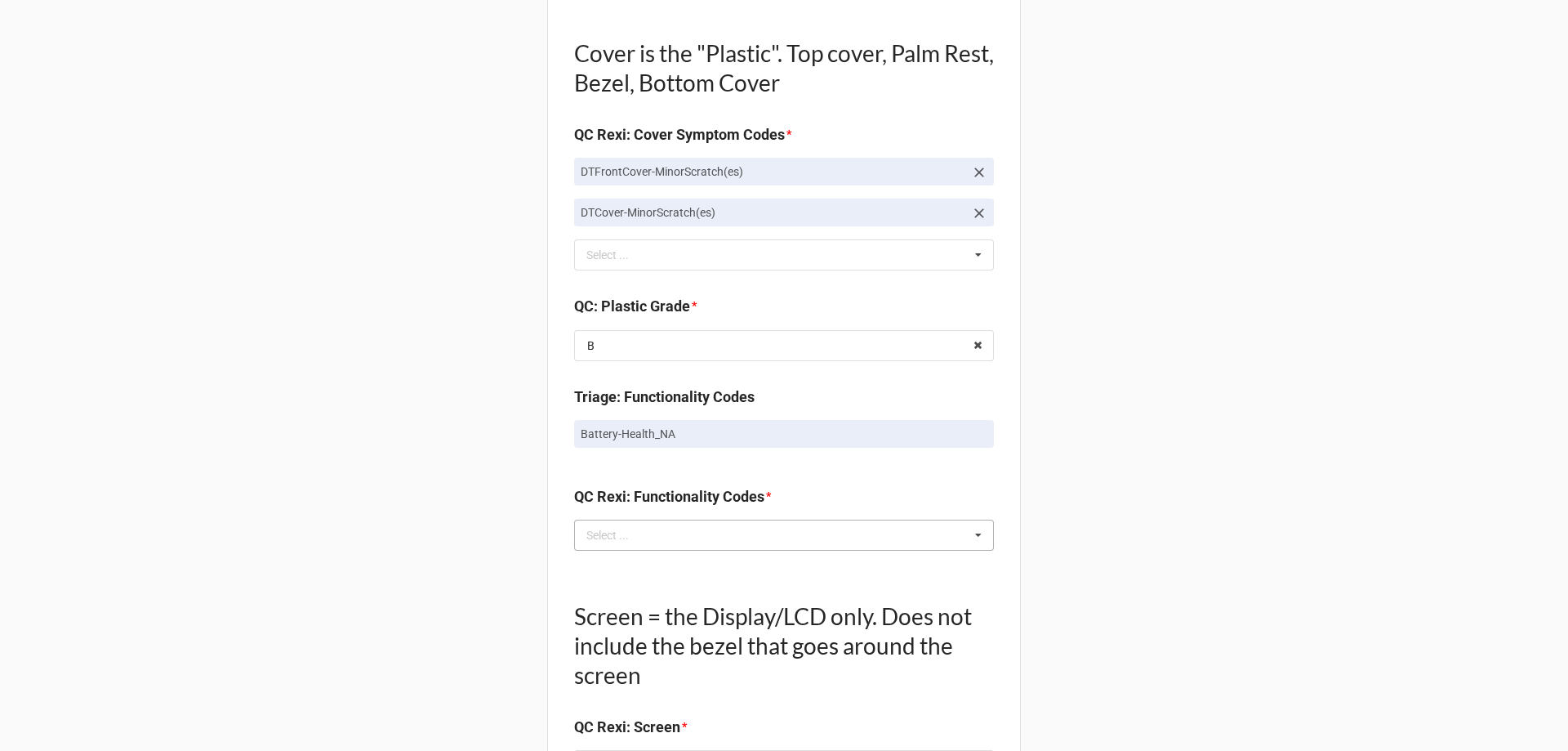
scroll to position [1225, 0]
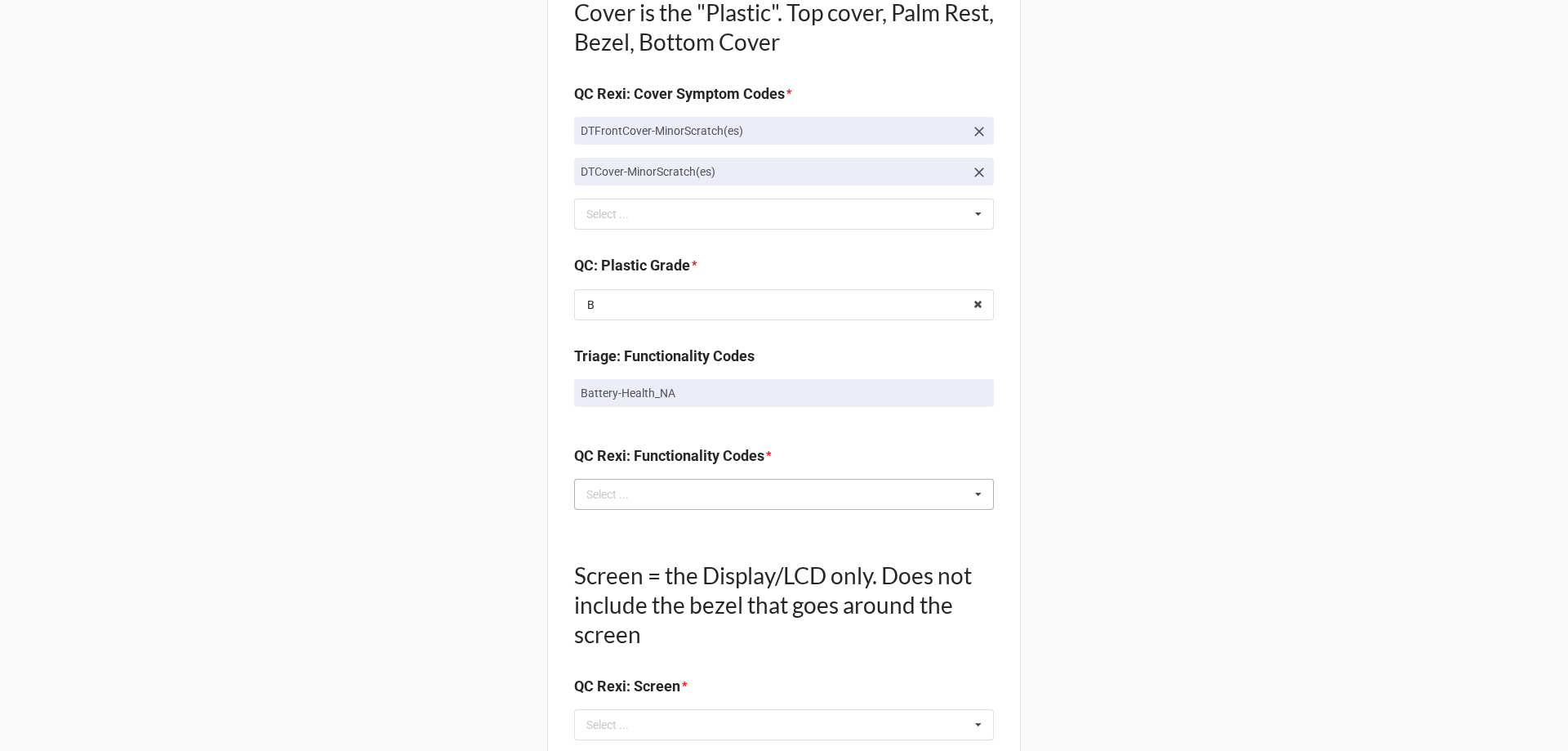
click at [611, 509] on div "Select ... No results found." at bounding box center [784, 494] width 420 height 31
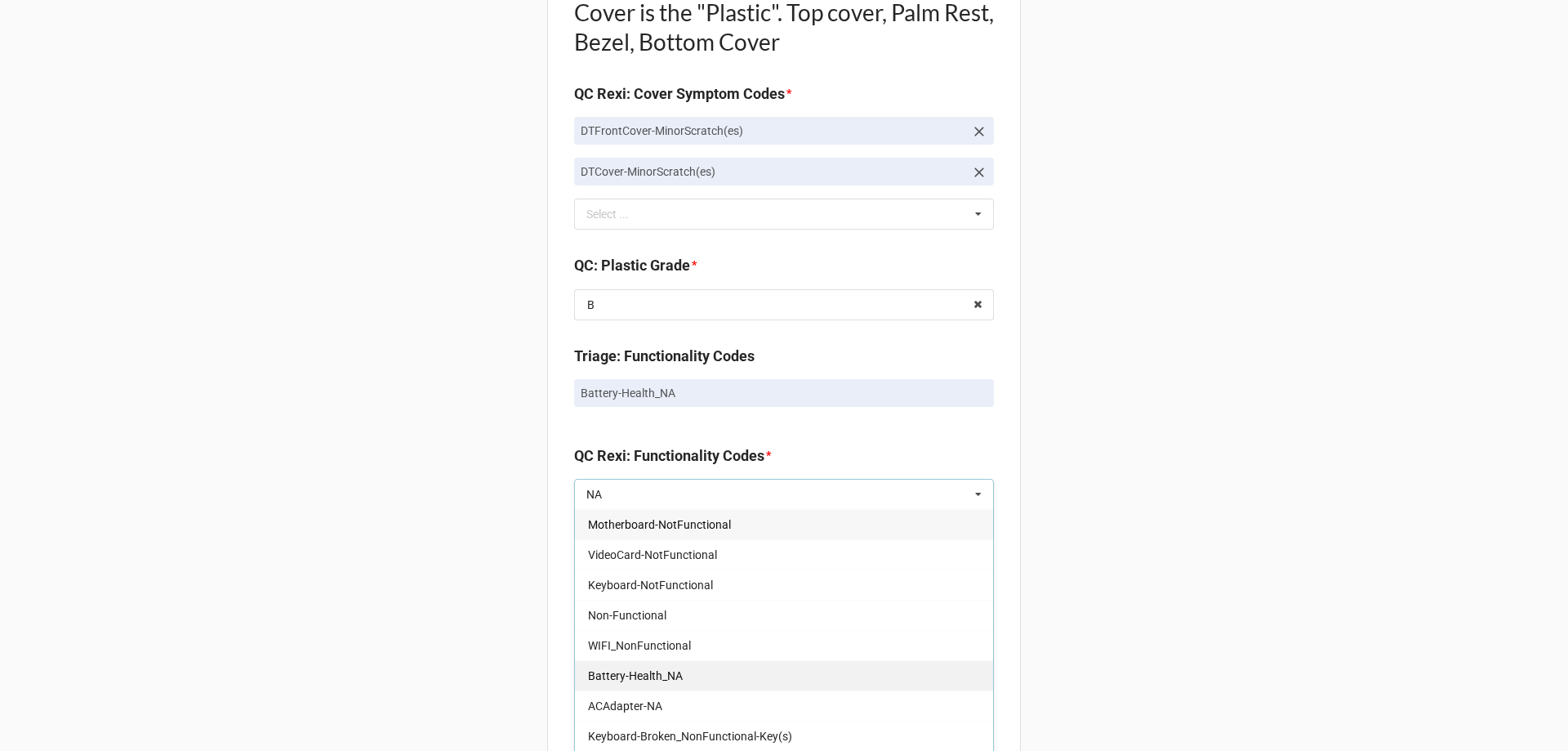
type input "NA"
click at [703, 671] on div "Battery-Health_NA" at bounding box center [784, 675] width 418 height 30
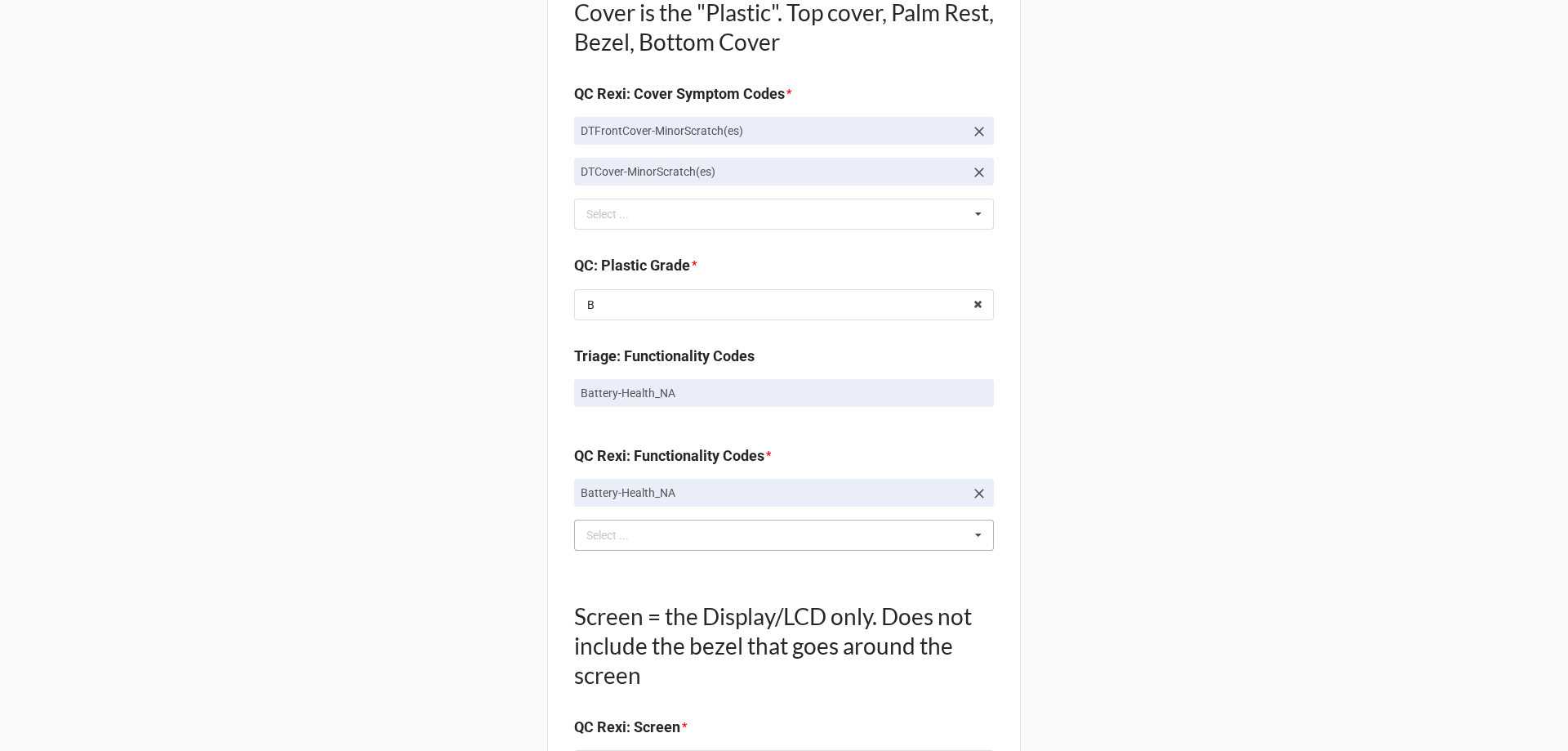
click at [442, 611] on div "Back Receiving Triage Imaging Cleaning Tech & Repair QC Packing Order Picking R…" at bounding box center [784, 244] width 1568 height 2939
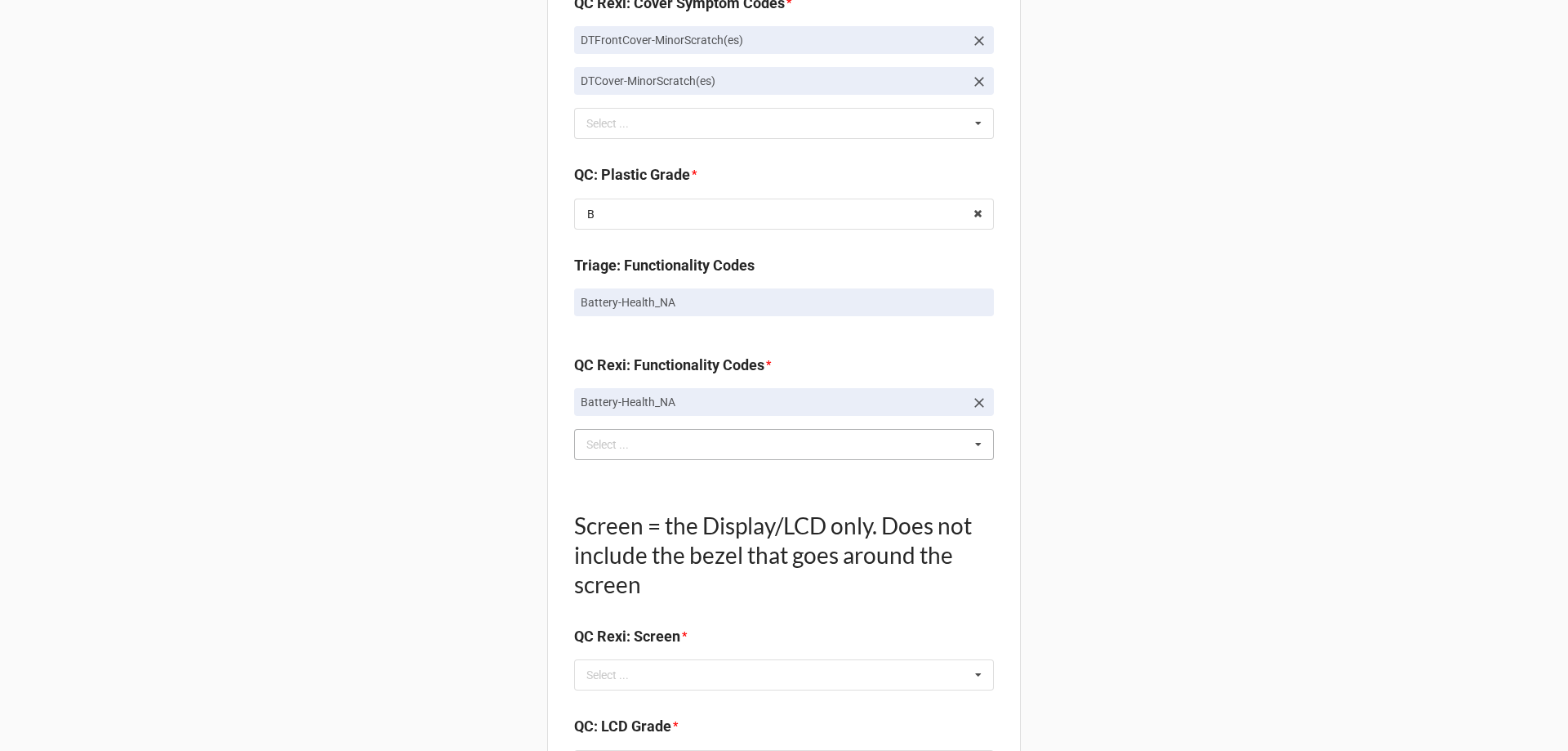
scroll to position [1470, 0]
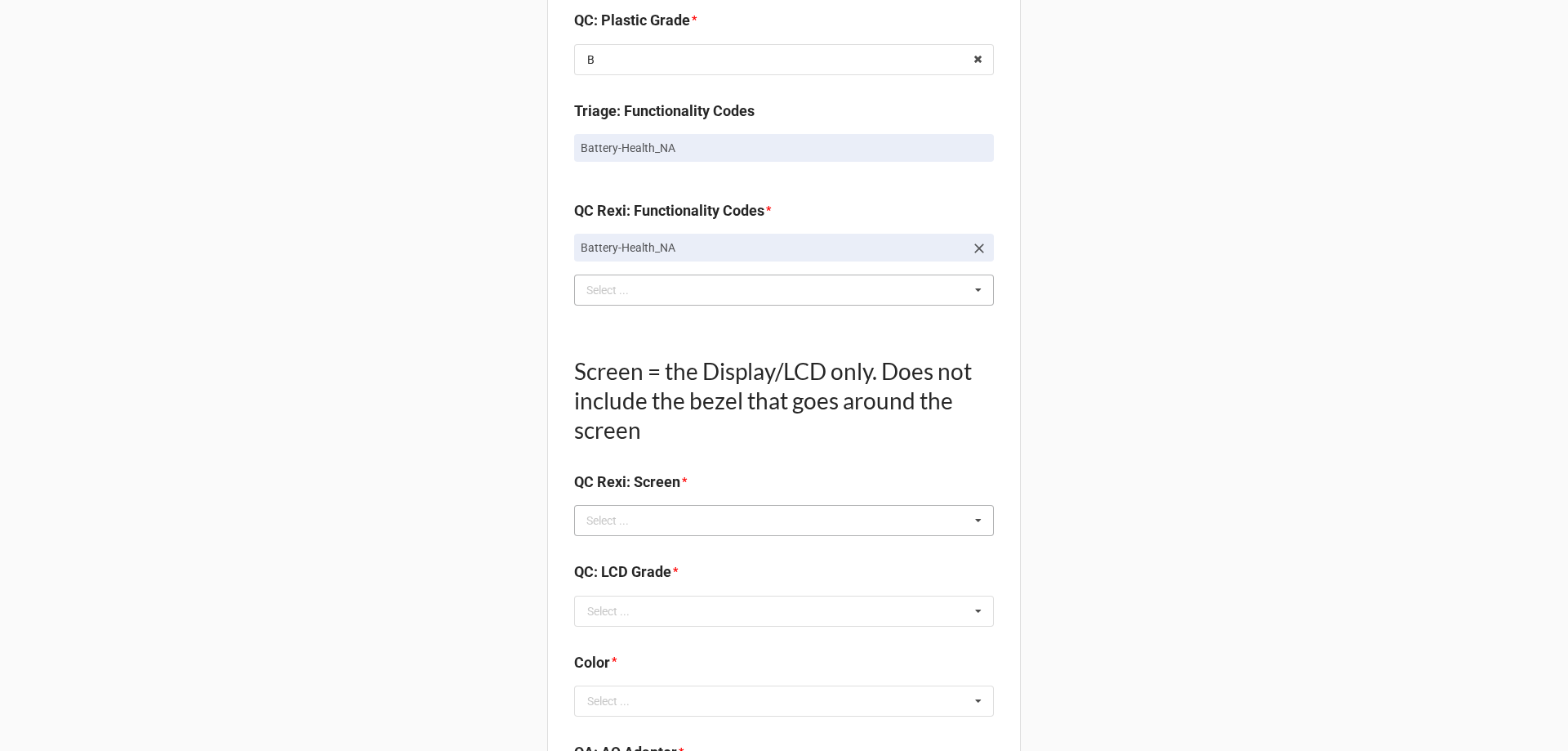
click at [593, 519] on div "Select ..." at bounding box center [617, 521] width 70 height 19
type input "NO"
click at [612, 553] on span "NO TROUBLE FOUND" at bounding box center [641, 550] width 108 height 13
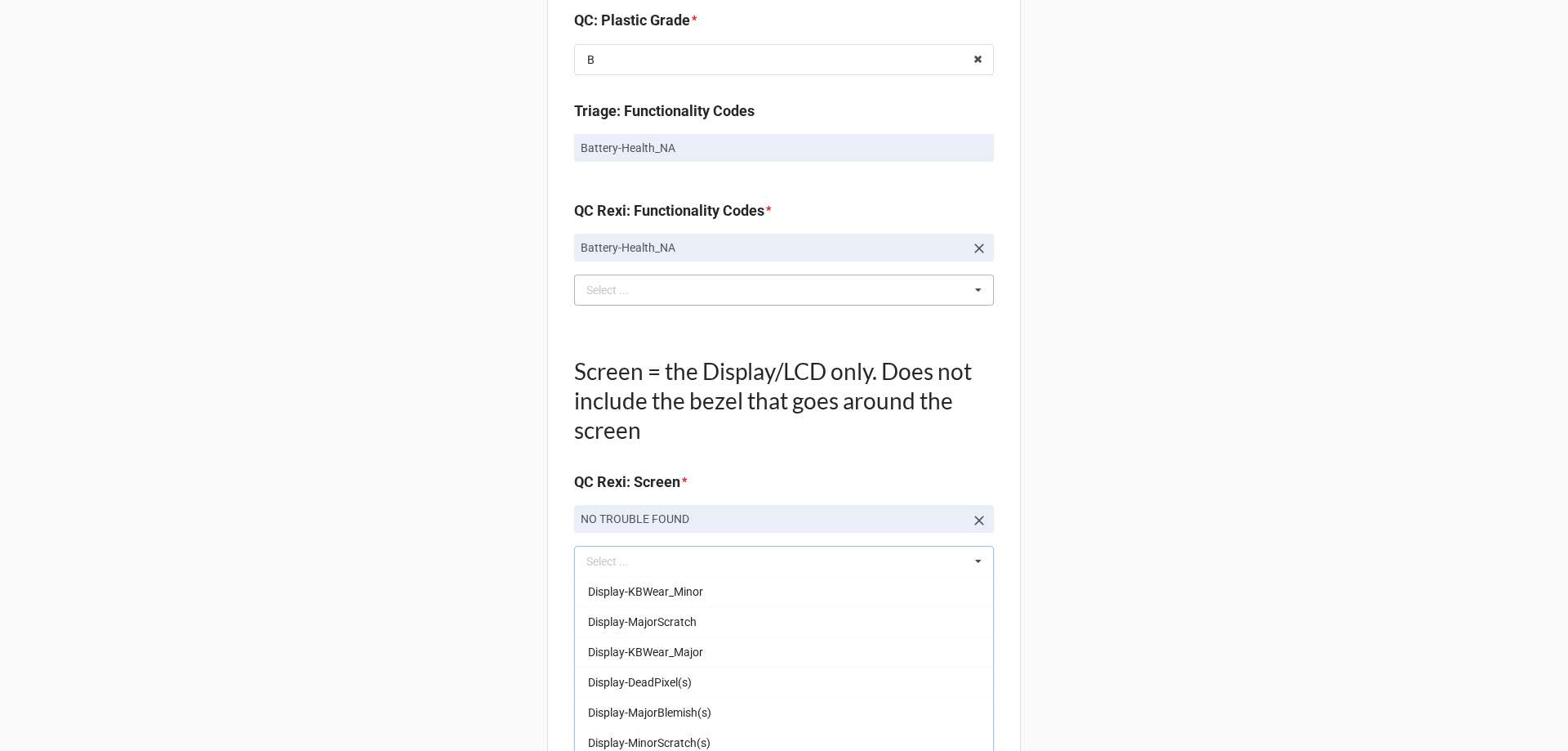
click at [518, 566] on div "Back Receiving Triage Imaging Cleaning Tech & Repair QC Packing Order Picking R…" at bounding box center [784, 19] width 1568 height 2979
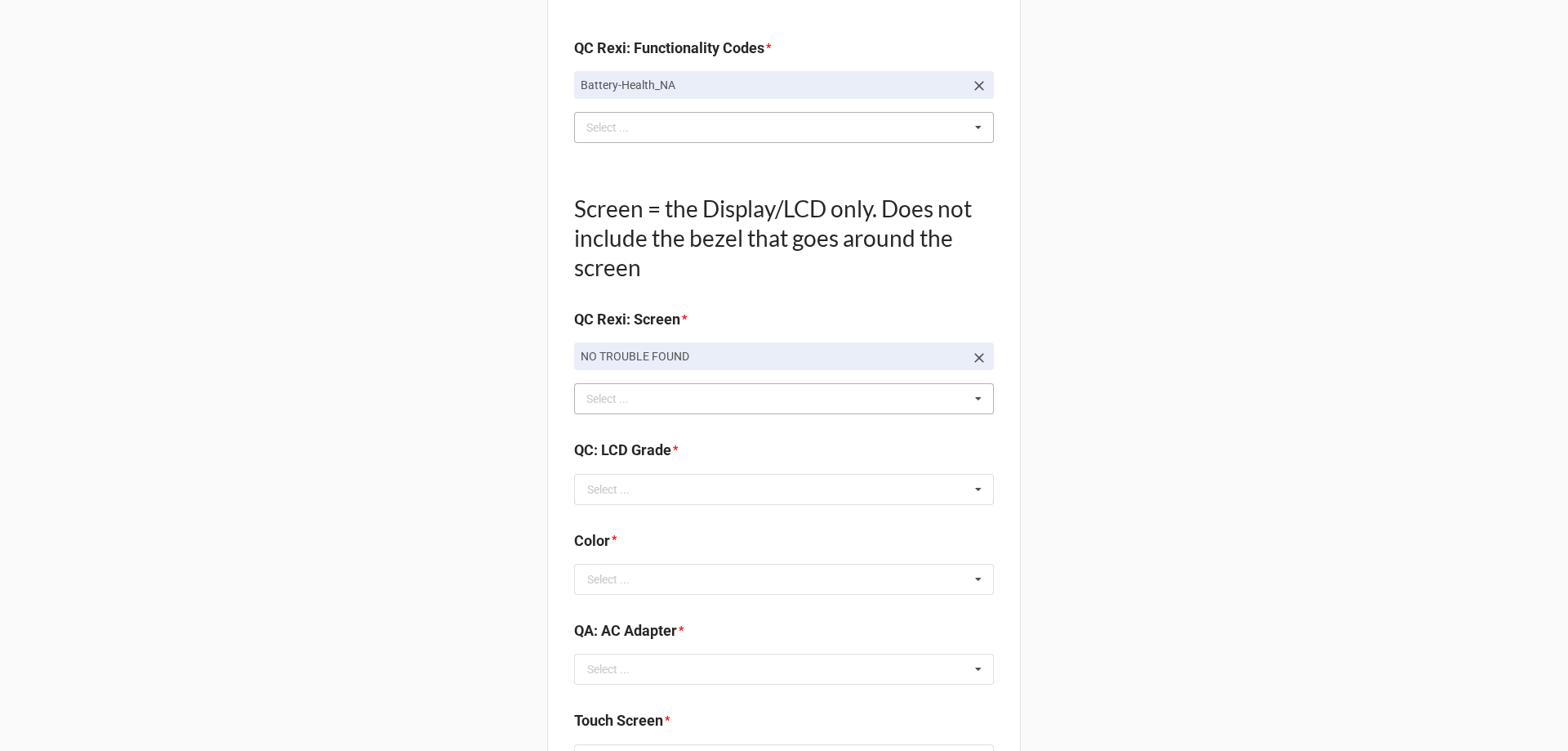
scroll to position [1634, 0]
click at [610, 500] on input "text" at bounding box center [785, 489] width 418 height 29
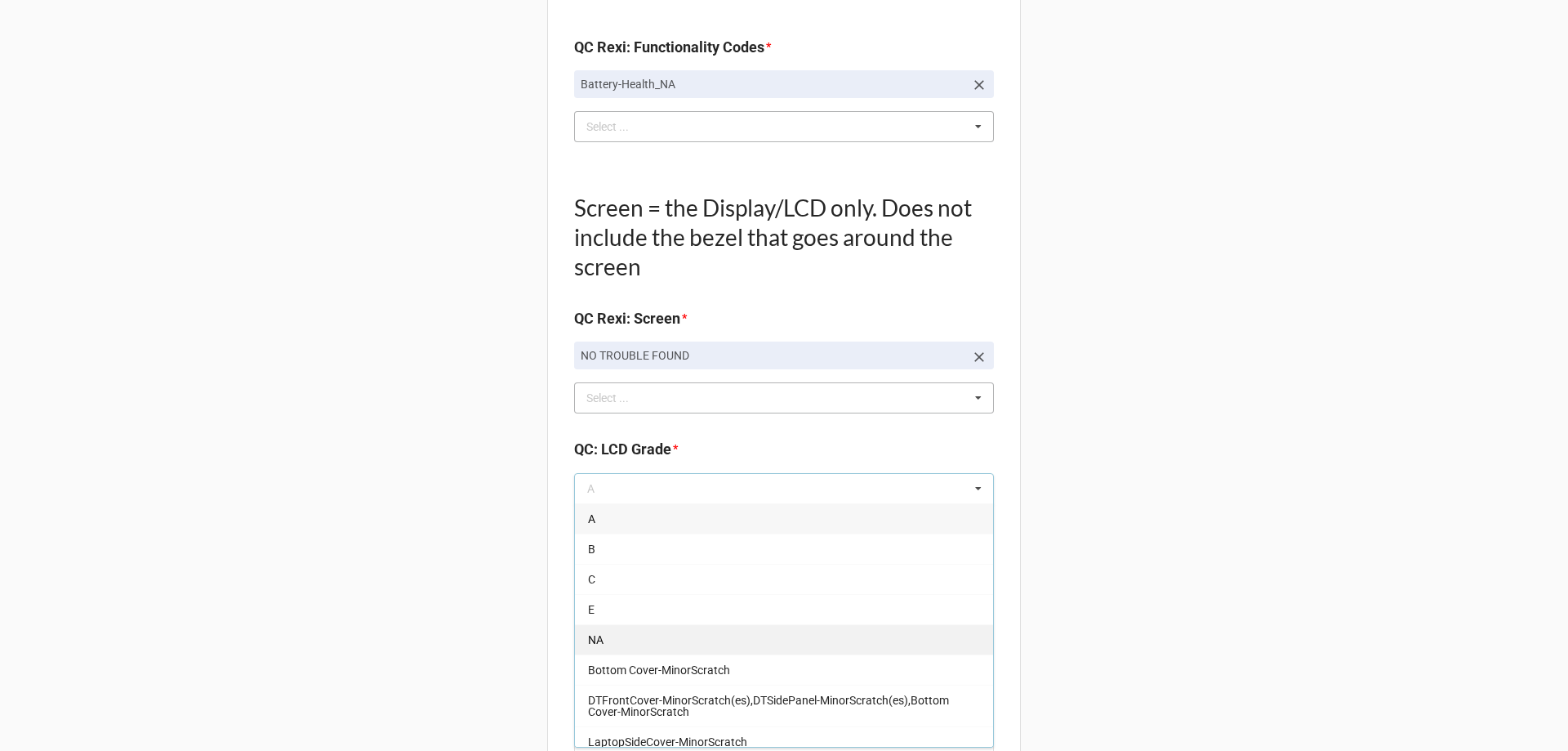
click at [603, 633] on div "NA" at bounding box center [784, 639] width 418 height 30
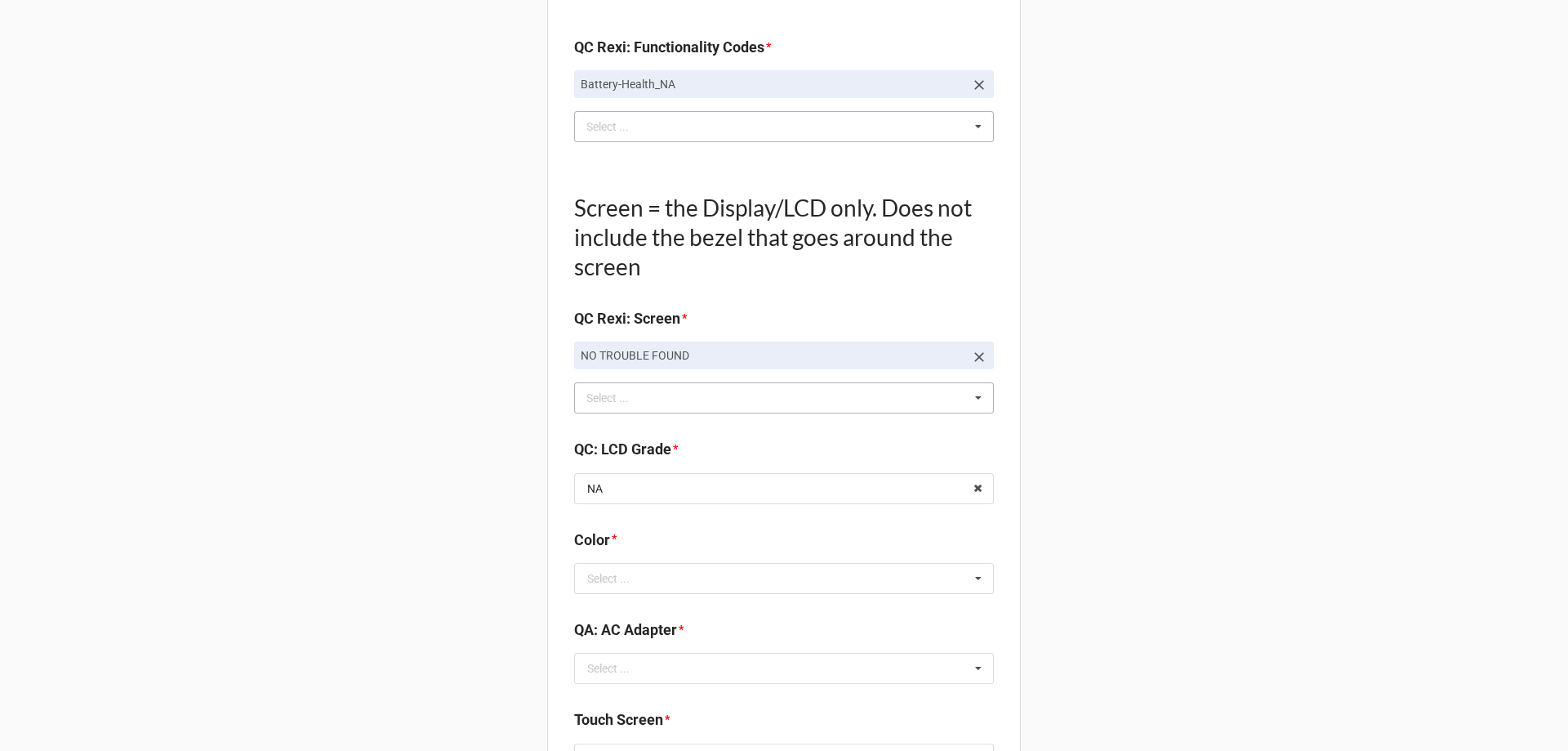
click at [594, 569] on input "text" at bounding box center [785, 578] width 418 height 29
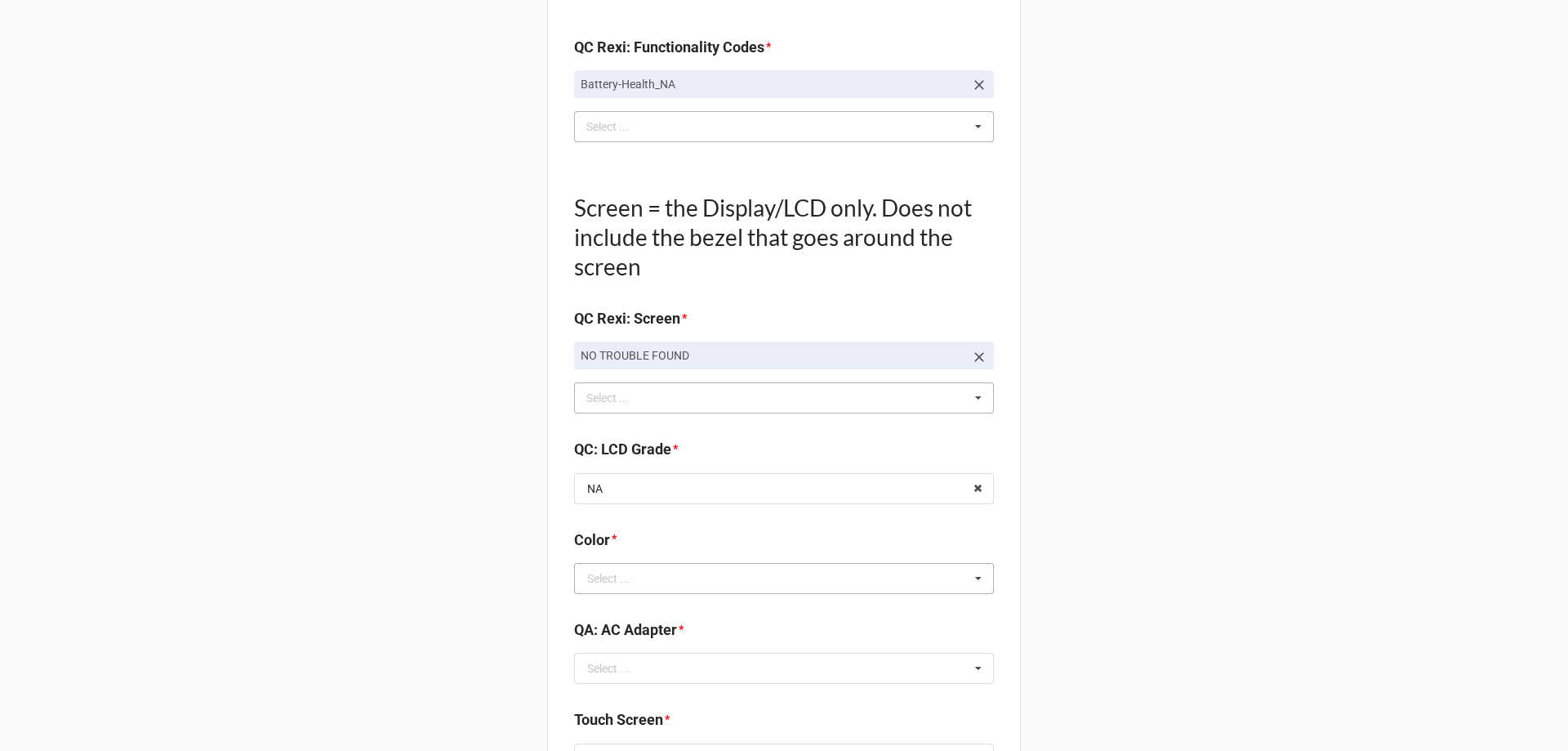
click at [619, 582] on div "Select ..." at bounding box center [609, 578] width 43 height 11
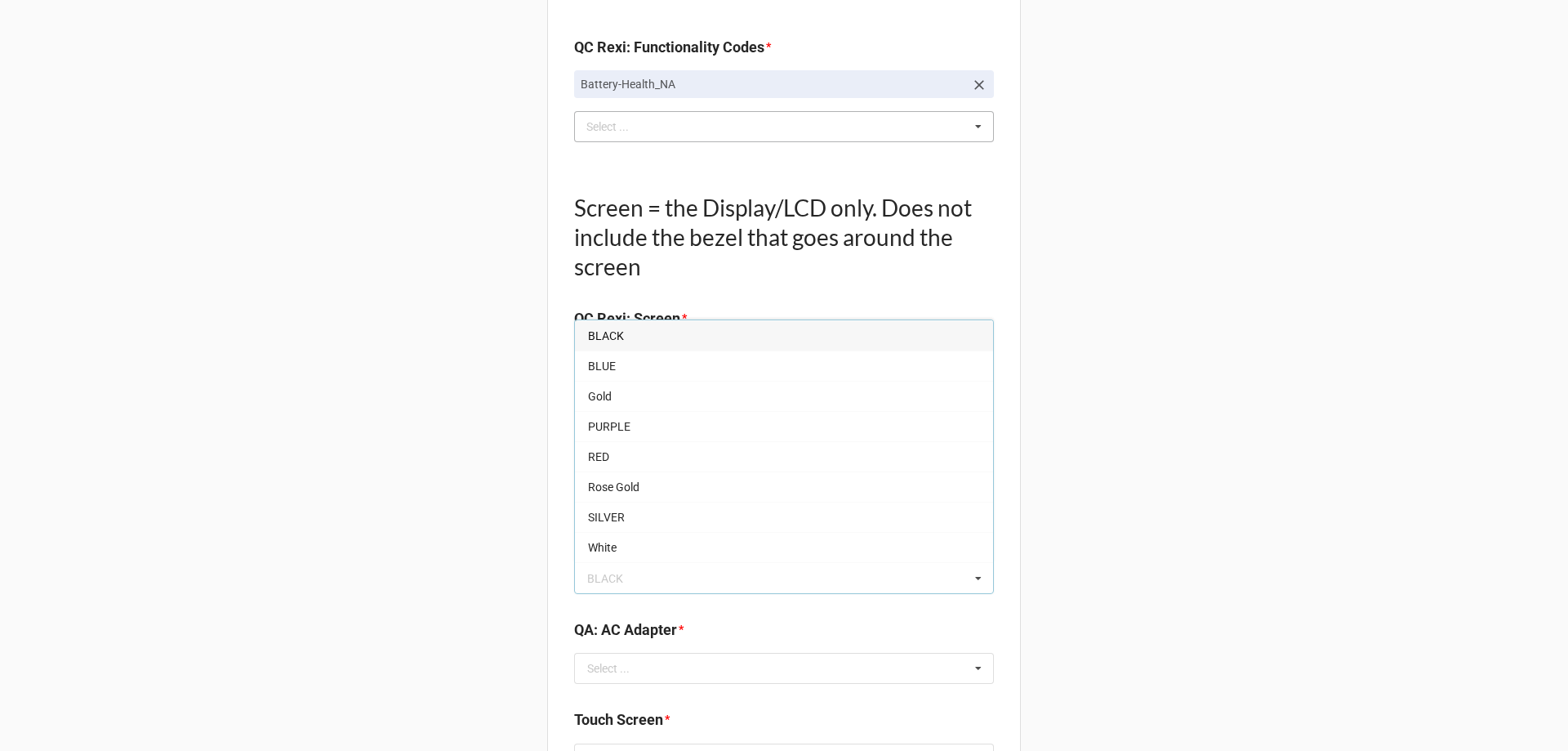
click at [615, 341] on span "BLACK" at bounding box center [606, 335] width 36 height 13
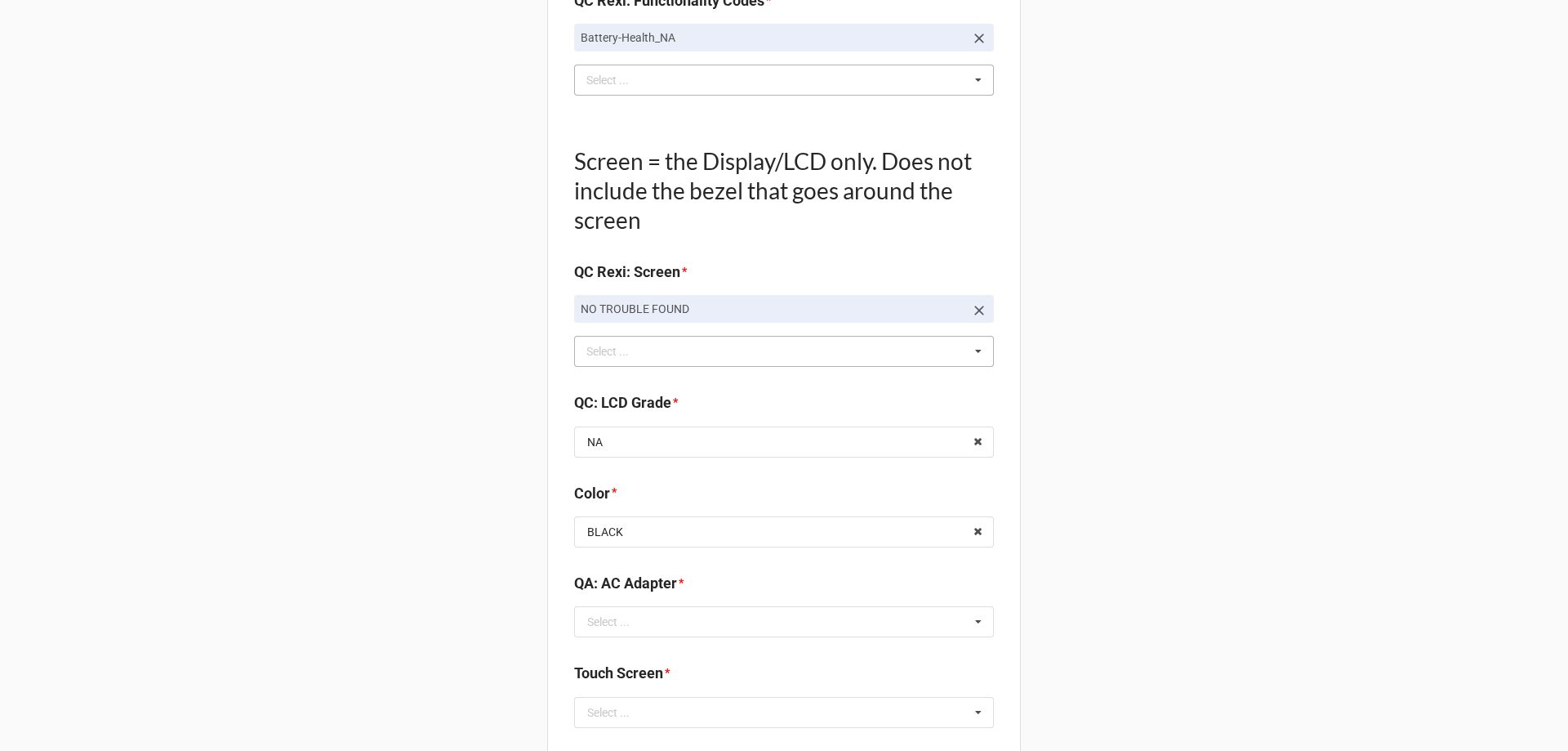
scroll to position [1798, 0]
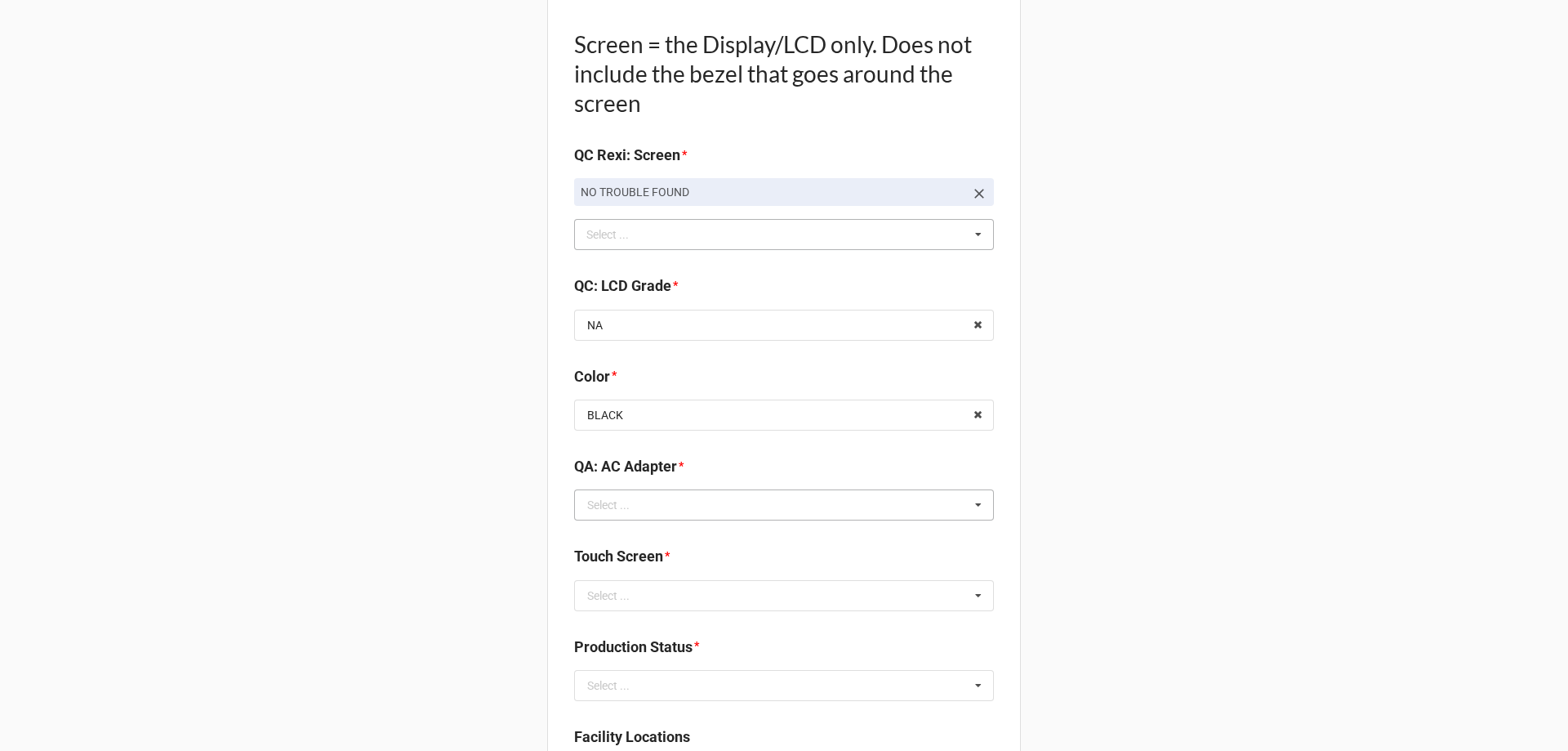
click at [603, 505] on div "Select ..." at bounding box center [609, 504] width 43 height 11
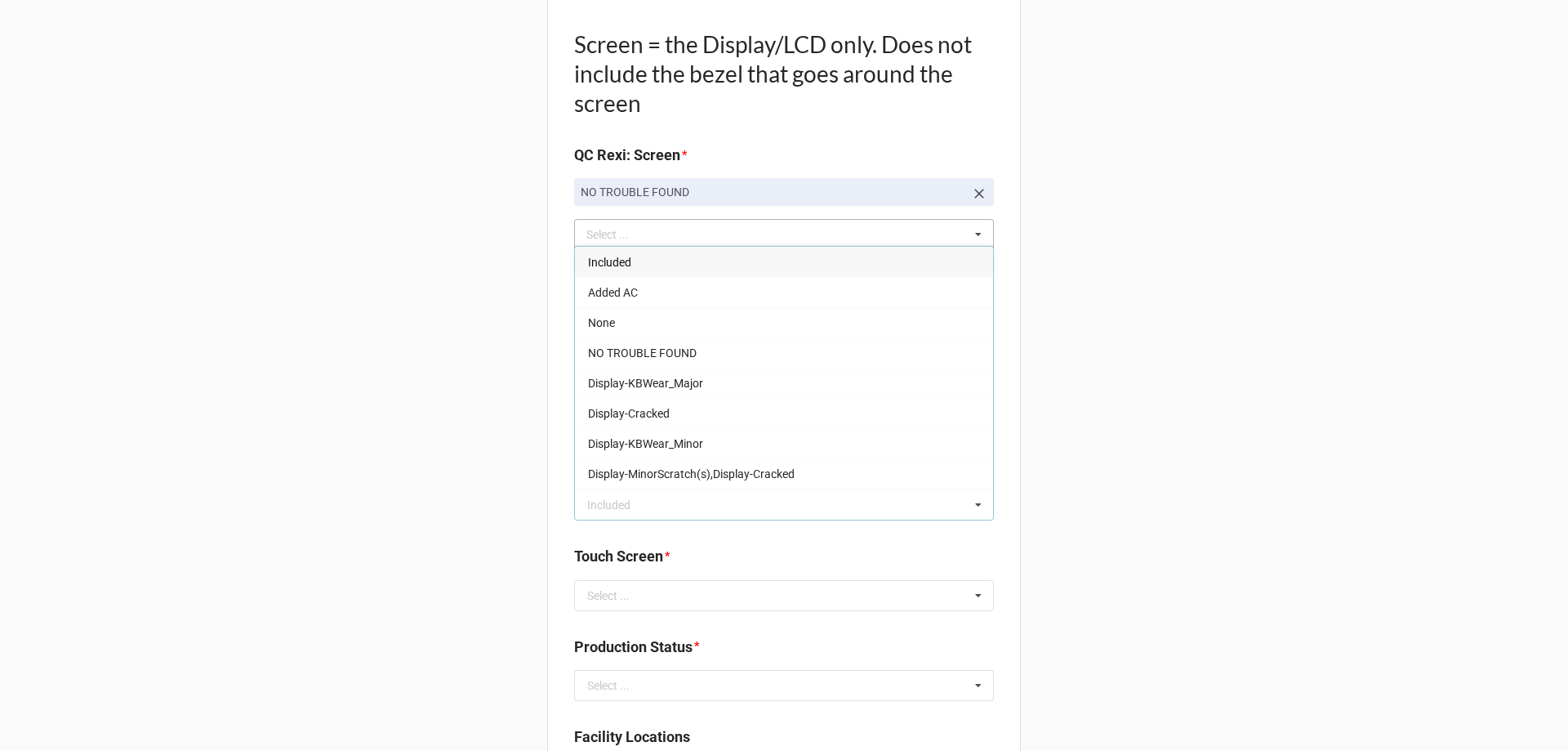
click at [617, 269] on span "Included" at bounding box center [609, 261] width 44 height 13
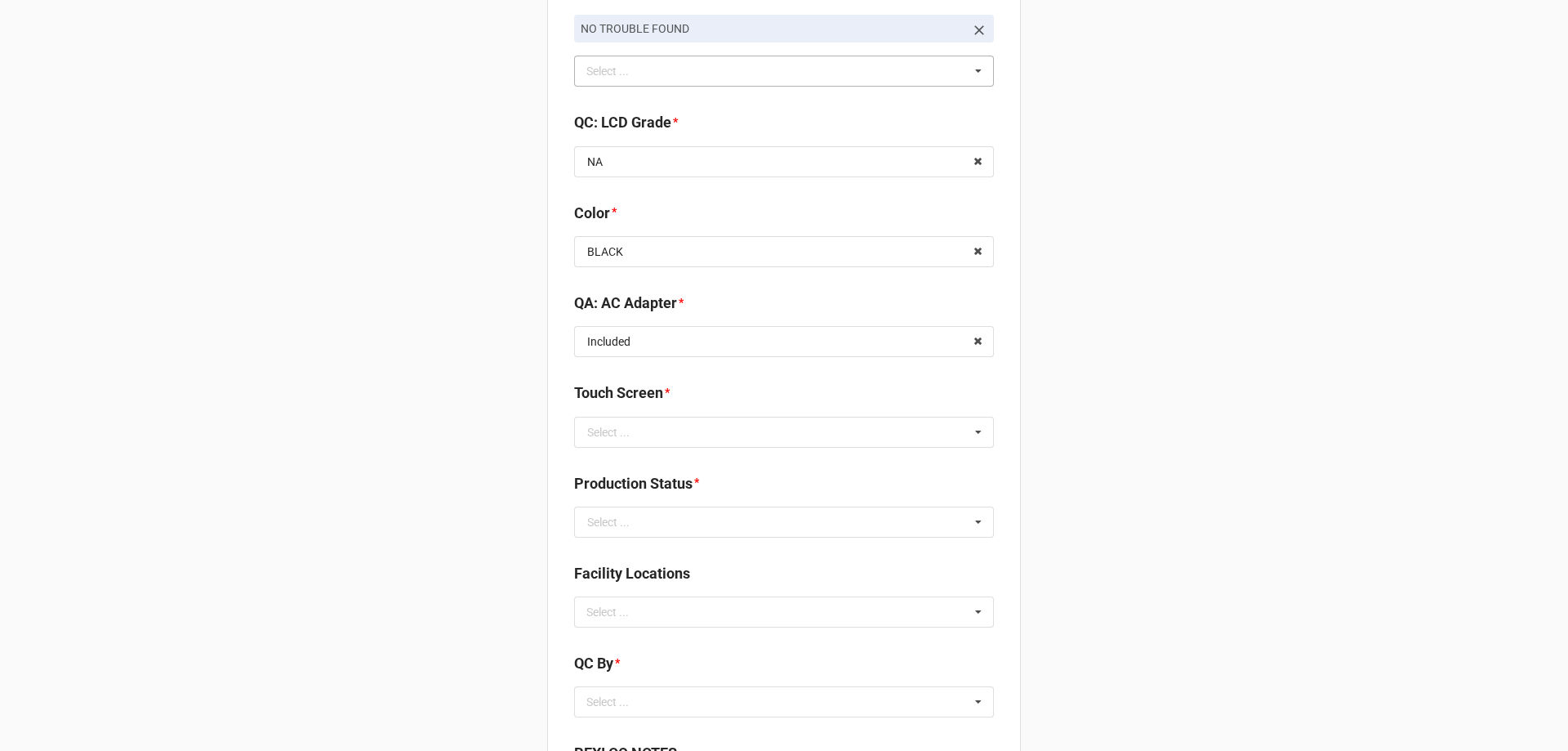
click at [638, 411] on div "Touch Screen *" at bounding box center [784, 399] width 420 height 34
click at [640, 436] on input "text" at bounding box center [785, 432] width 418 height 29
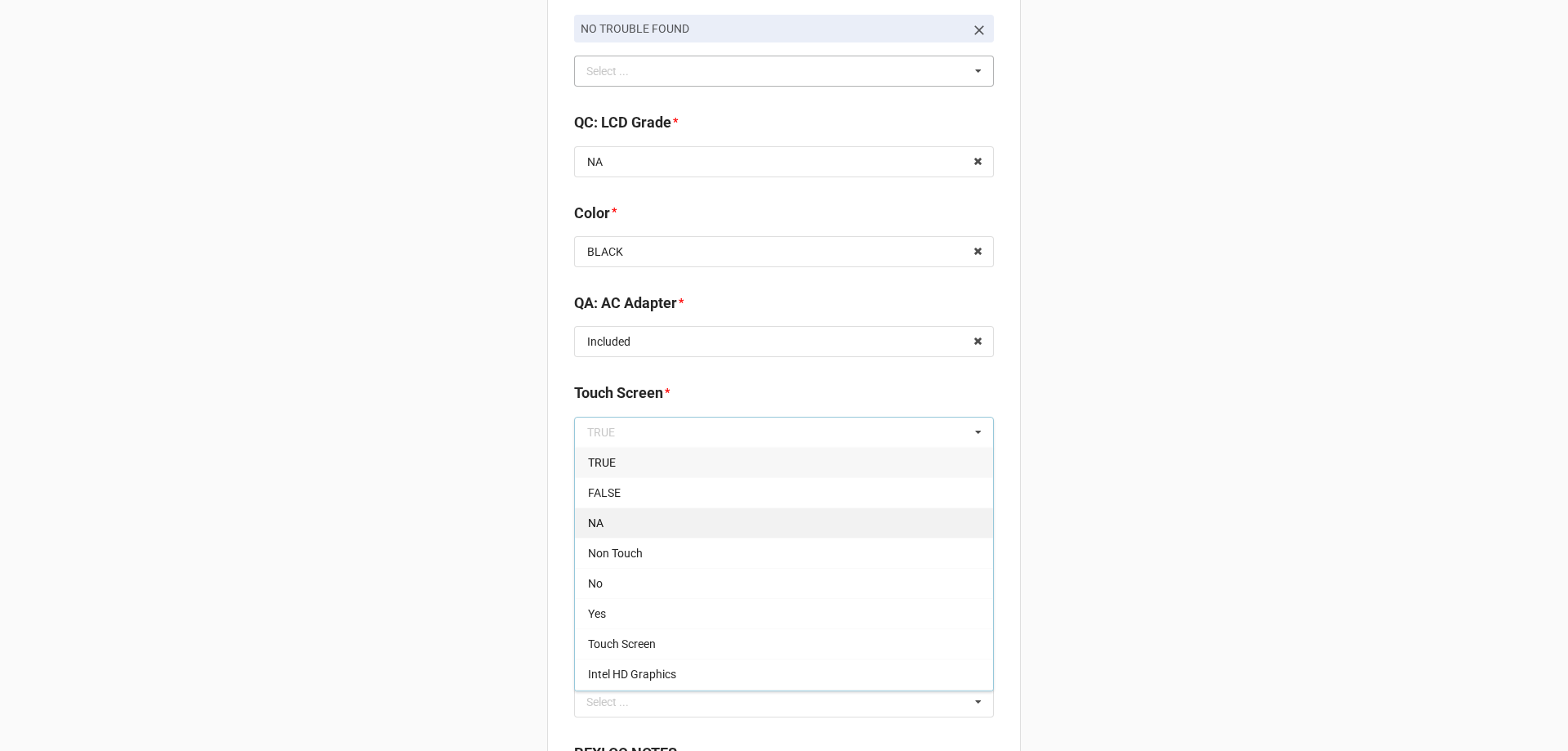
click at [623, 516] on div "NA" at bounding box center [784, 522] width 418 height 30
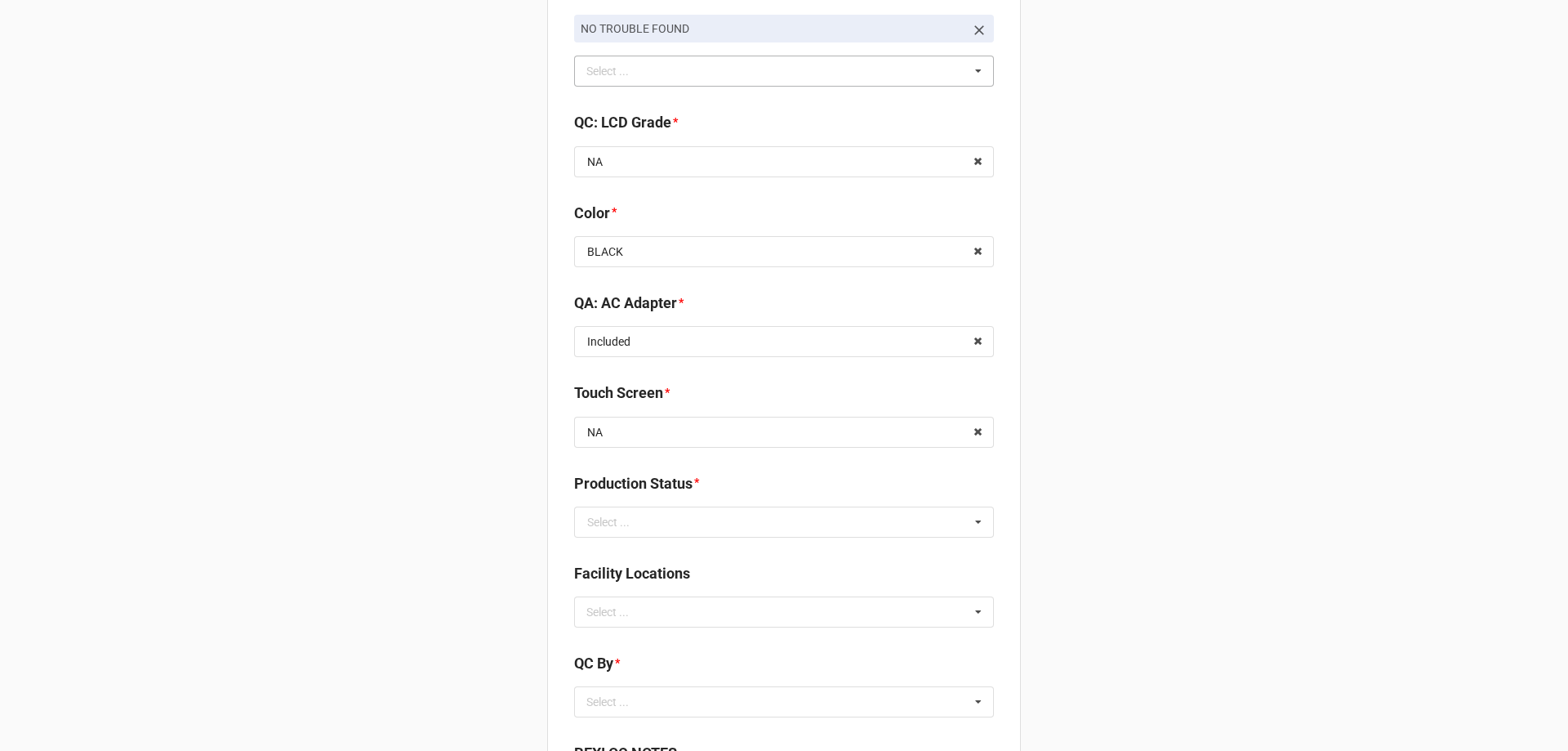
click at [617, 532] on input "text" at bounding box center [785, 522] width 418 height 29
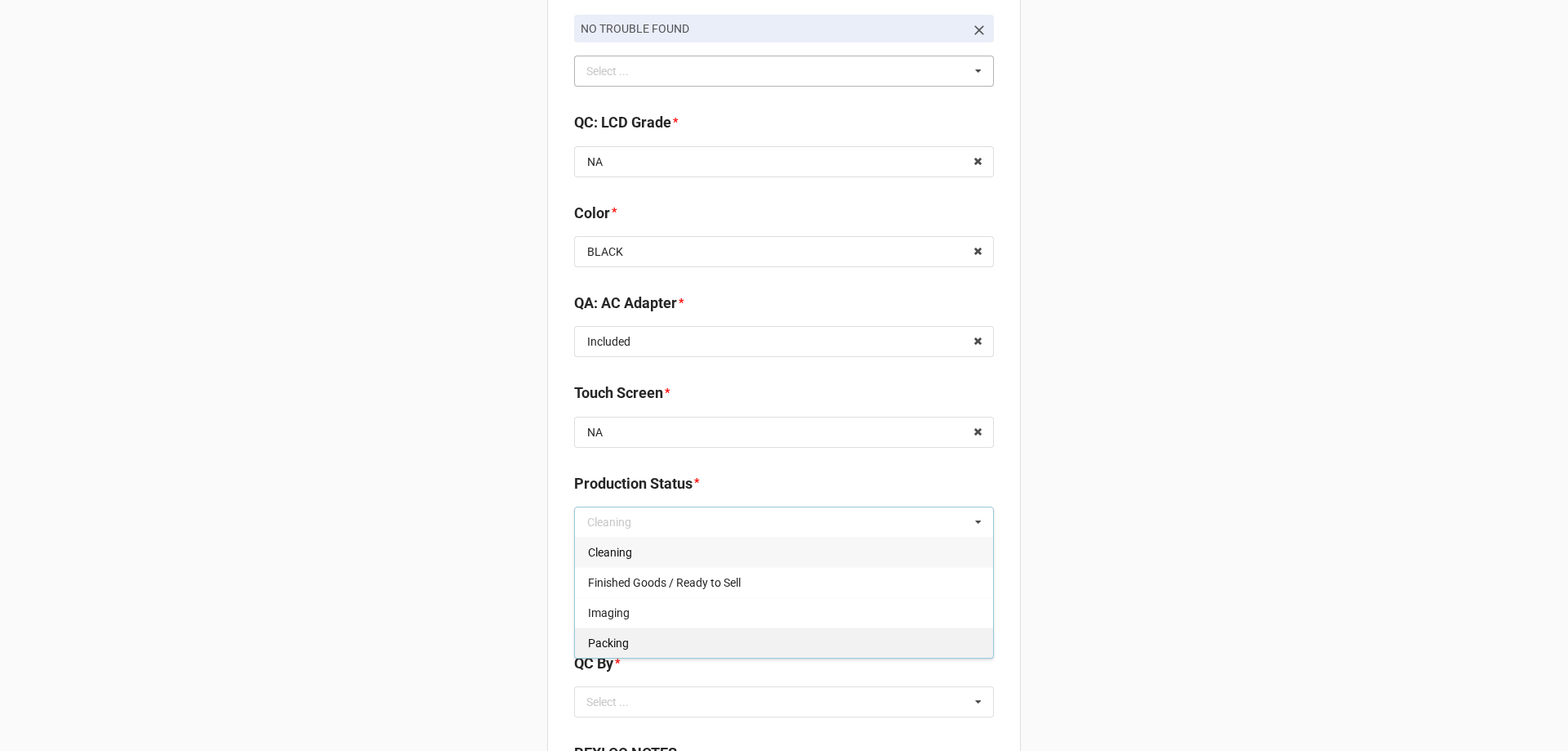
click at [606, 637] on span "Packing" at bounding box center [608, 642] width 41 height 13
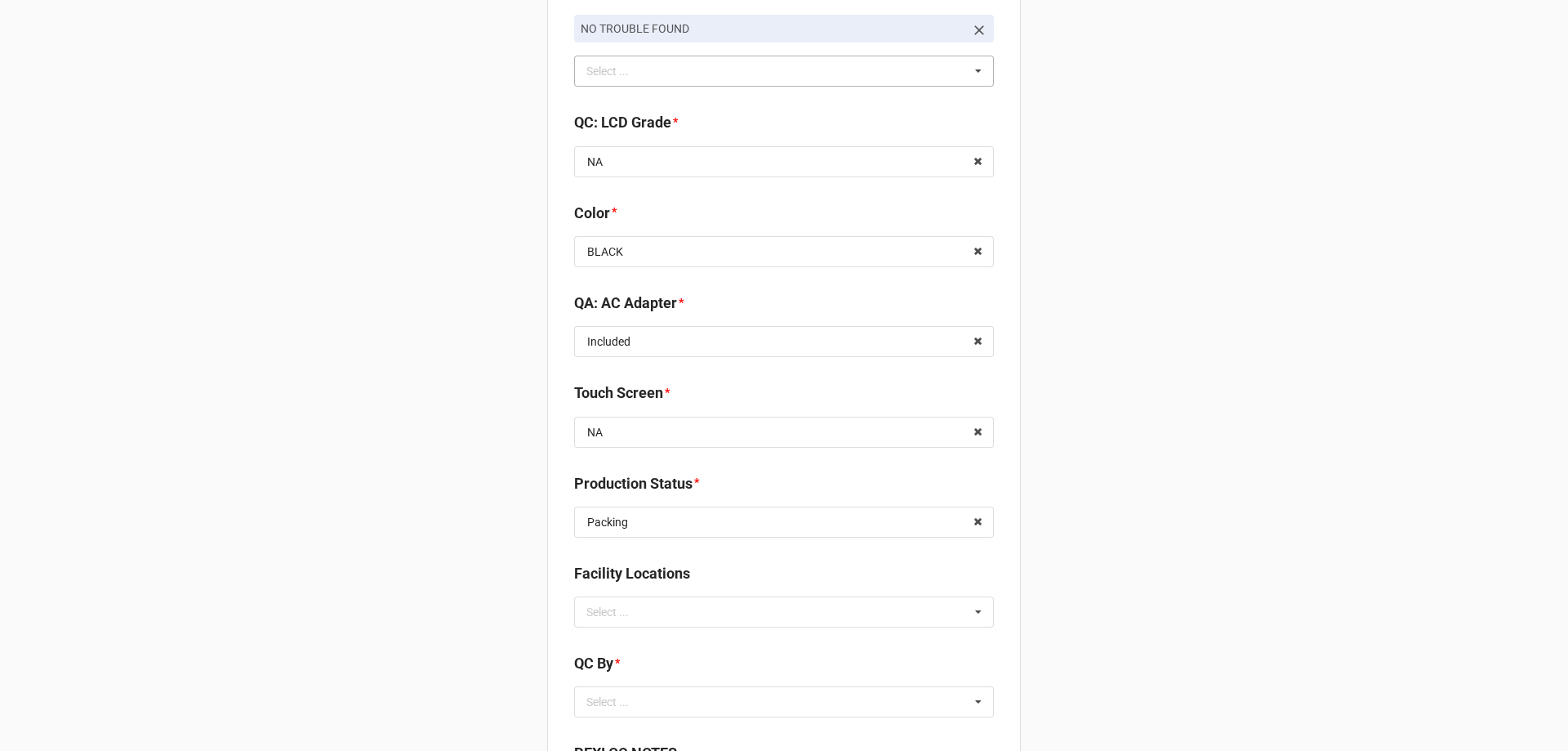
click at [596, 608] on div "Select ..." at bounding box center [617, 612] width 70 height 19
type input "RE"
click at [630, 645] on span "RECV.DLL.PROCESSING" at bounding box center [649, 642] width 123 height 13
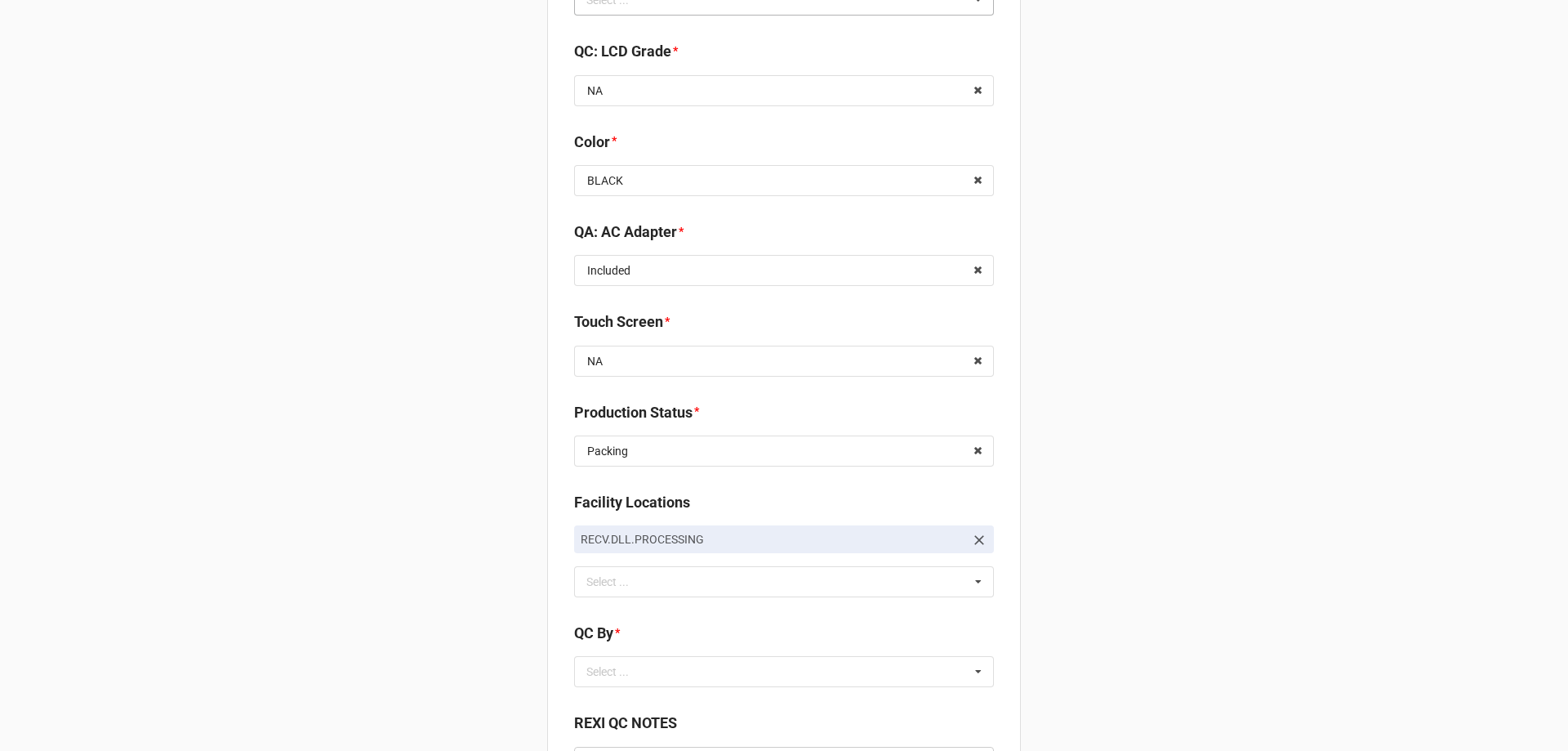
scroll to position [2124, 0]
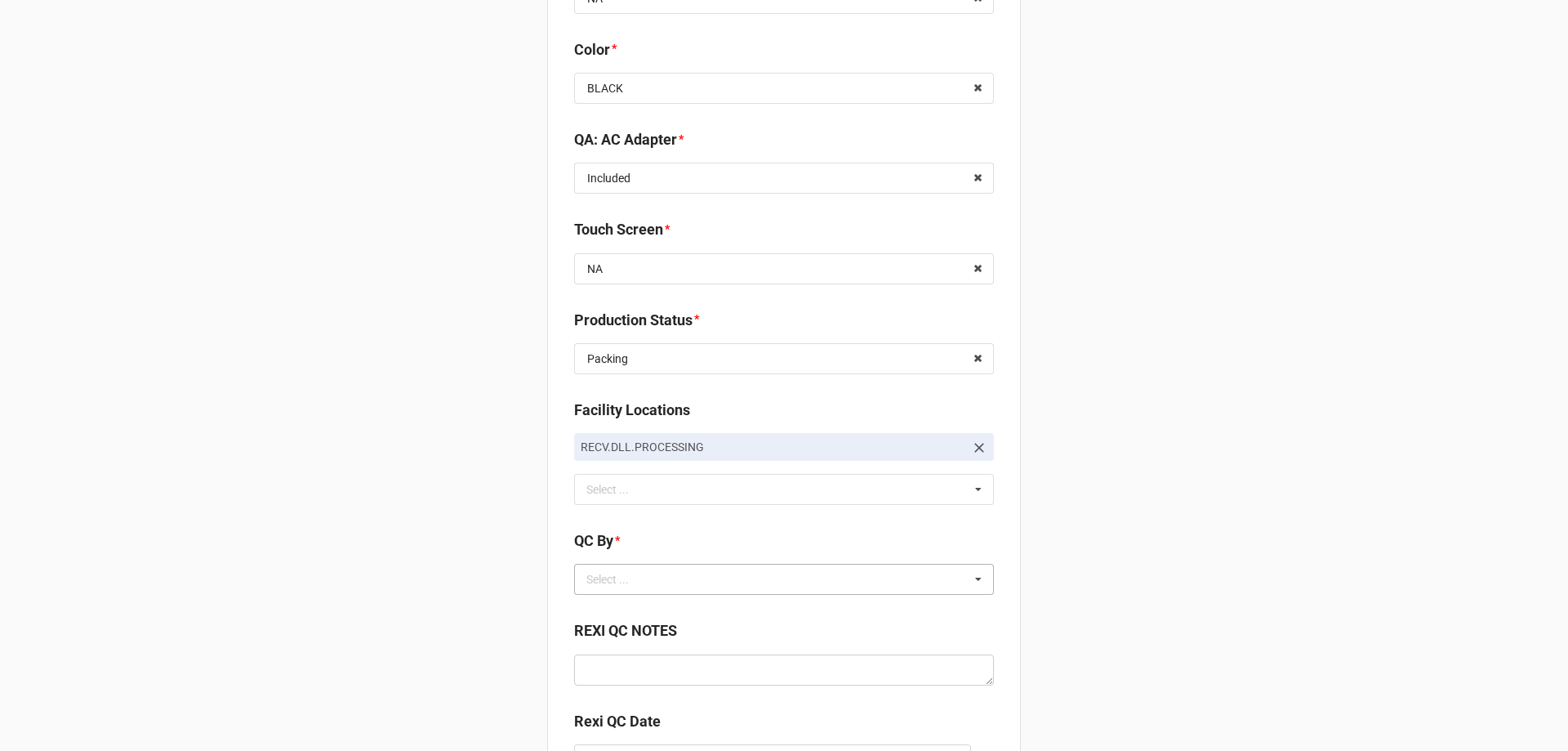
click at [611, 584] on div "Select ..." at bounding box center [617, 579] width 70 height 19
click at [617, 603] on span "CarlosH" at bounding box center [608, 609] width 41 height 13
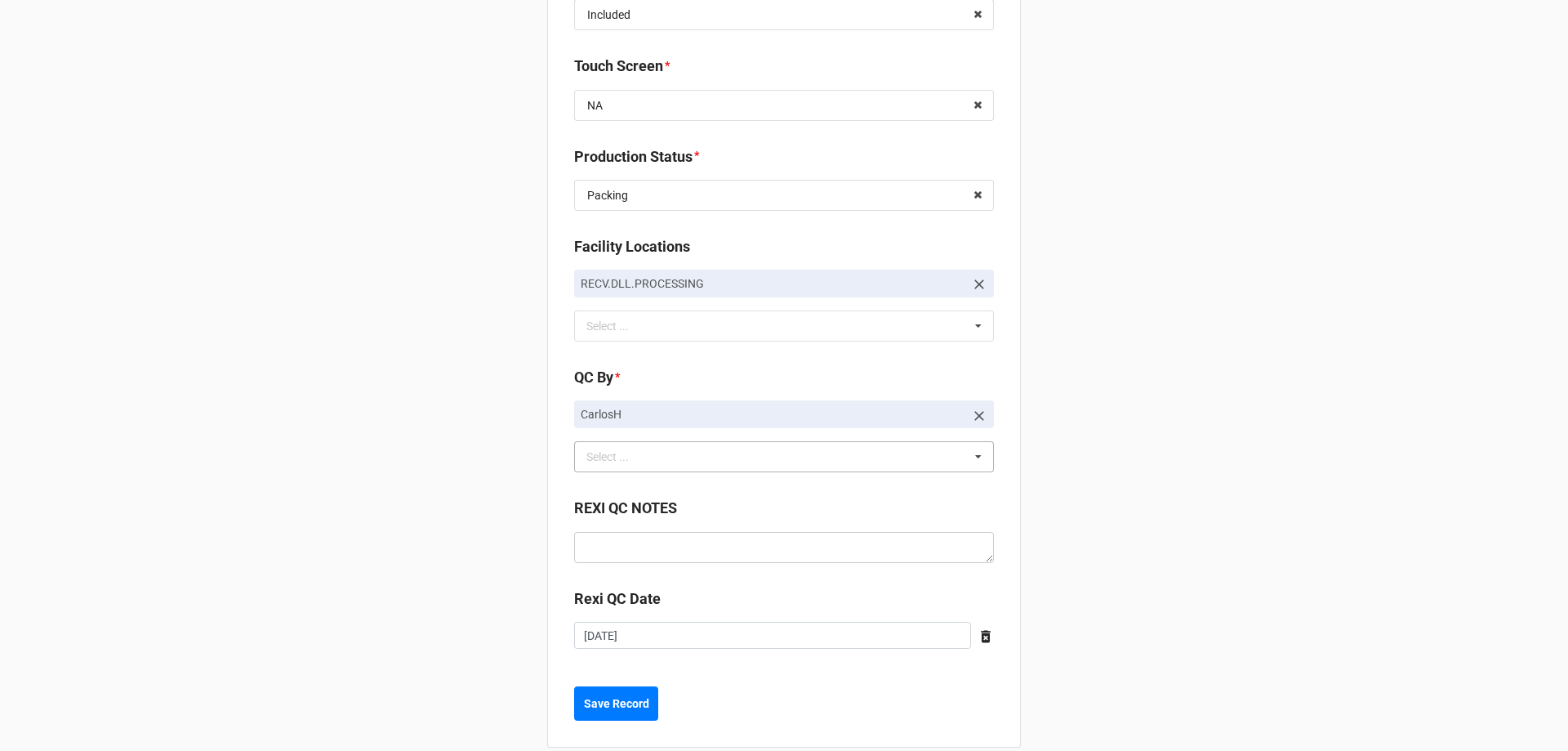
scroll to position [2310, 0]
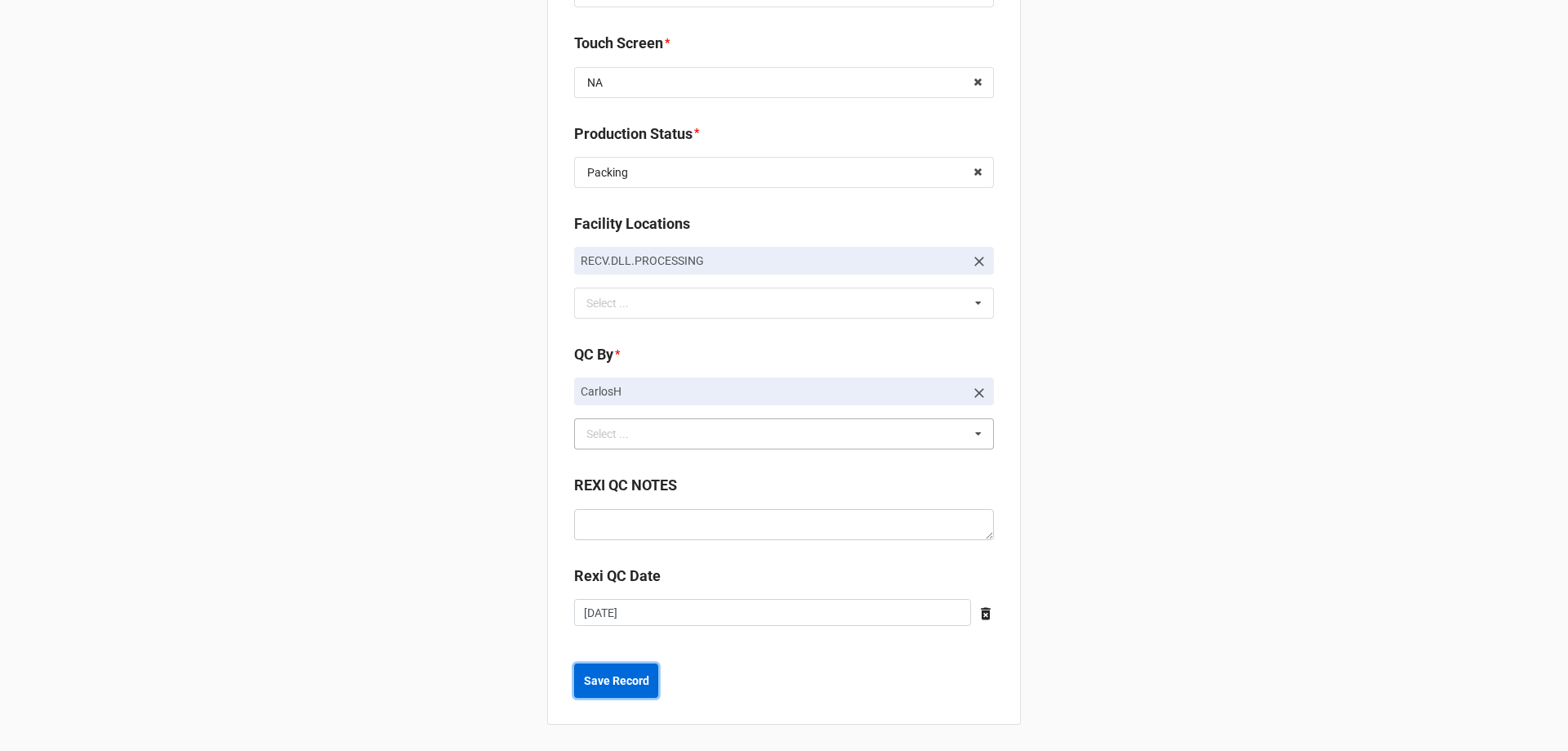
click at [590, 677] on b "Save Record" at bounding box center [617, 681] width 65 height 17
